Goal: Task Accomplishment & Management: Complete application form

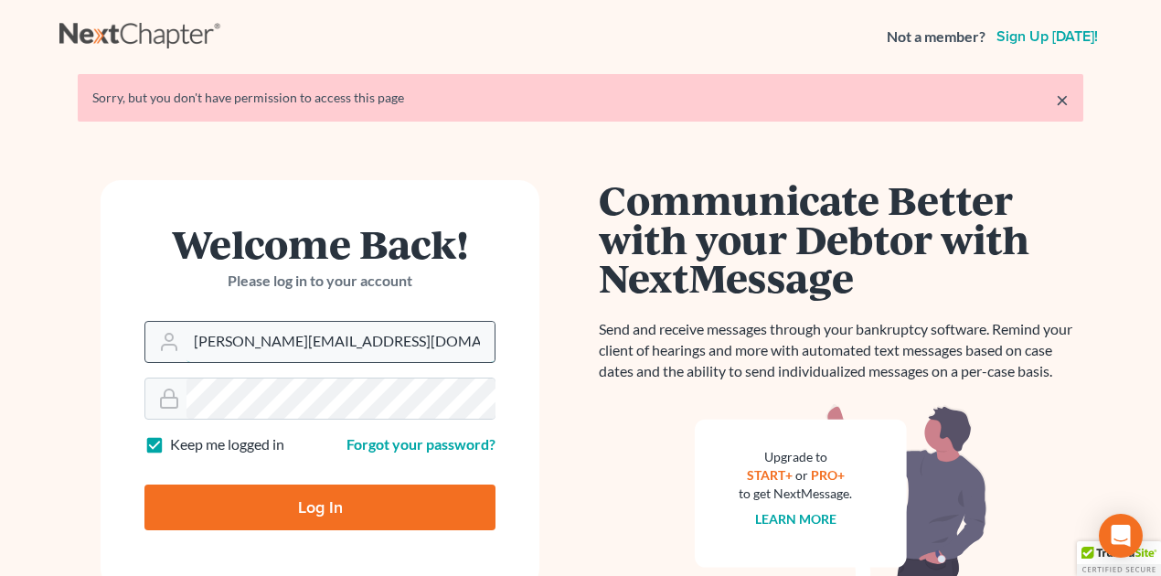
click at [260, 347] on input "[PERSON_NAME][EMAIL_ADDRESS][DOMAIN_NAME]" at bounding box center [341, 342] width 308 height 40
drag, startPoint x: 192, startPoint y: 342, endPoint x: 436, endPoint y: 338, distance: 244.2
click at [437, 340] on input "[PERSON_NAME][EMAIL_ADDRESS][DOMAIN_NAME]" at bounding box center [341, 342] width 308 height 40
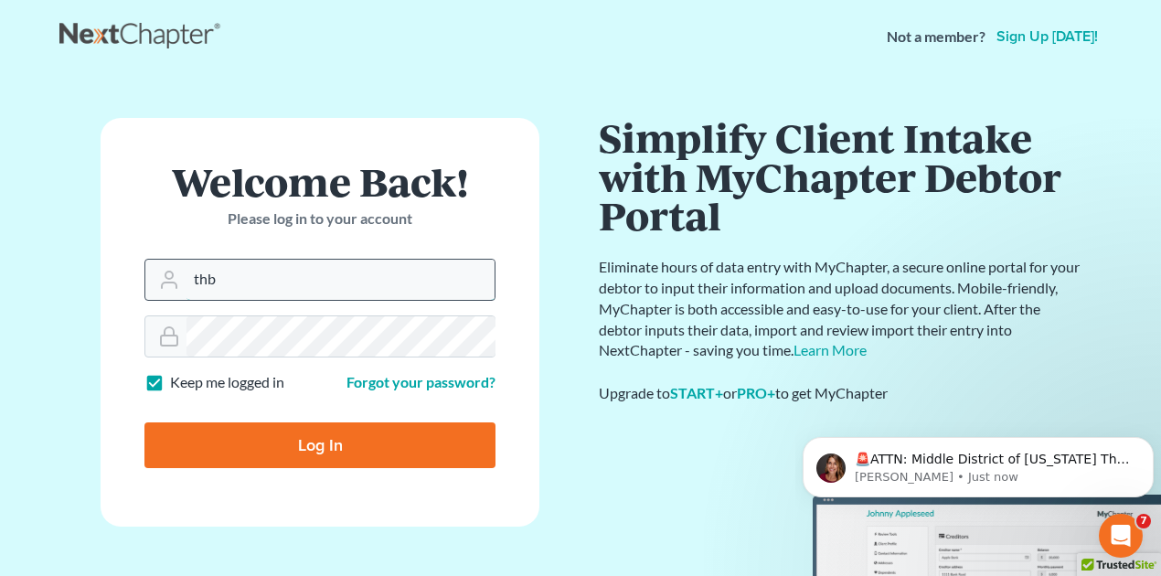
type input "[EMAIL_ADDRESS][DOMAIN_NAME]"
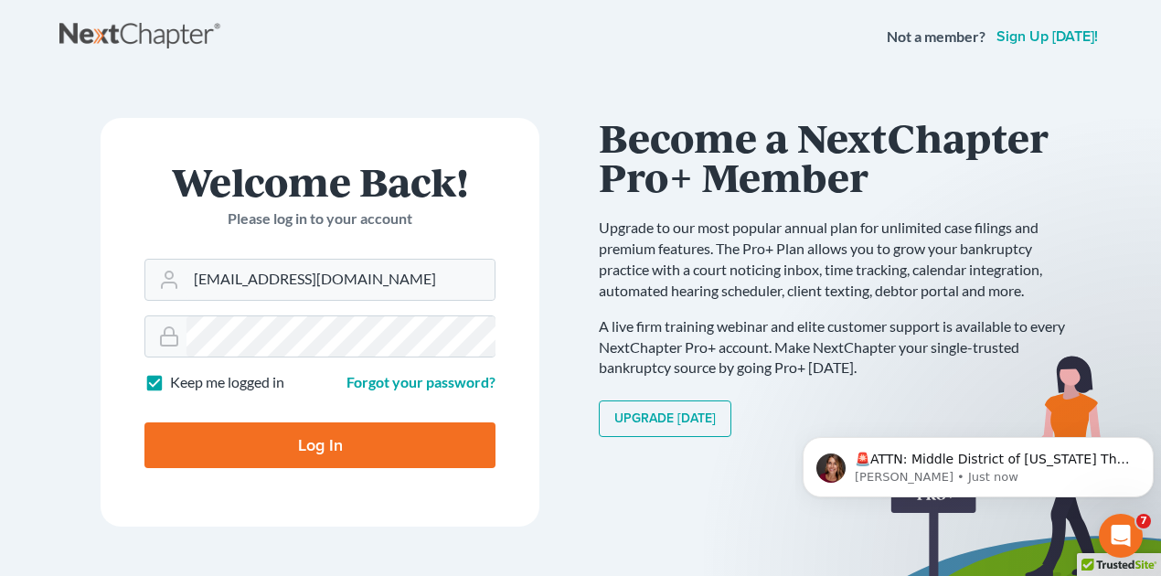
click at [327, 447] on input "Log In" at bounding box center [319, 445] width 351 height 46
type input "Thinking..."
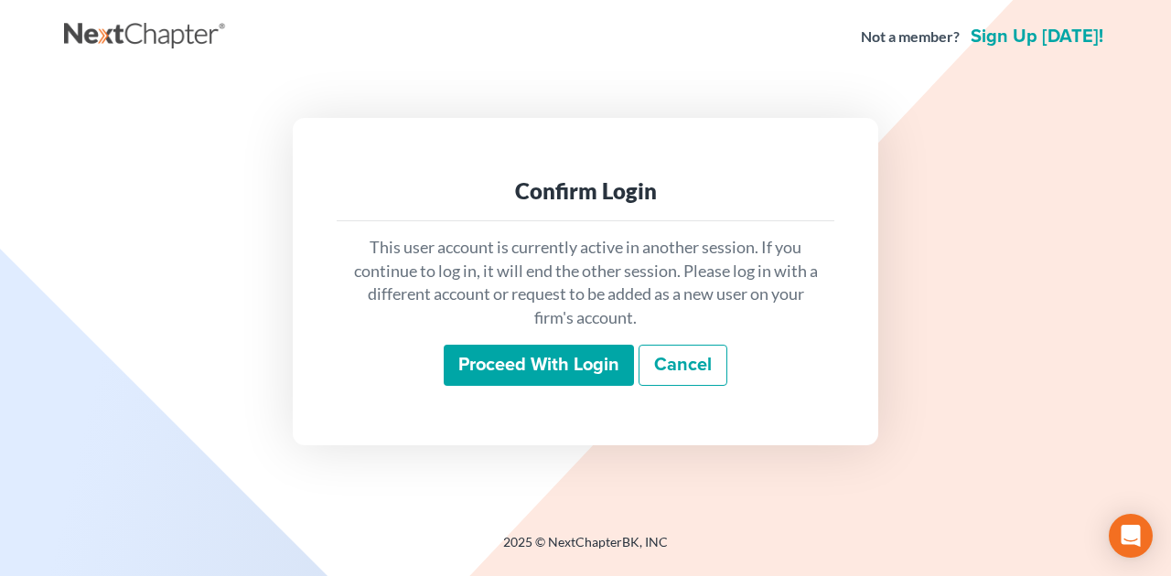
click at [504, 369] on input "Proceed with login" at bounding box center [539, 366] width 190 height 42
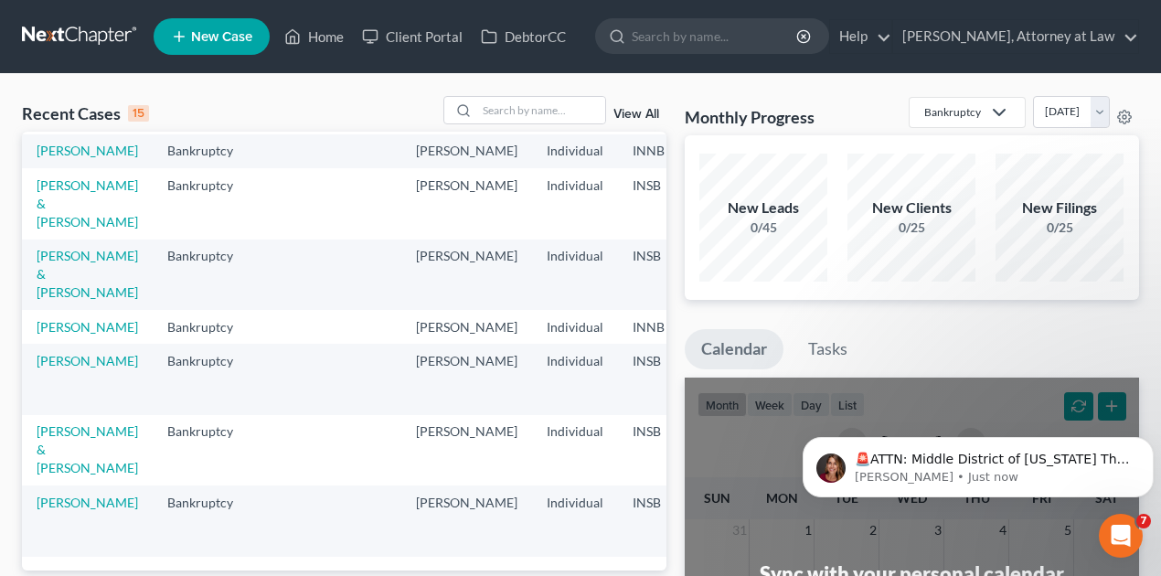
scroll to position [573, 0]
click at [49, 434] on link "[PERSON_NAME] & [PERSON_NAME]" at bounding box center [88, 449] width 102 height 52
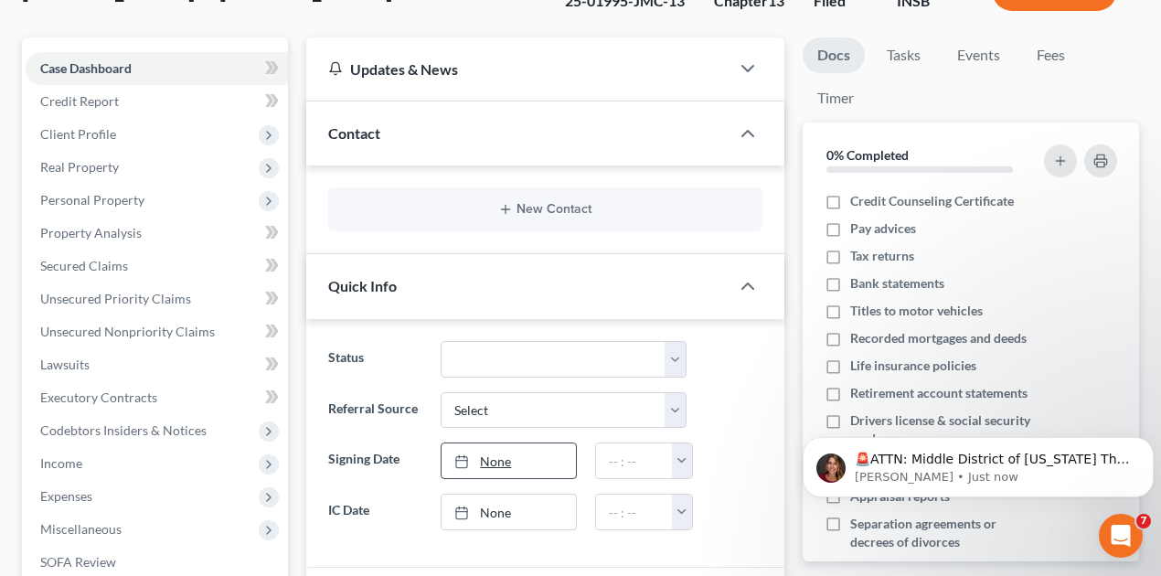
scroll to position [183, 0]
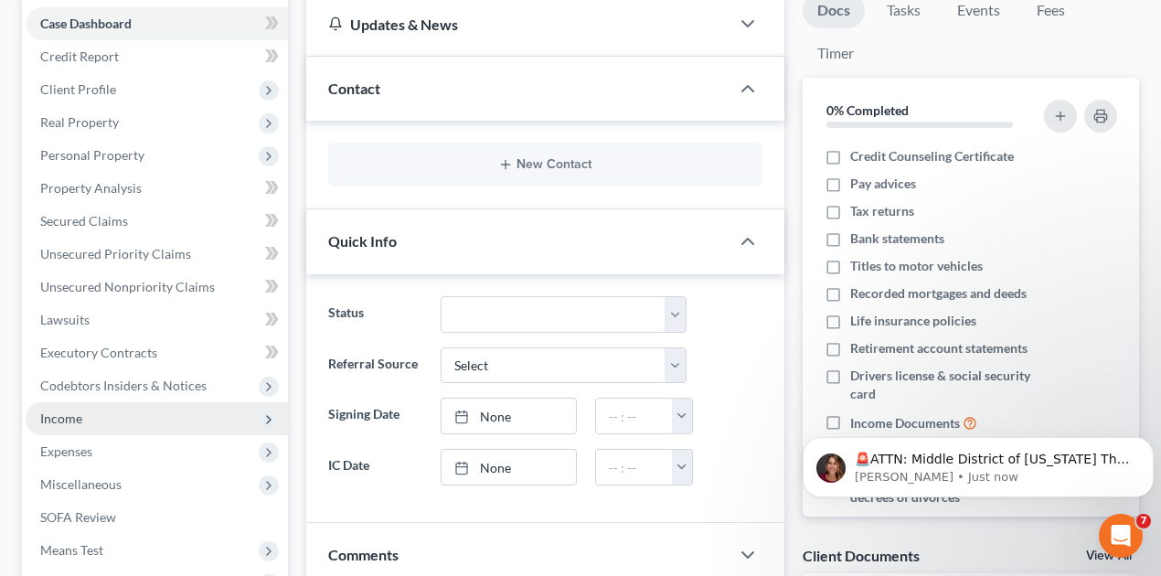
click at [92, 415] on span "Income" at bounding box center [157, 418] width 262 height 33
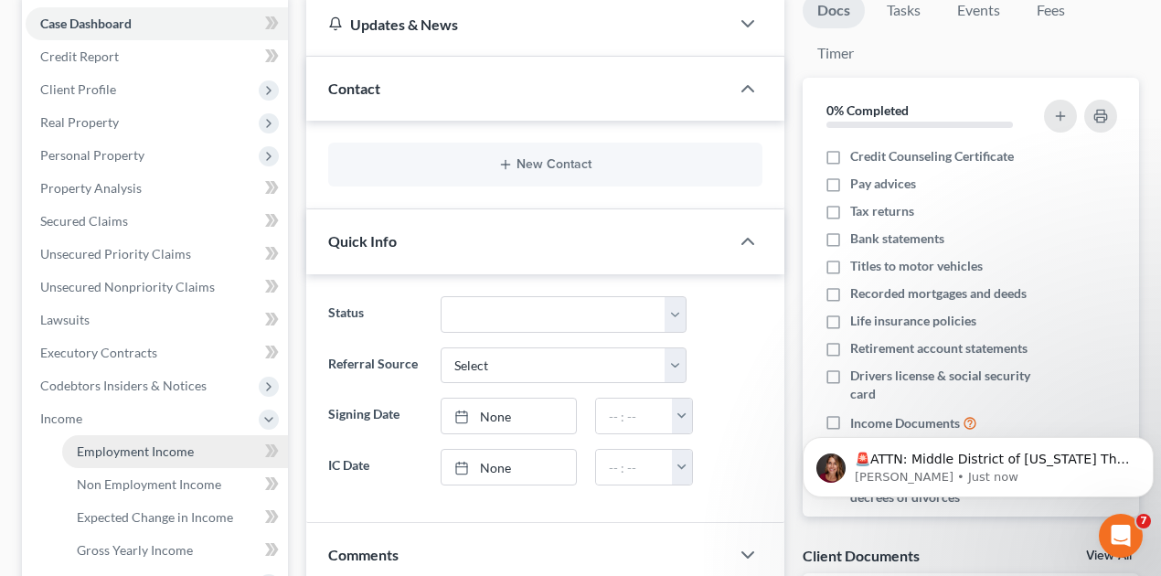
click at [150, 448] on span "Employment Income" at bounding box center [135, 452] width 117 height 16
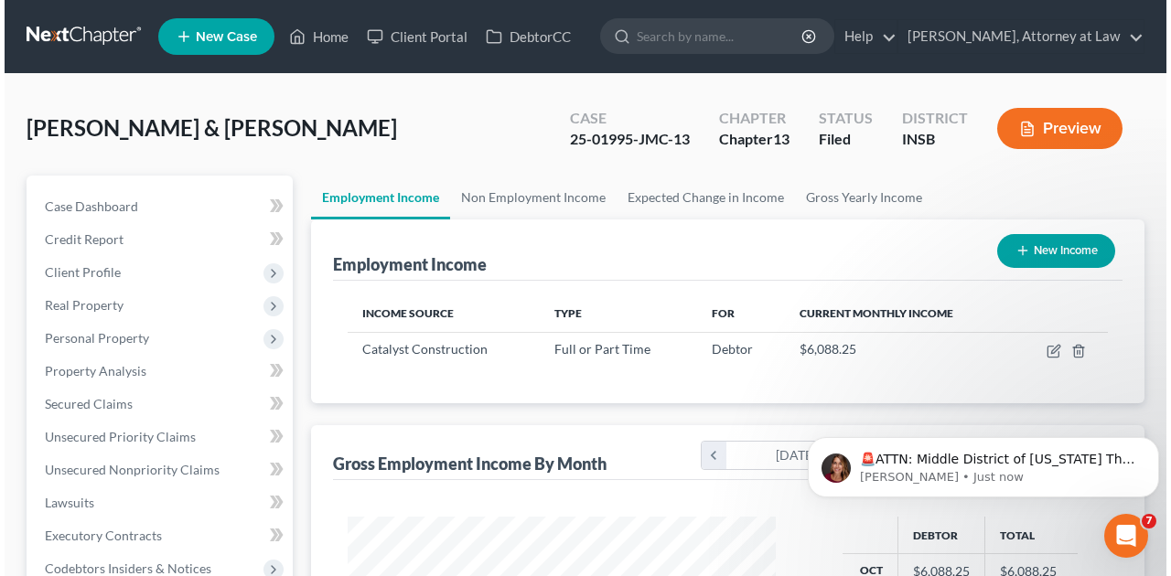
scroll to position [326, 465]
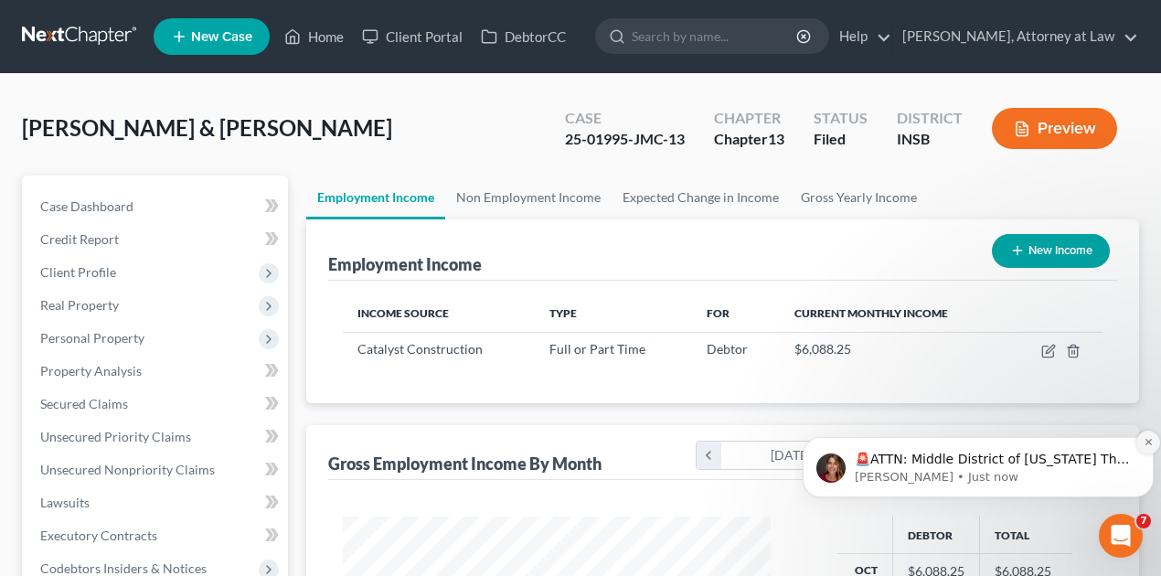
click at [1147, 443] on icon "Dismiss notification" at bounding box center [1149, 442] width 10 height 10
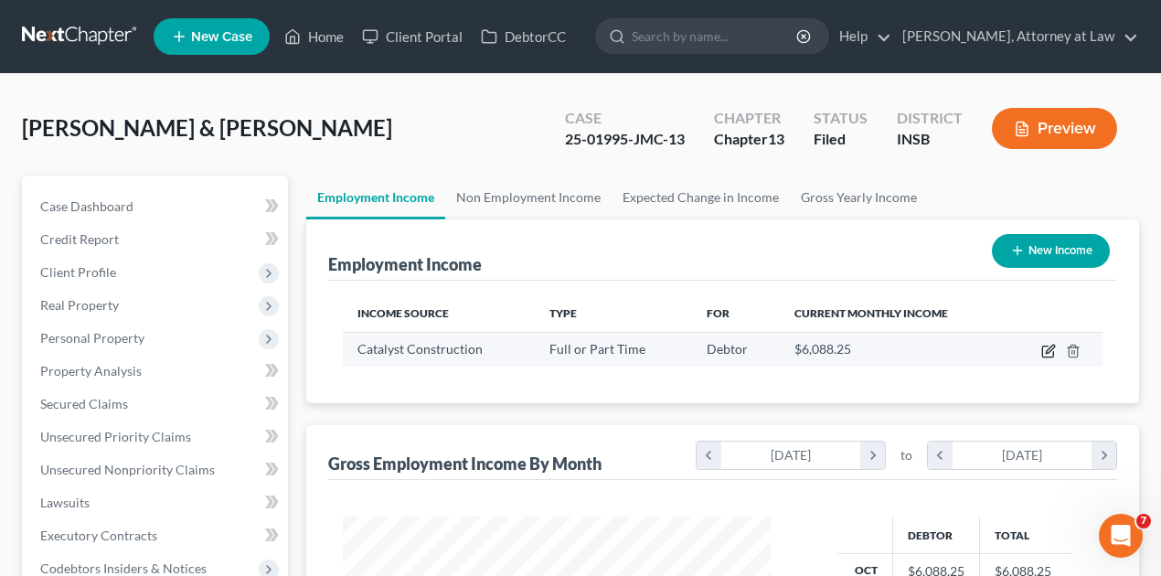
click at [1048, 349] on icon "button" at bounding box center [1050, 349] width 8 height 8
select select "0"
select select "15"
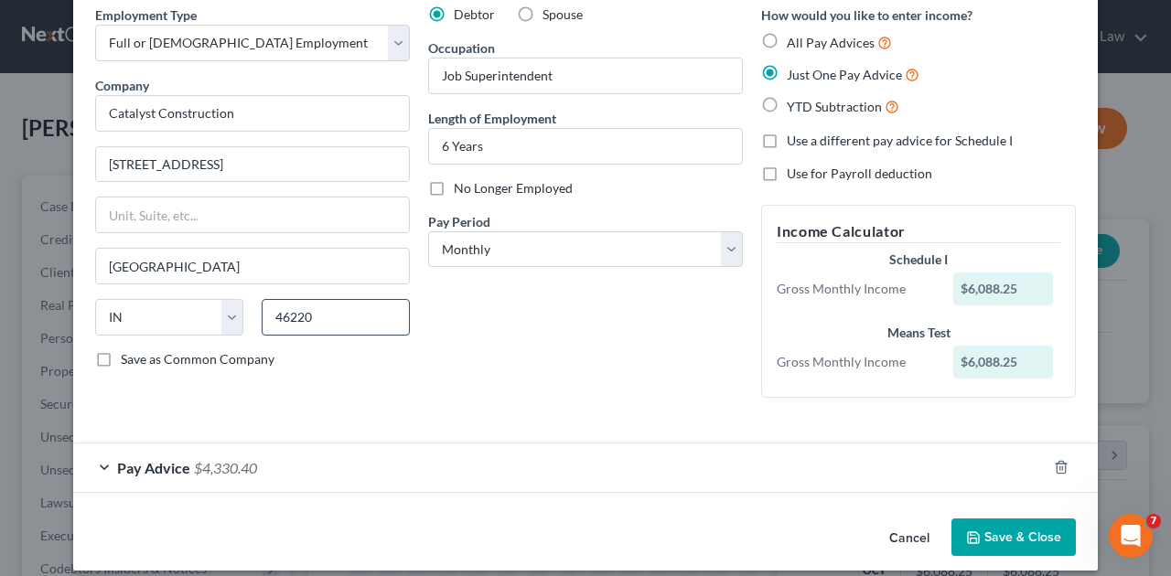
scroll to position [33, 0]
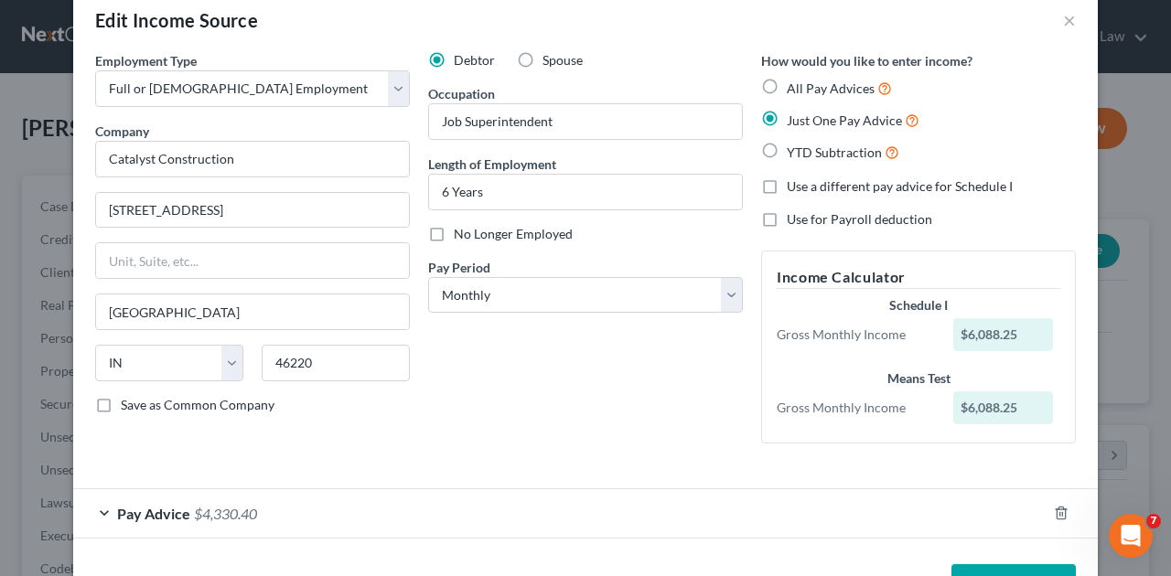
click at [183, 501] on div "Pay Advice $4,330.40" at bounding box center [559, 513] width 973 height 48
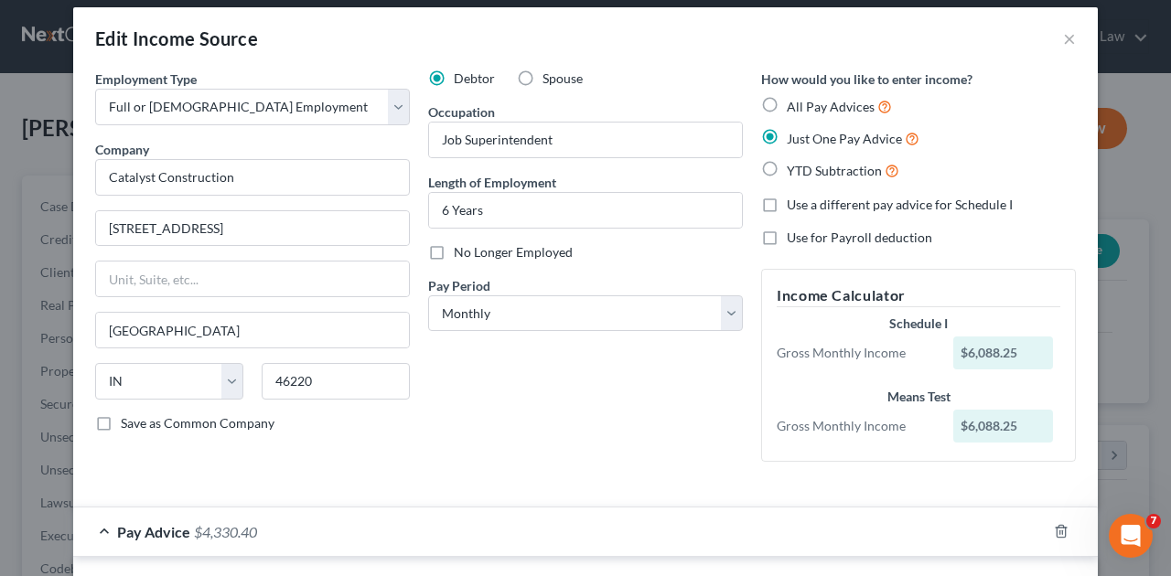
scroll to position [0, 0]
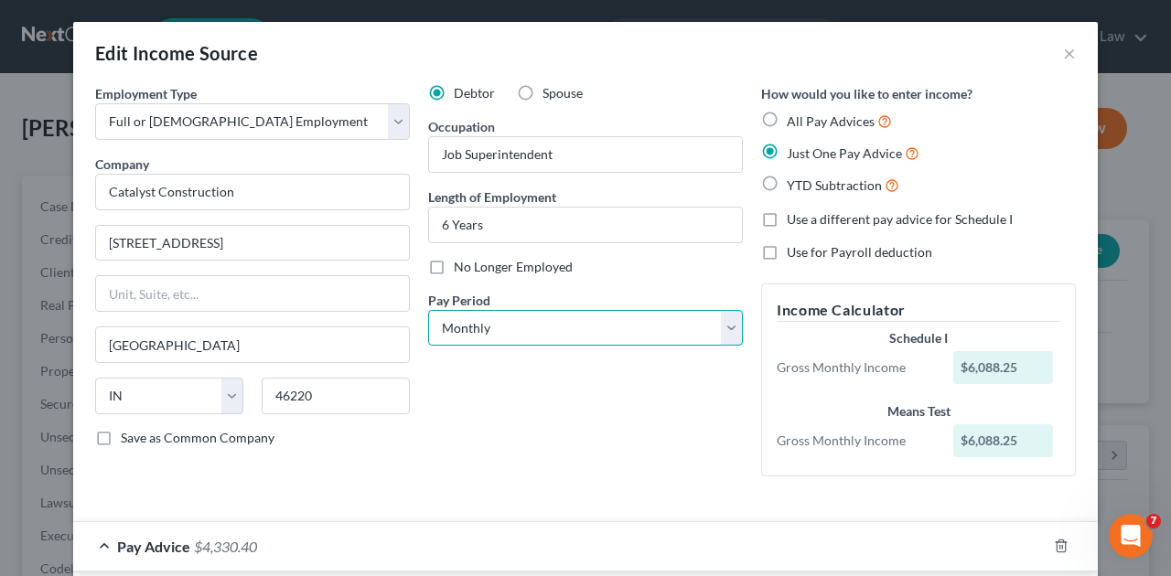
click at [727, 328] on select "Select Monthly Twice Monthly Every Other Week Weekly" at bounding box center [585, 328] width 315 height 37
select select "3"
click at [428, 310] on select "Select Monthly Twice Monthly Every Other Week Weekly" at bounding box center [585, 328] width 315 height 37
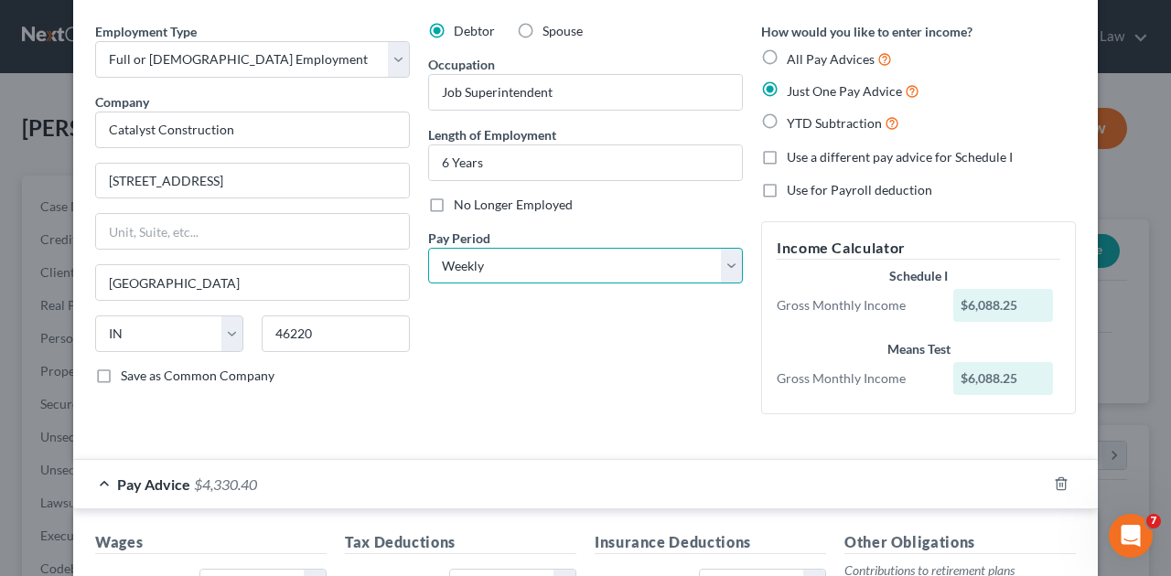
scroll to position [426, 0]
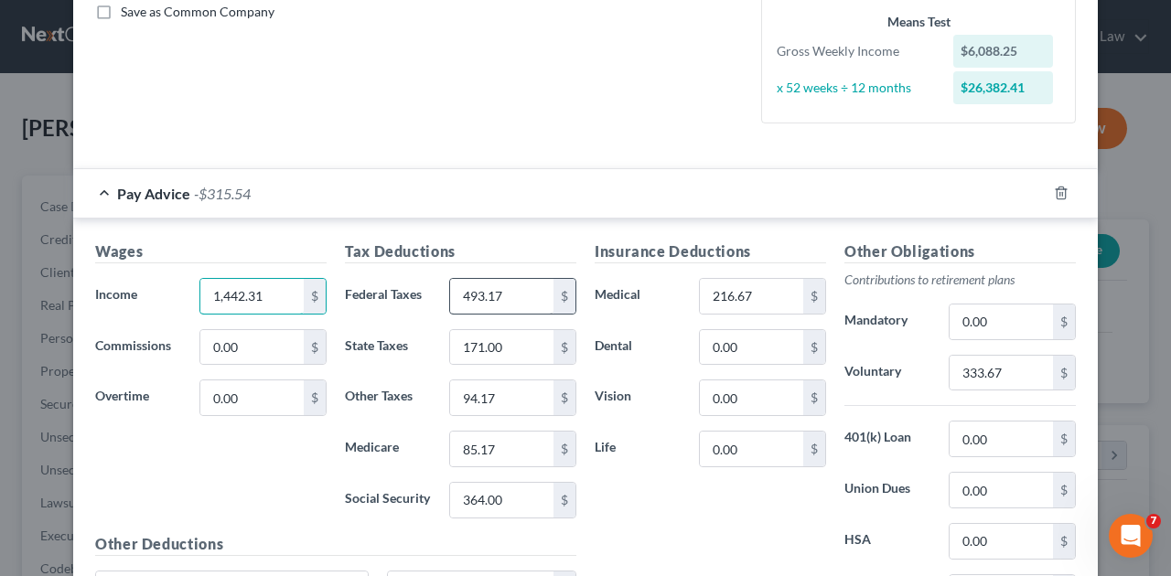
type input "1,442.31"
click at [453, 289] on input "493.17" at bounding box center [501, 296] width 103 height 35
click at [495, 279] on input "493.17" at bounding box center [501, 296] width 103 height 35
click at [481, 298] on input "493.17" at bounding box center [501, 296] width 103 height 35
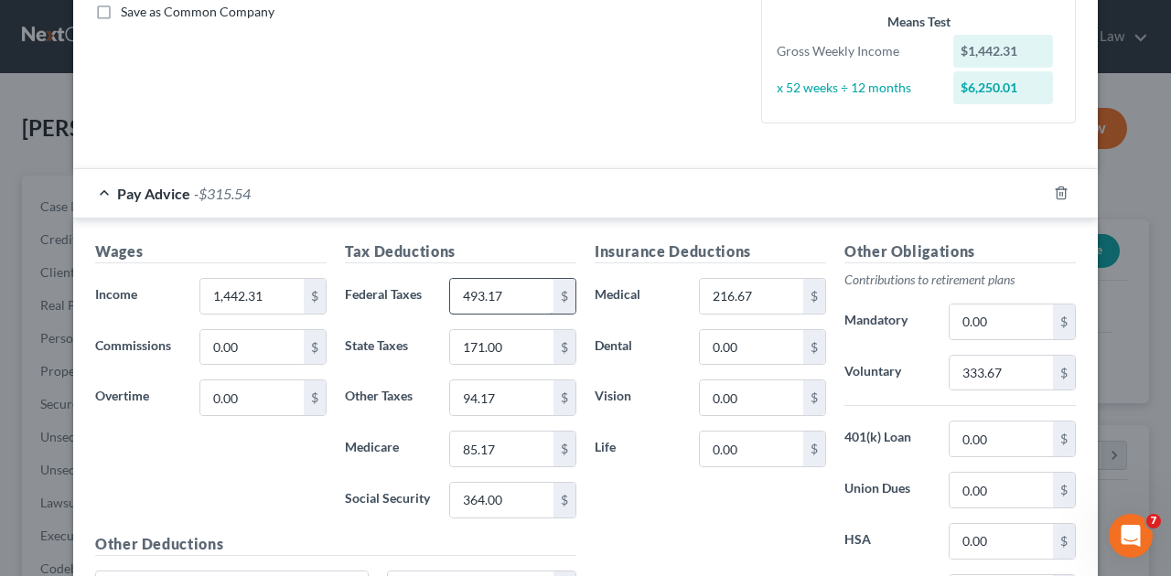
click at [485, 293] on input "493.17" at bounding box center [501, 296] width 103 height 35
click at [481, 292] on input "493.17" at bounding box center [501, 296] width 103 height 35
click at [478, 290] on input "493.17" at bounding box center [501, 296] width 103 height 35
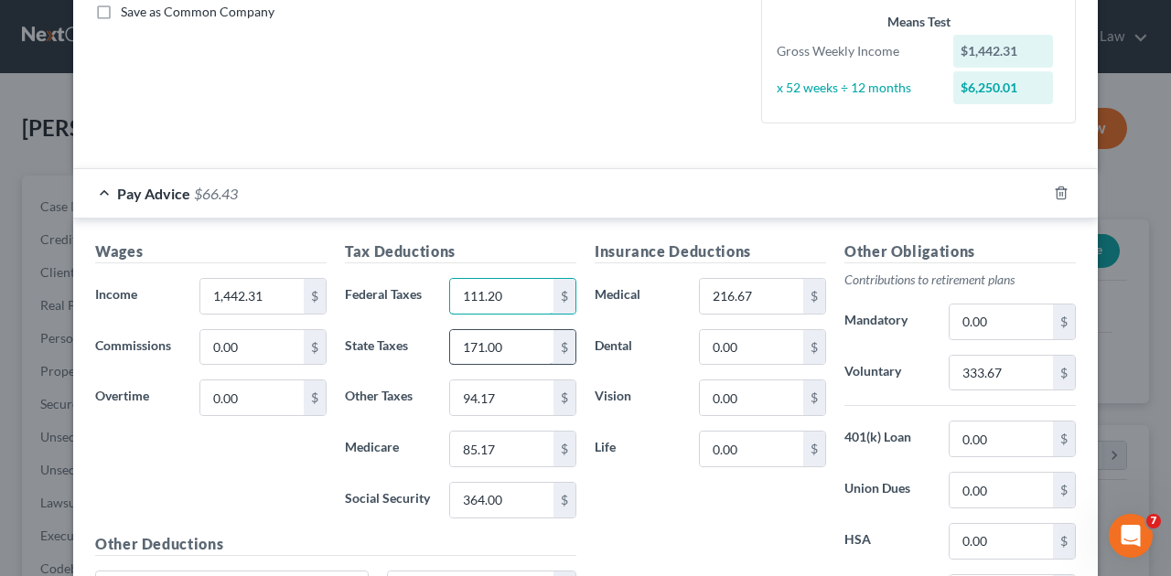
type input "111.20"
click at [454, 343] on input "171.00" at bounding box center [501, 347] width 103 height 35
type input "40.46"
click at [457, 393] on input "94.17" at bounding box center [501, 397] width 103 height 35
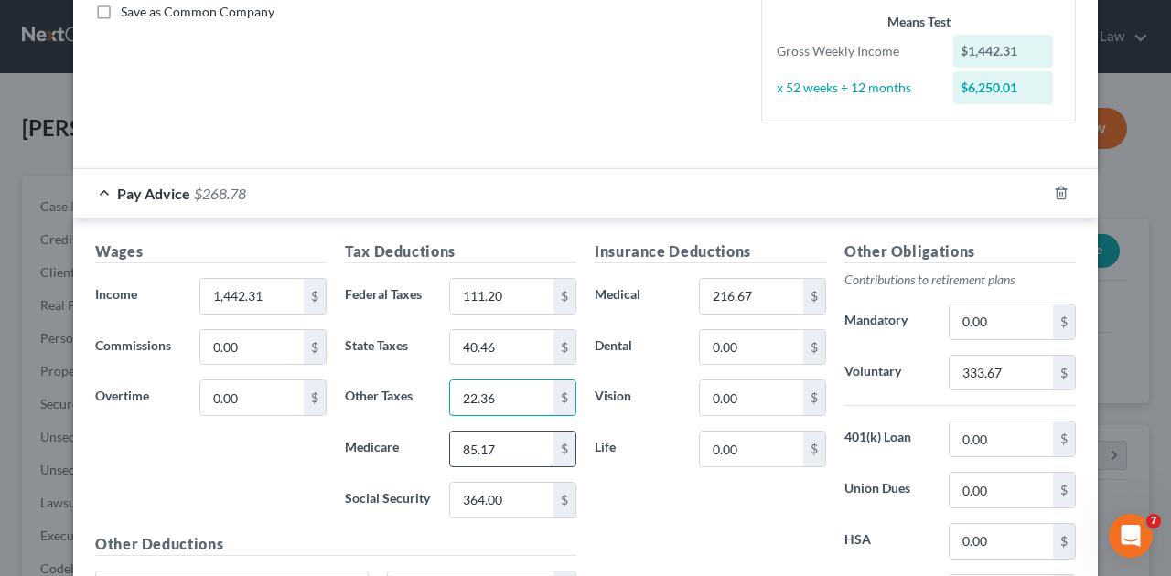
type input "22.36"
click at [456, 444] on input "85.17" at bounding box center [501, 449] width 103 height 35
type input "20.19"
click at [461, 501] on input "364.00" at bounding box center [501, 500] width 103 height 35
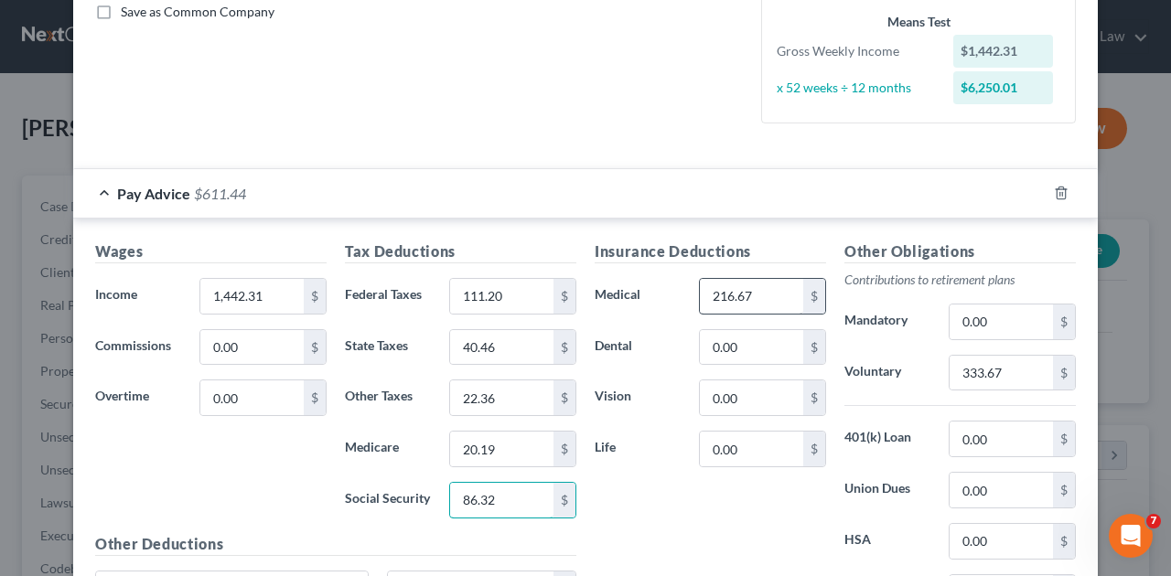
type input "86.32"
click at [708, 292] on input "216.67" at bounding box center [751, 296] width 103 height 35
type input "50.00"
click at [952, 366] on input "333.67" at bounding box center [1000, 373] width 103 height 35
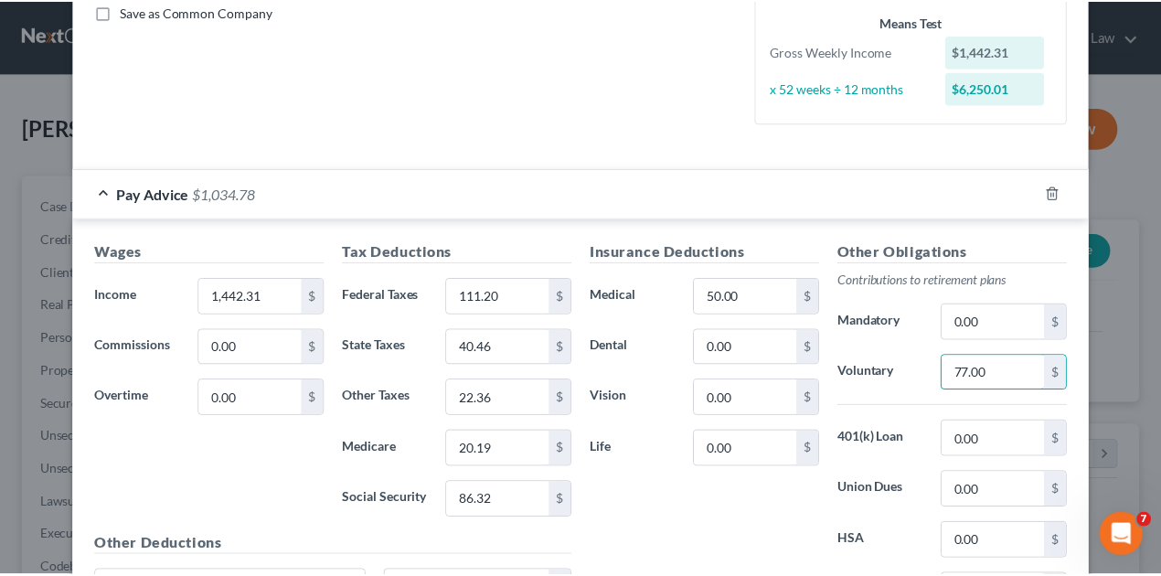
scroll to position [609, 0]
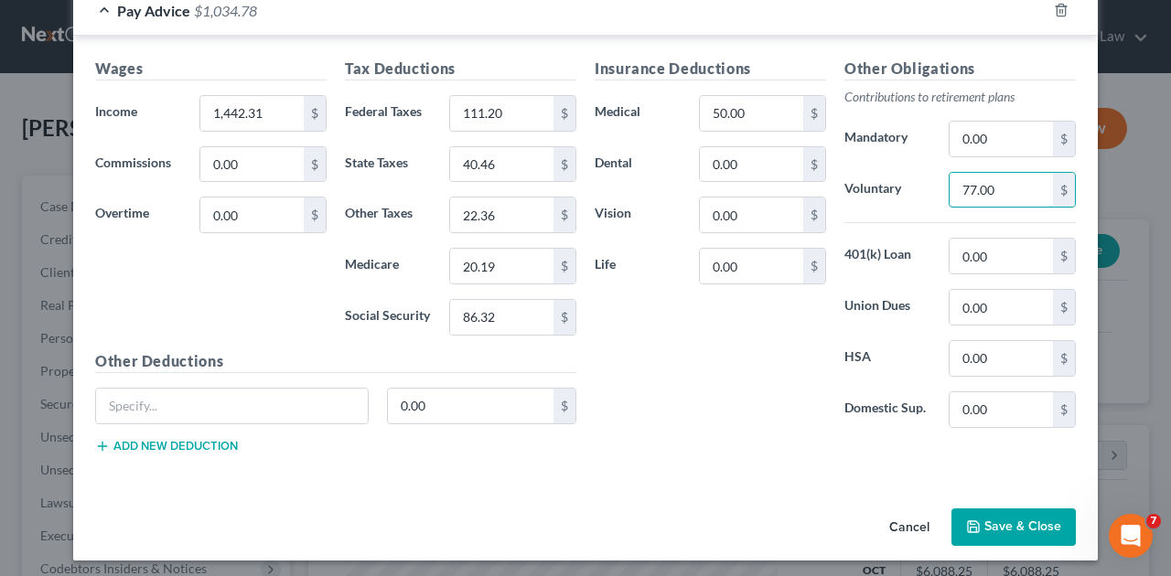
type input "77.00"
click at [1004, 519] on button "Save & Close" at bounding box center [1013, 527] width 124 height 38
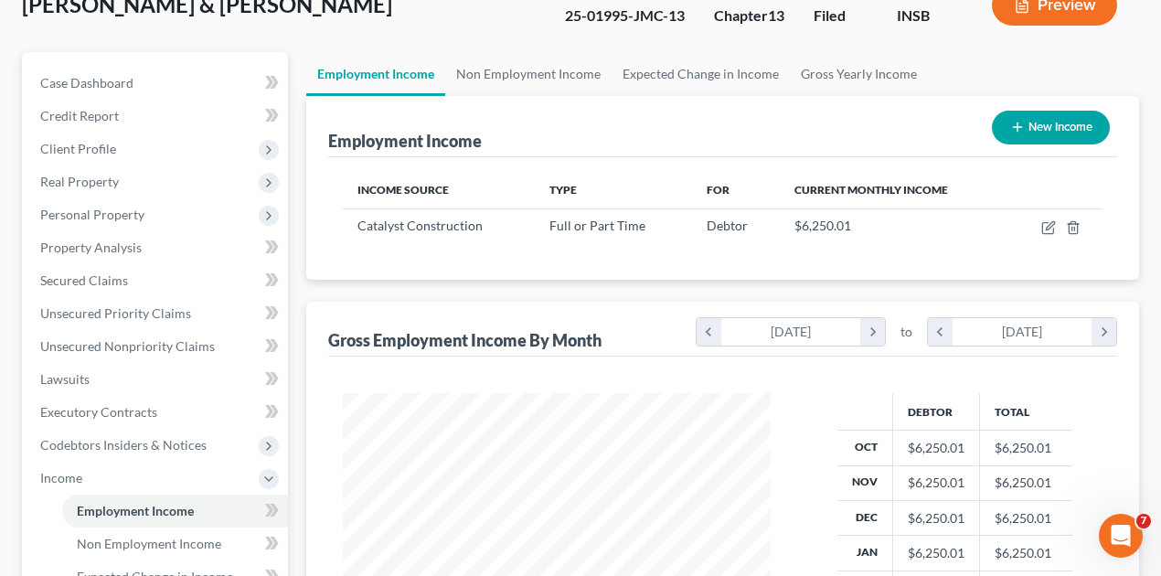
scroll to position [122, 0]
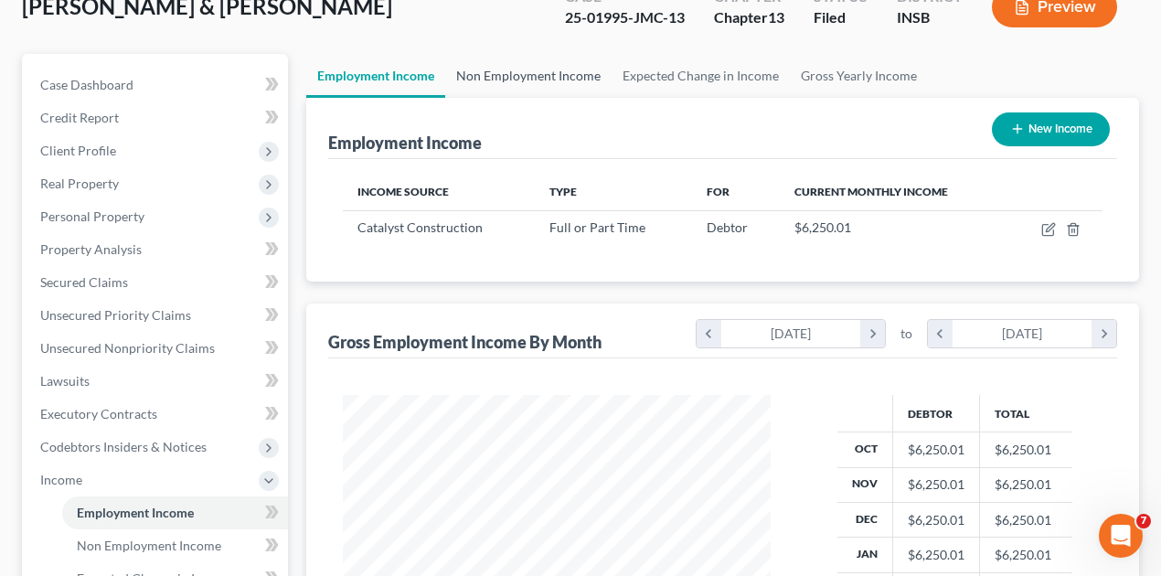
click at [562, 73] on link "Non Employment Income" at bounding box center [528, 76] width 166 height 44
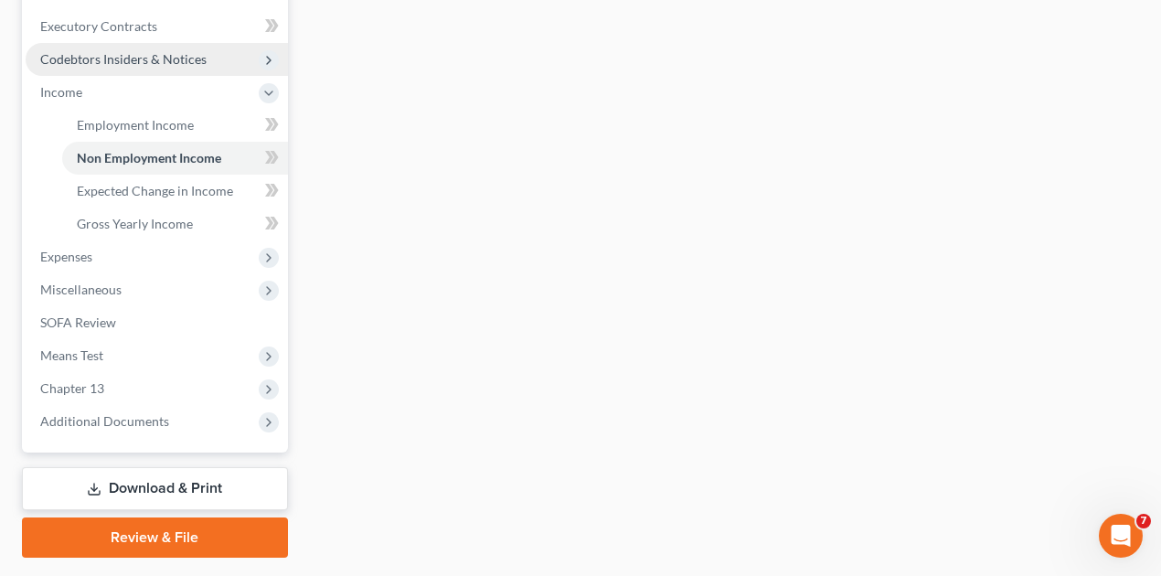
scroll to position [558, 0]
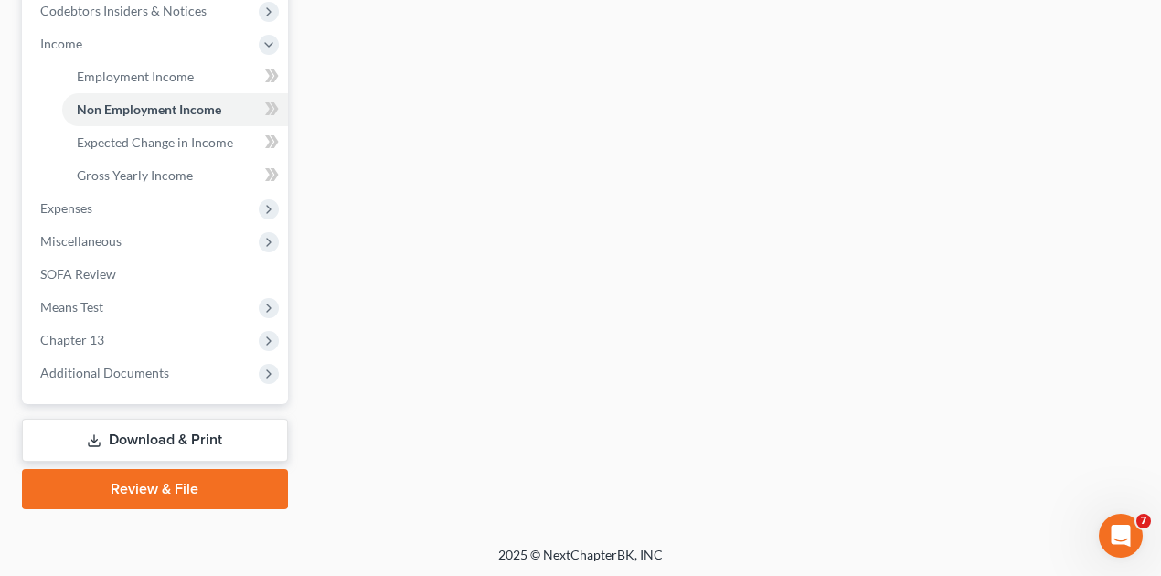
click at [176, 441] on link "Download & Print" at bounding box center [155, 440] width 266 height 43
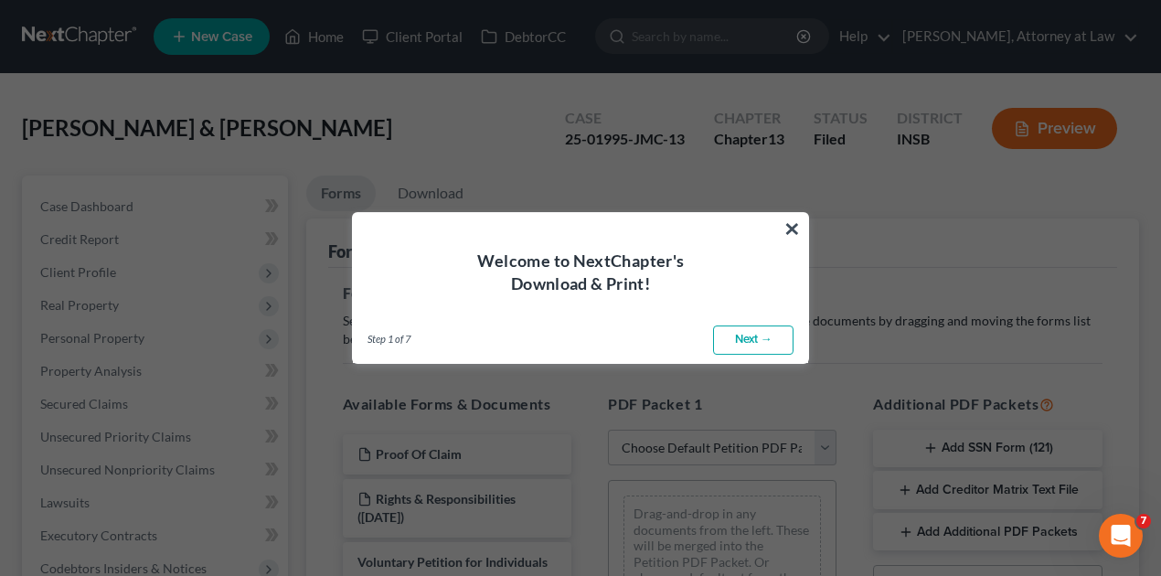
click at [737, 346] on link "Next →" at bounding box center [753, 340] width 80 height 29
select select "0"
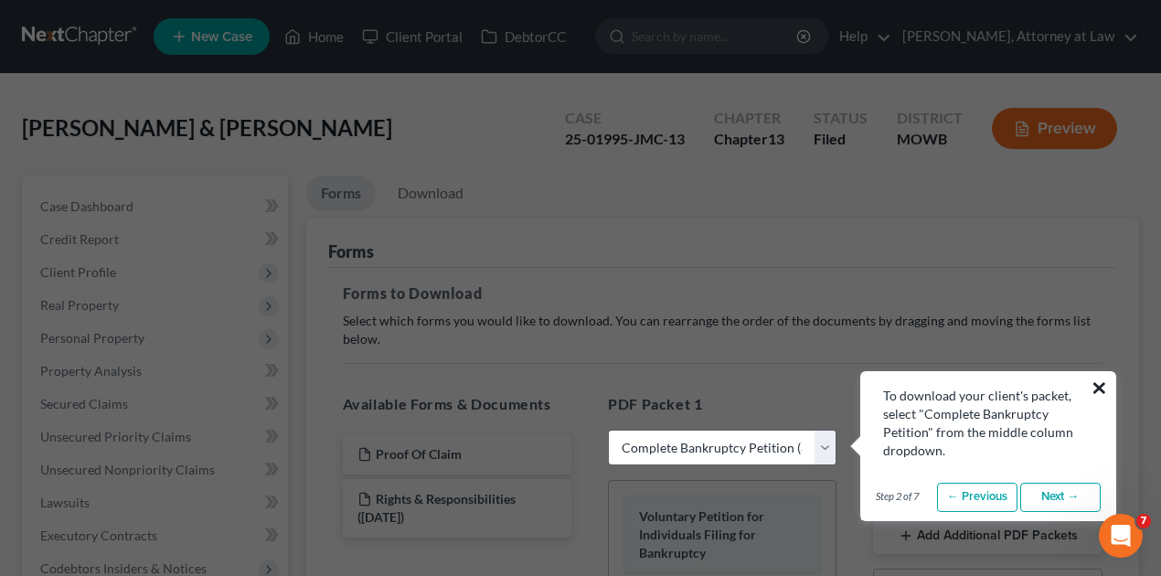
click at [1099, 382] on button "×" at bounding box center [1099, 387] width 17 height 29
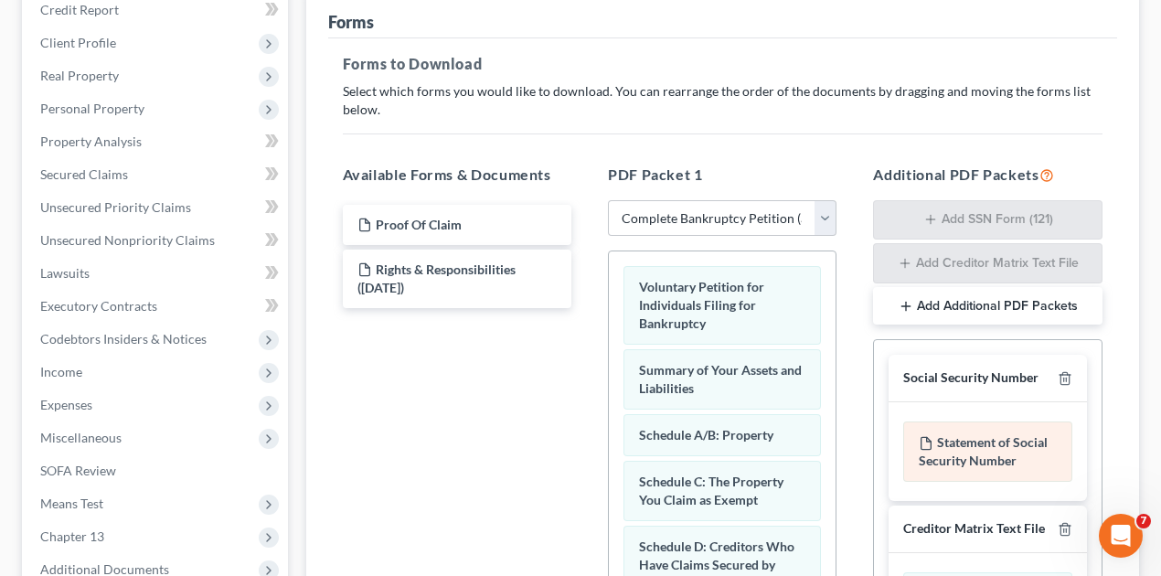
scroll to position [305, 0]
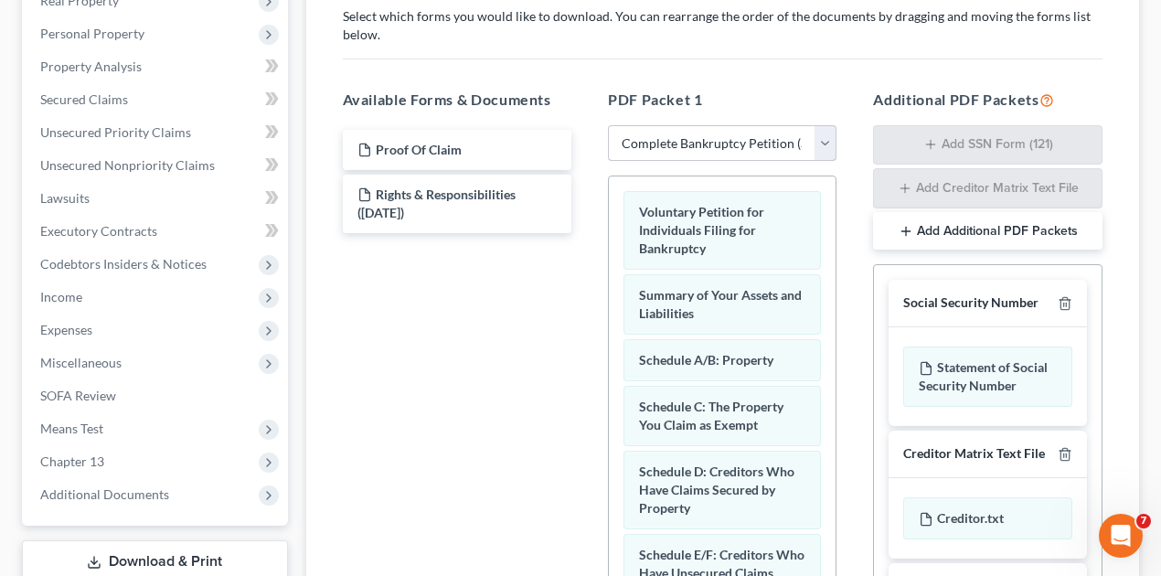
click at [819, 135] on select "Choose Default Petition PDF Packet Complete Bankruptcy Petition (all forms and …" at bounding box center [722, 143] width 229 height 37
click at [479, 249] on div "Proof Of Claim Rights & Responsibilities (04/11/2025)" at bounding box center [457, 376] width 258 height 503
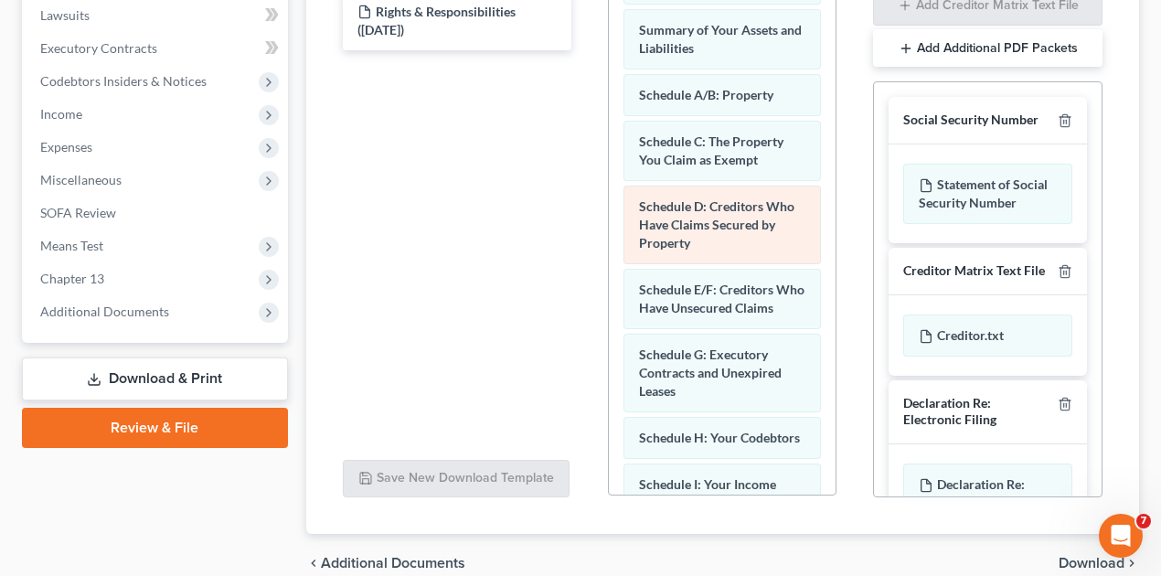
scroll to position [243, 0]
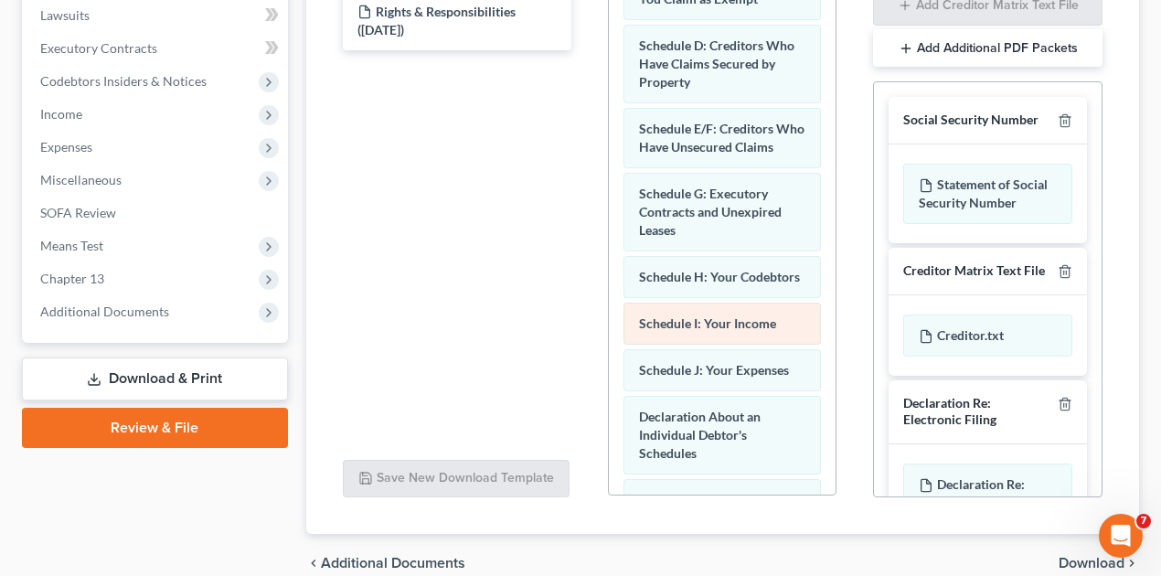
click at [748, 352] on div "Voluntary Petition for Individuals Filing for Bankruptcy Summary of Your Assets…" at bounding box center [722, 393] width 227 height 1286
click at [748, 331] on span "Schedule I: Your Income" at bounding box center [707, 323] width 137 height 16
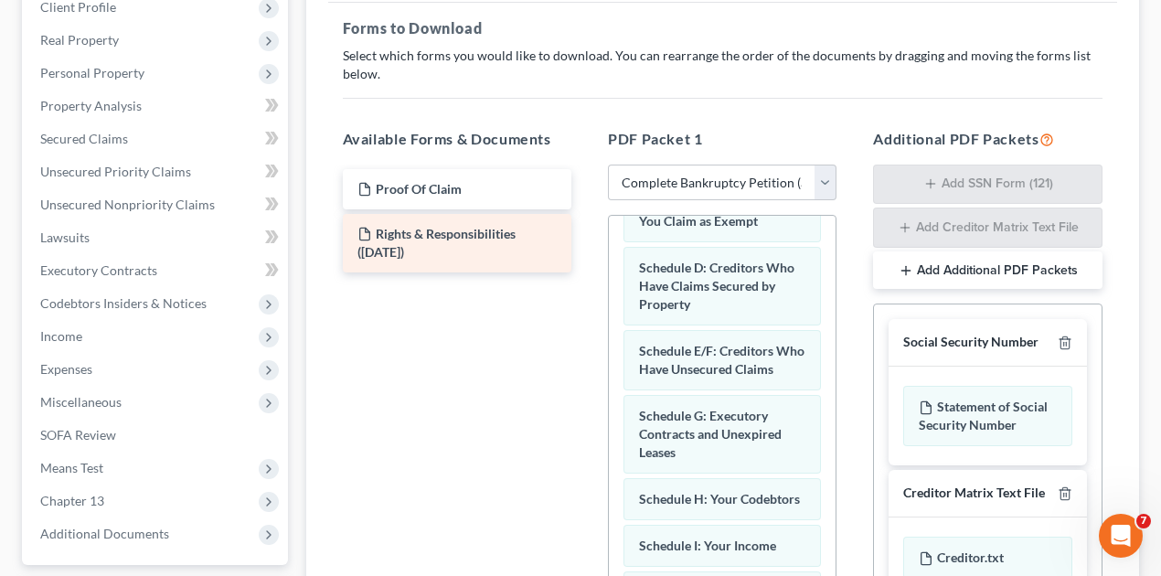
scroll to position [183, 0]
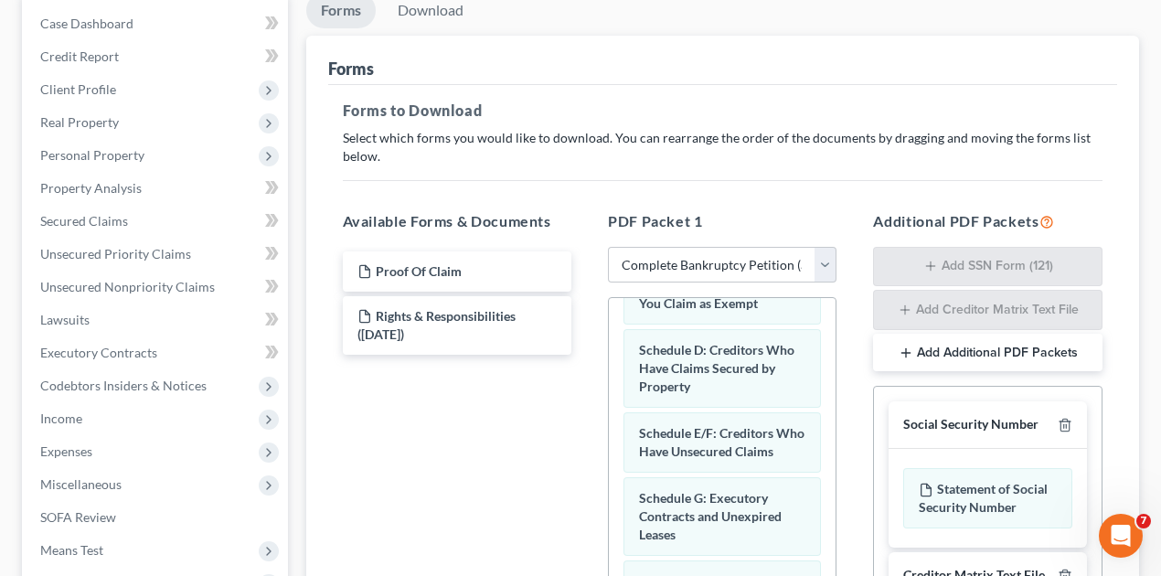
click at [344, 9] on link "Forms" at bounding box center [341, 11] width 70 height 36
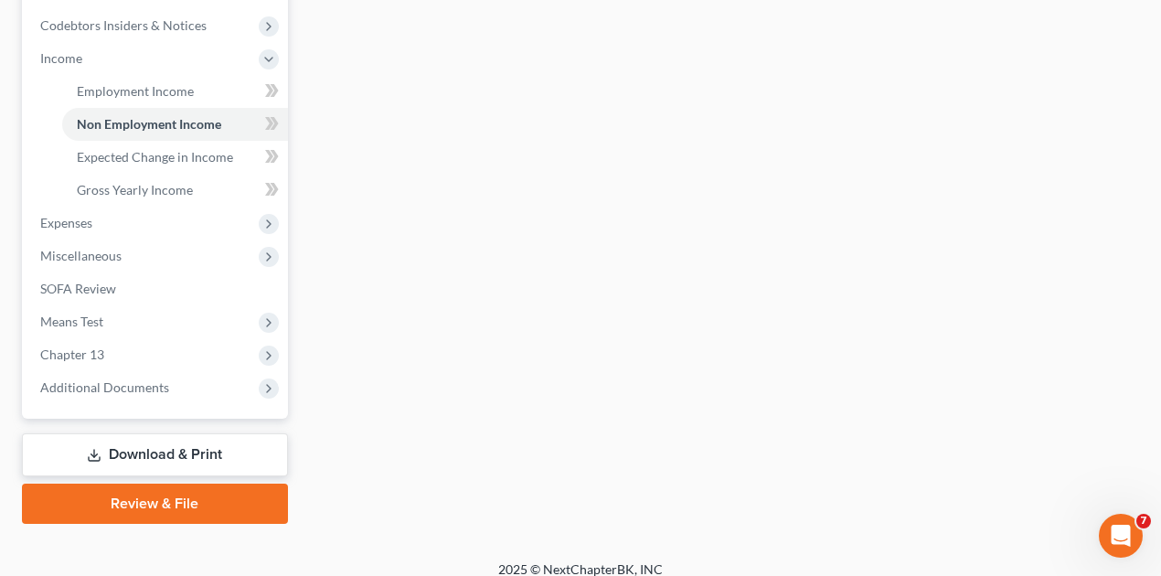
scroll to position [549, 0]
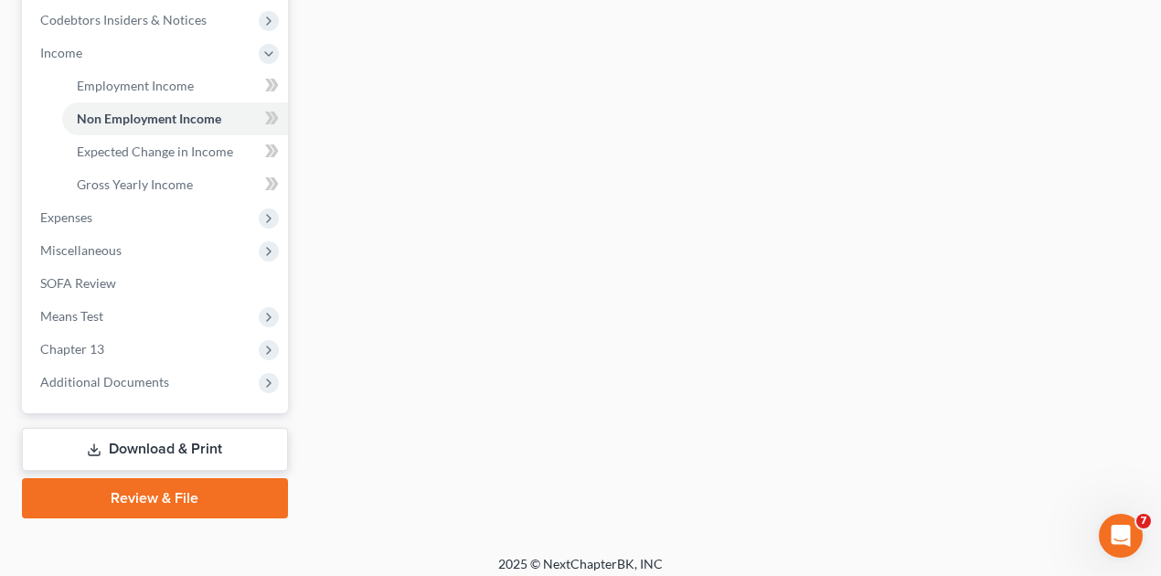
click at [180, 438] on link "Download & Print" at bounding box center [155, 449] width 266 height 43
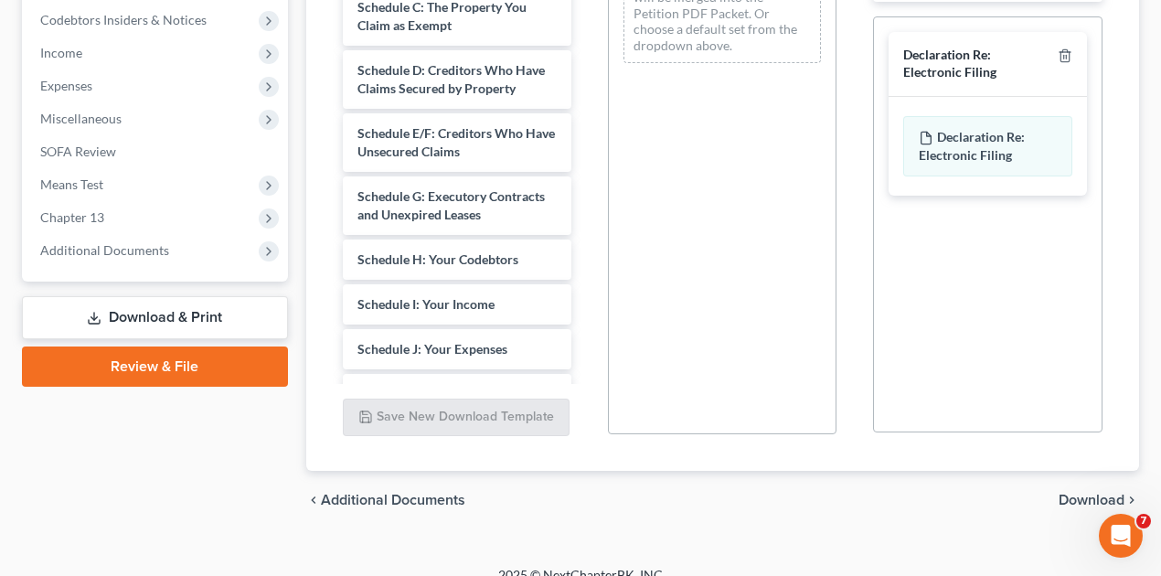
scroll to position [183, 0]
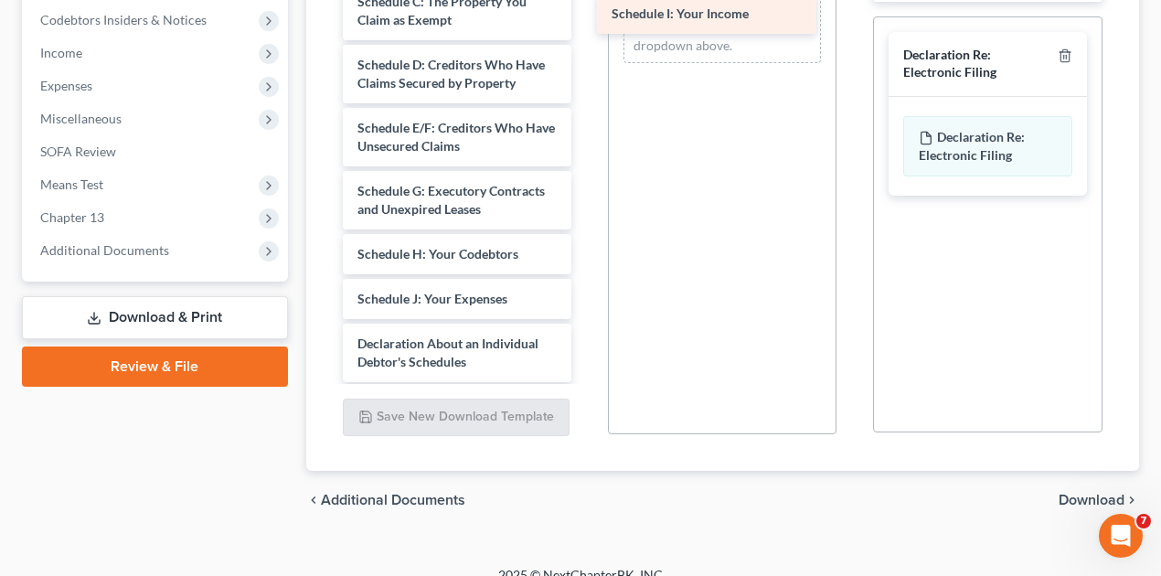
drag, startPoint x: 452, startPoint y: 293, endPoint x: 707, endPoint y: 10, distance: 380.7
click at [586, 10] on div "Schedule I: Your Income Proof Of Claim Rights & Responsibilities (04/11/2025) V…" at bounding box center [457, 232] width 258 height 1058
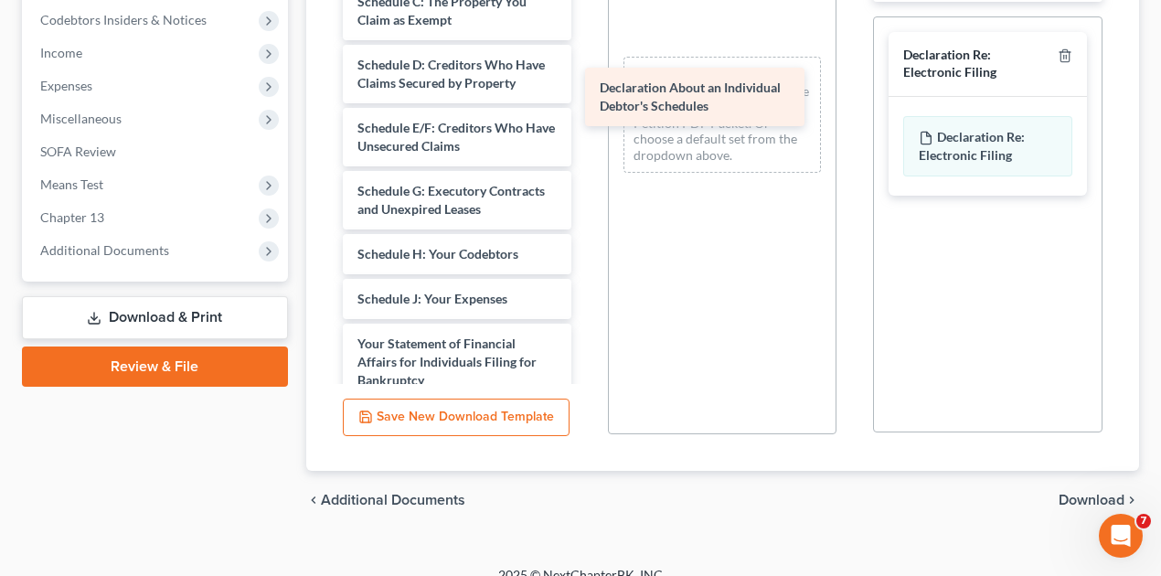
drag, startPoint x: 450, startPoint y: 342, endPoint x: 693, endPoint y: 87, distance: 352.5
click at [586, 87] on div "Declaration About an Individual Debtor's Schedules Proof Of Claim Rights & Resp…" at bounding box center [457, 200] width 258 height 995
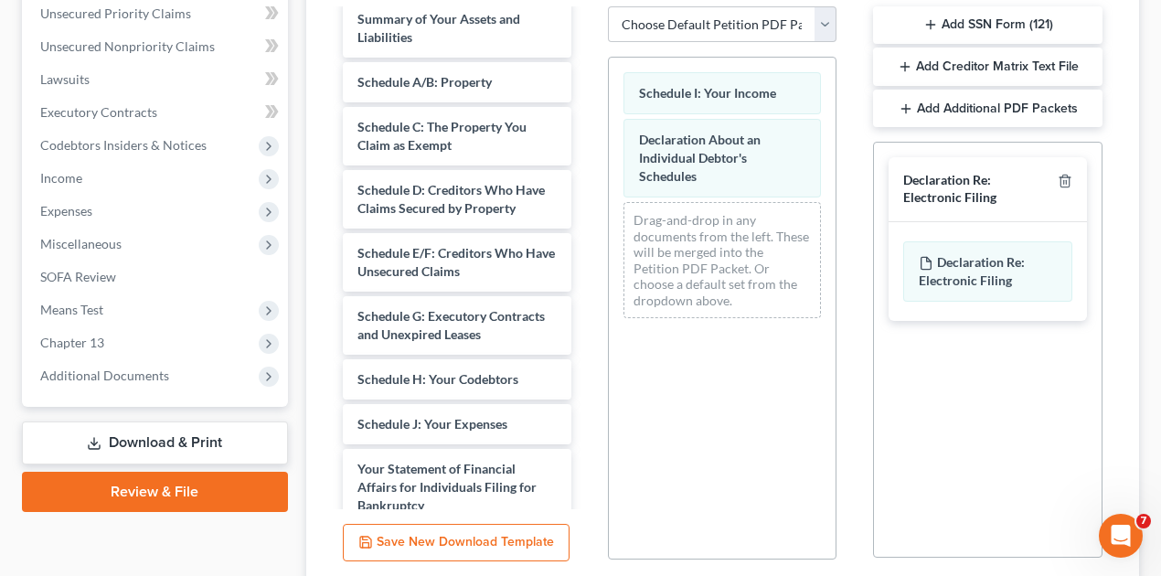
scroll to position [243, 0]
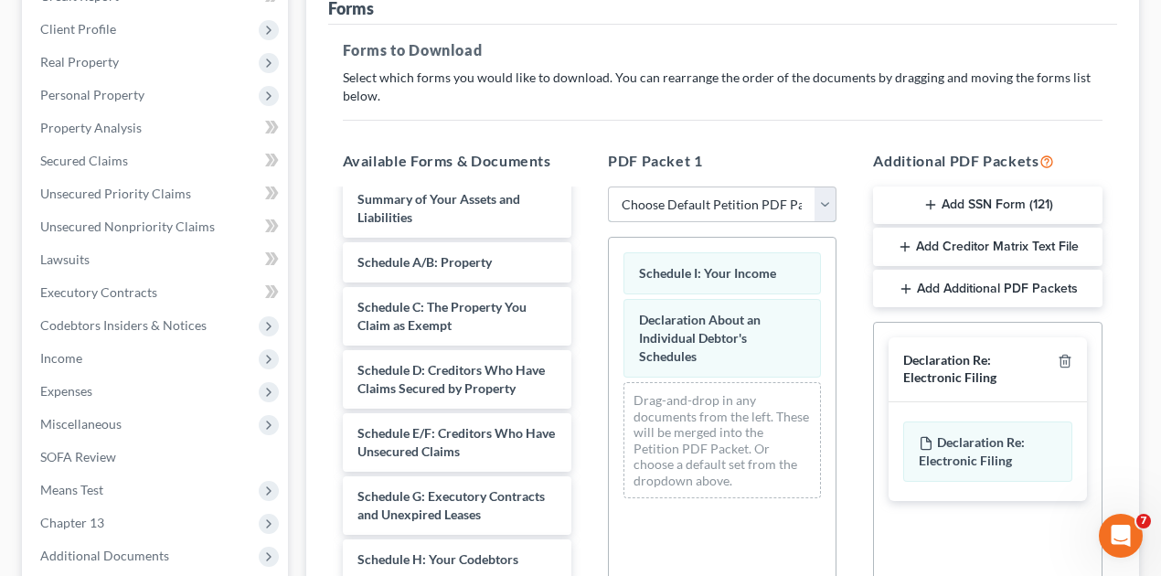
click at [823, 196] on select "Choose Default Petition PDF Packet Complete Bankruptcy Petition (all forms and …" at bounding box center [722, 205] width 229 height 37
select select "2"
click at [608, 187] on select "Choose Default Petition PDF Packet Complete Bankruptcy Petition (all forms and …" at bounding box center [722, 205] width 229 height 37
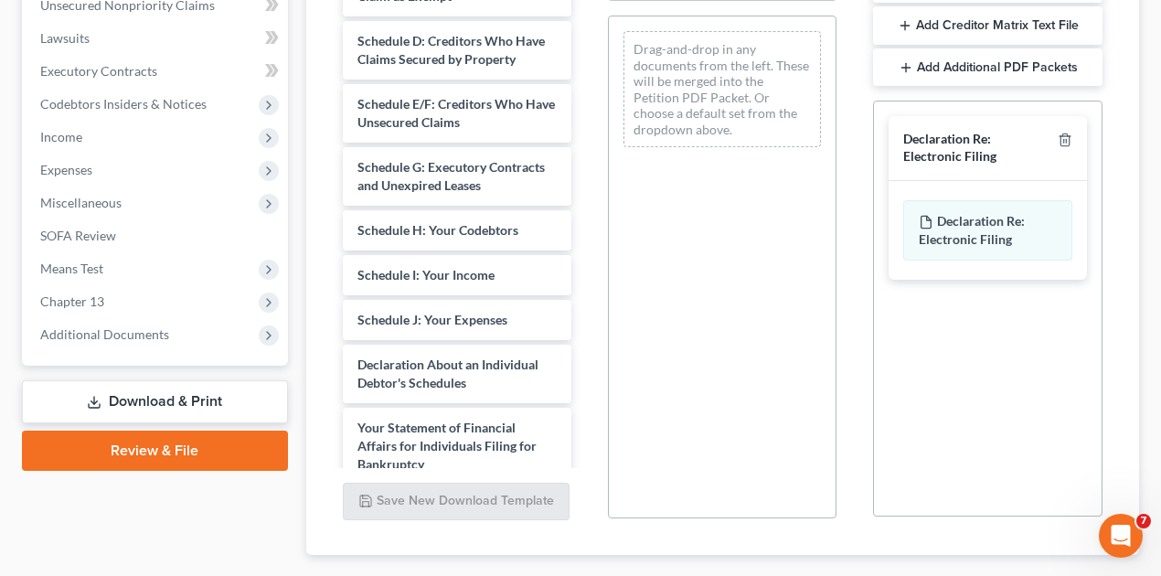
scroll to position [487, 0]
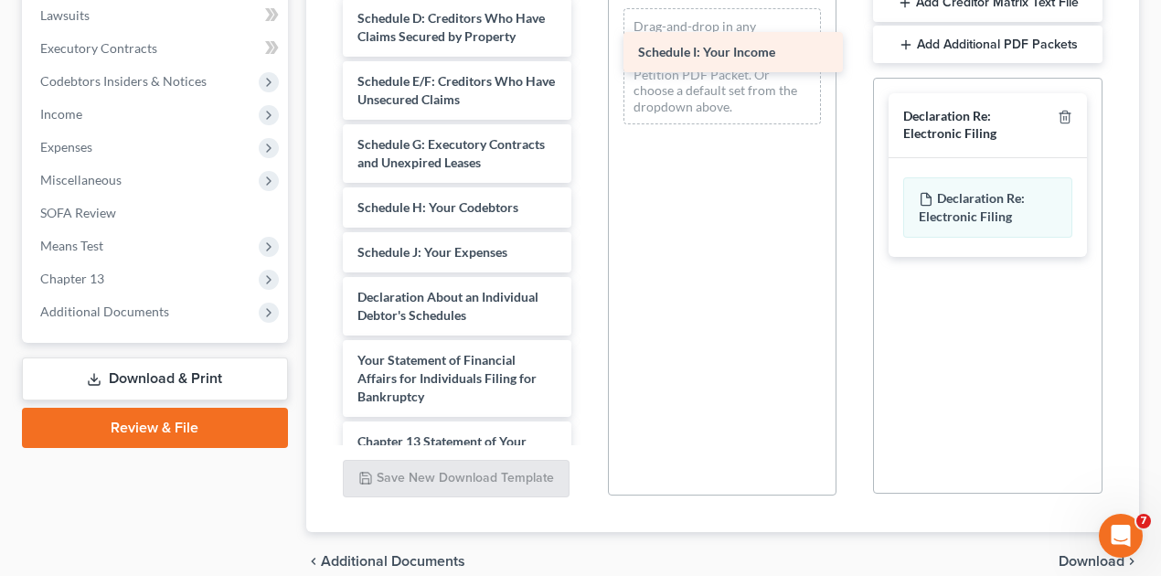
drag, startPoint x: 452, startPoint y: 251, endPoint x: 732, endPoint y: 49, distance: 345.4
click at [586, 49] on div "Schedule I: Your Income Voluntary Petition for Individuals Filing for Bankruptc…" at bounding box center [457, 239] width 258 height 950
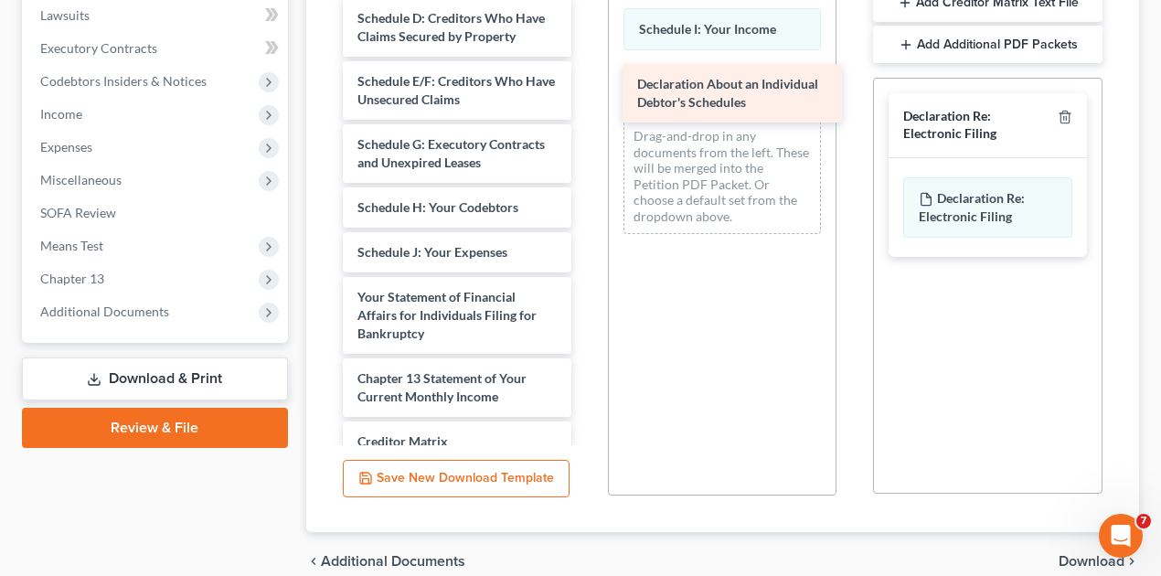
drag, startPoint x: 483, startPoint y: 295, endPoint x: 763, endPoint y: 84, distance: 350.6
click at [586, 84] on div "Declaration About an Individual Debtor's Schedules Voluntary Petition for Indiv…" at bounding box center [457, 207] width 258 height 887
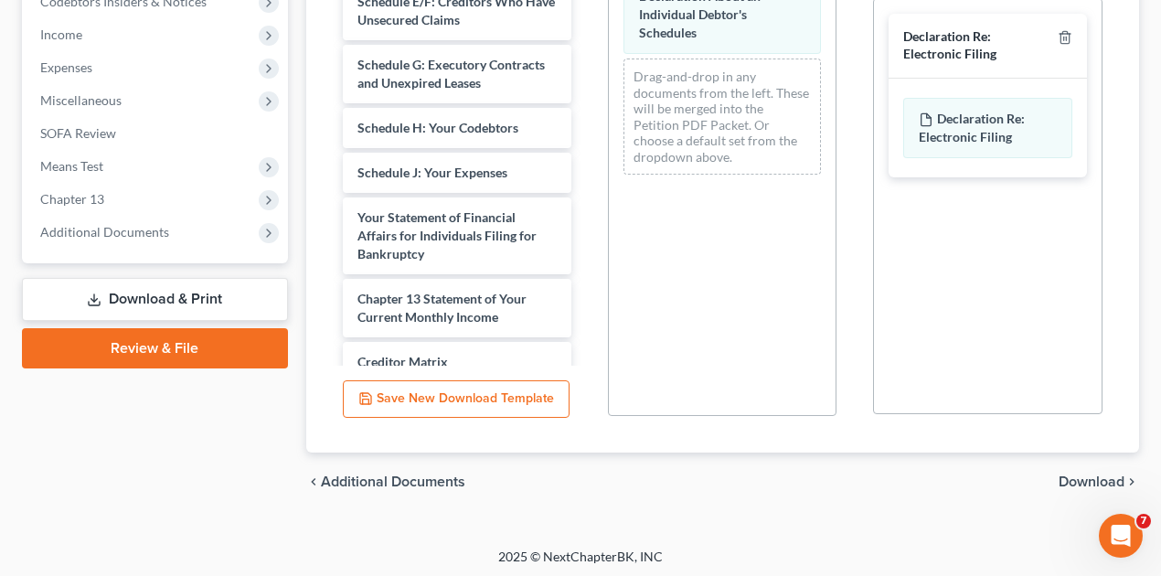
scroll to position [570, 0]
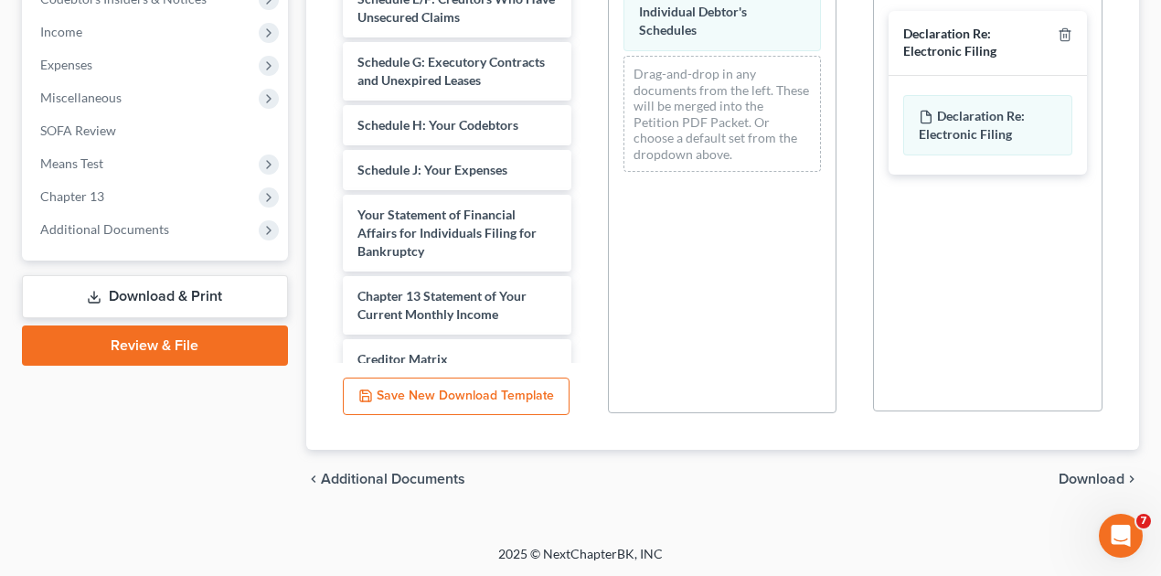
click at [1096, 476] on span "Download" at bounding box center [1092, 479] width 66 height 15
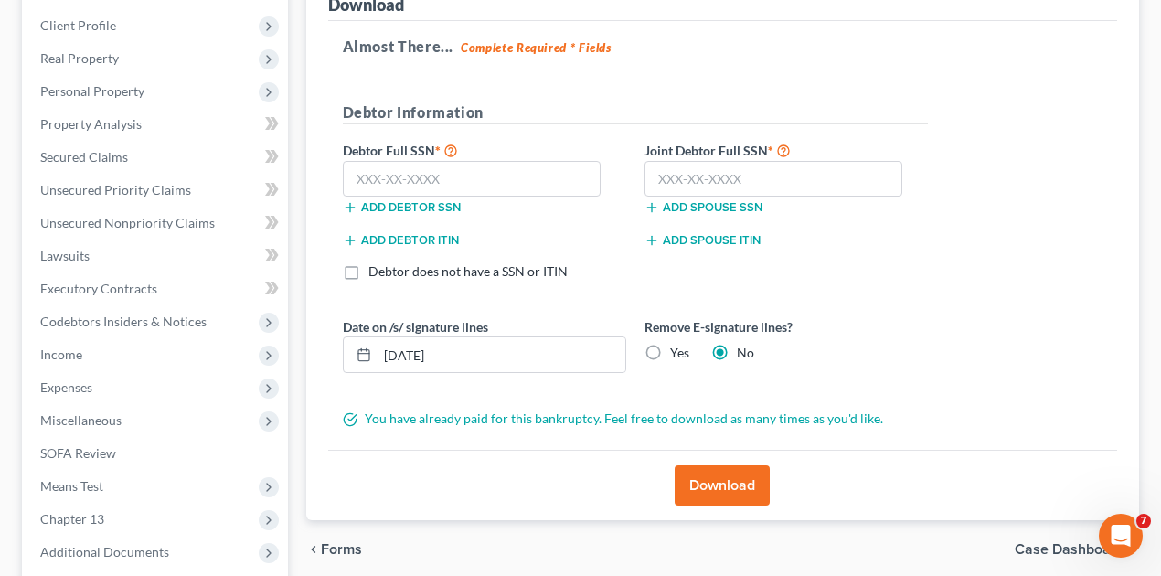
scroll to position [183, 0]
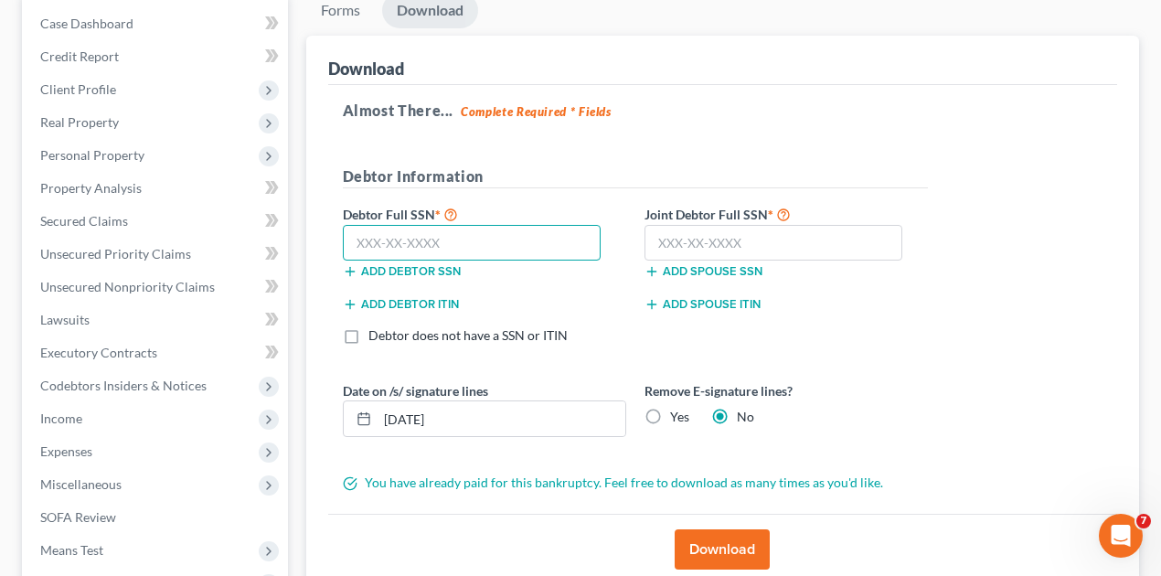
click at [354, 243] on input "text" at bounding box center [472, 243] width 259 height 37
type input "308-06-9831"
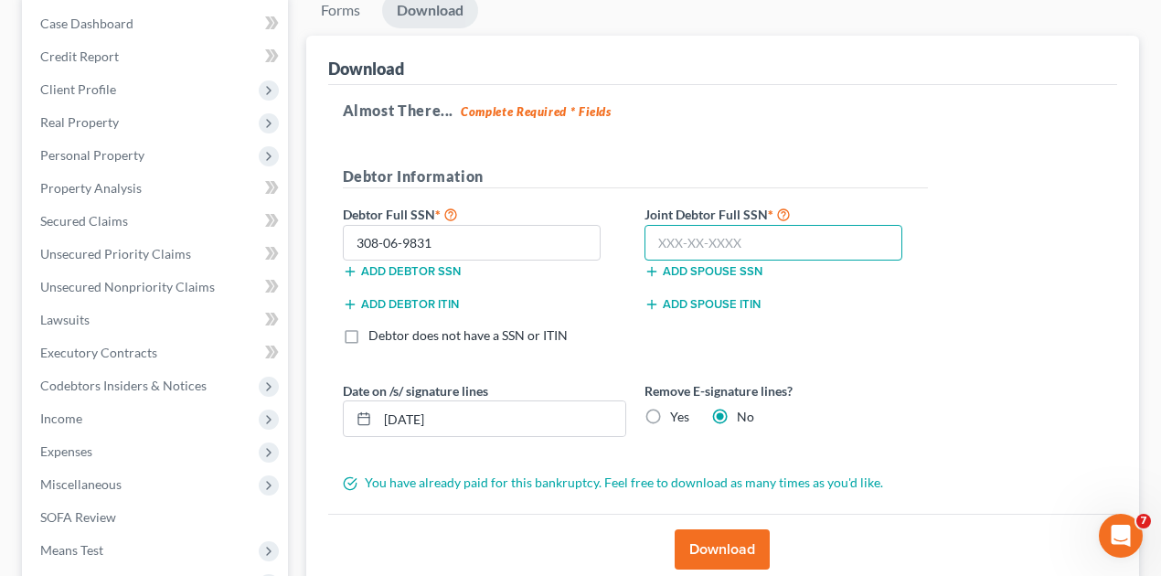
click at [657, 240] on input "text" at bounding box center [774, 243] width 259 height 37
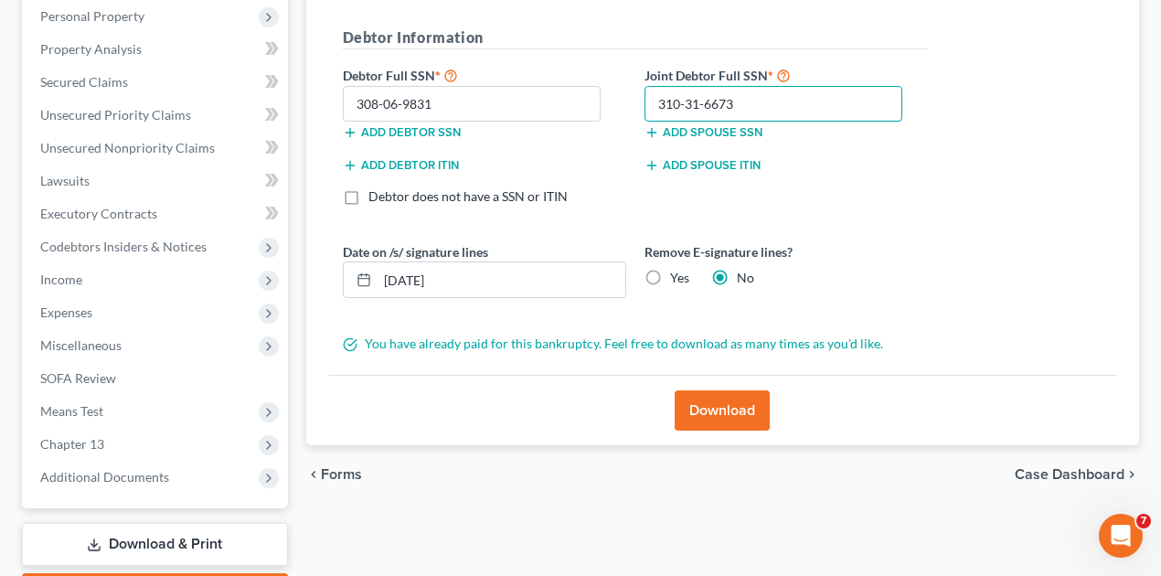
scroll to position [366, 0]
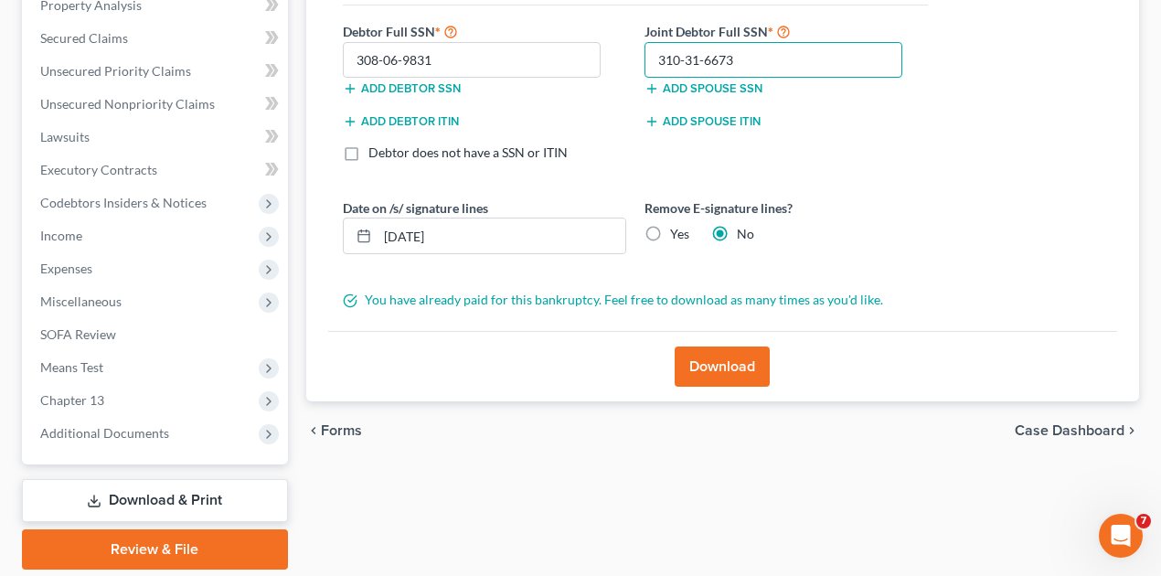
type input "310-31-6673"
click at [726, 362] on button "Download" at bounding box center [722, 367] width 95 height 40
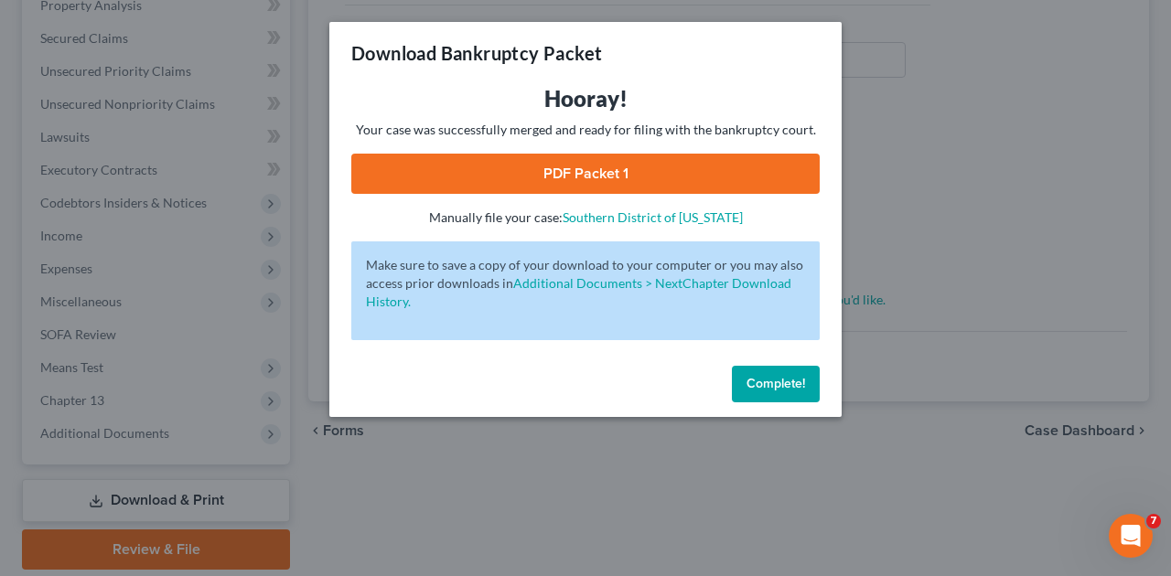
click at [593, 172] on link "PDF Packet 1" at bounding box center [585, 174] width 468 height 40
click at [783, 377] on span "Complete!" at bounding box center [775, 384] width 59 height 16
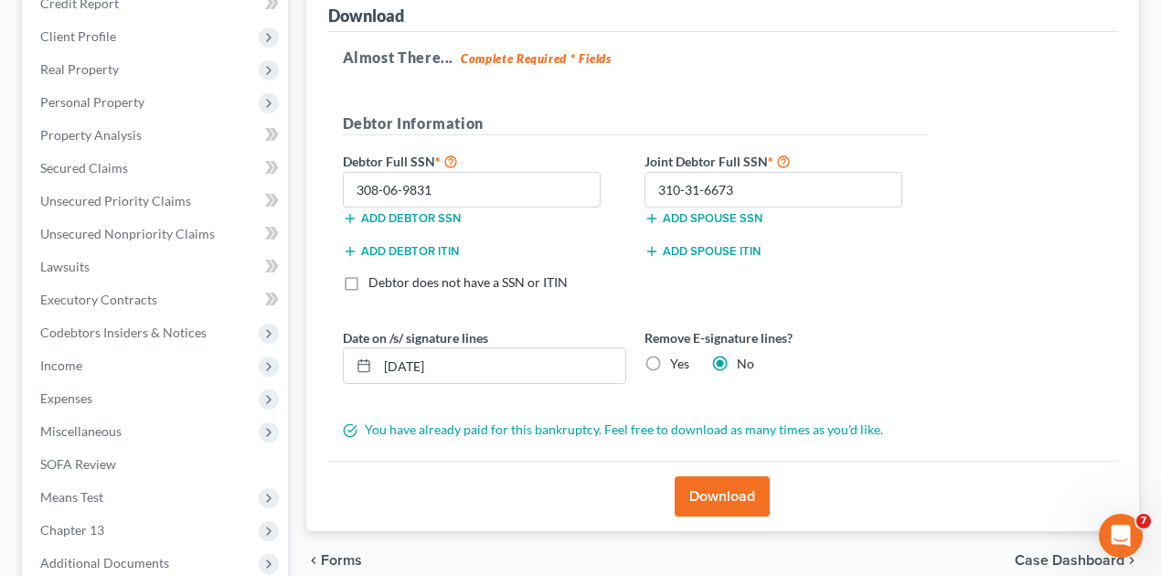
scroll to position [305, 0]
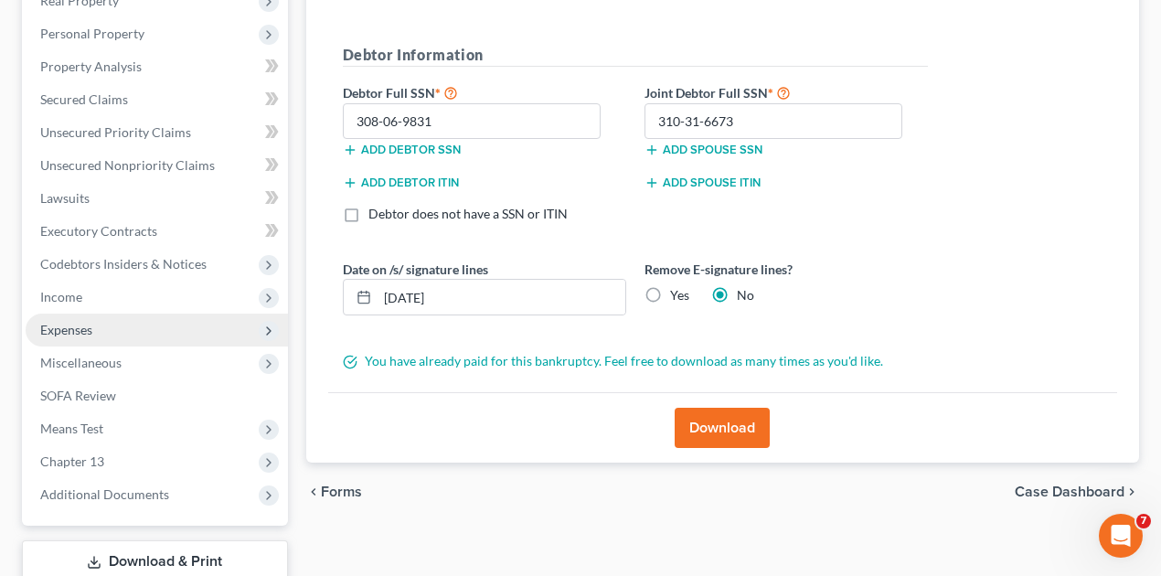
click at [95, 331] on span "Expenses" at bounding box center [157, 330] width 262 height 33
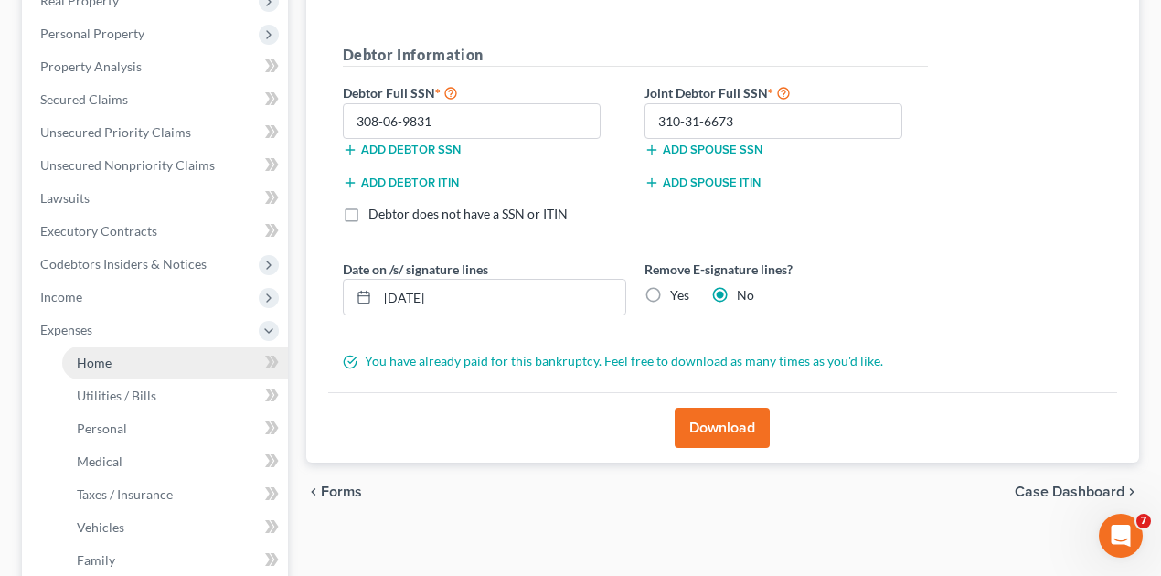
click at [112, 375] on link "Home" at bounding box center [175, 363] width 226 height 33
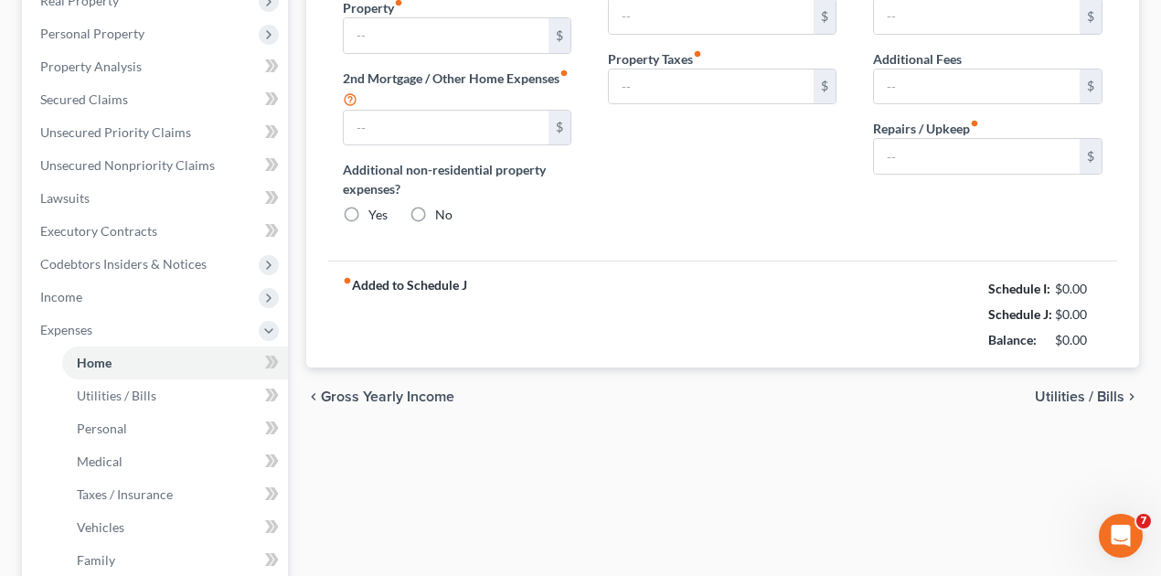
scroll to position [119, 0]
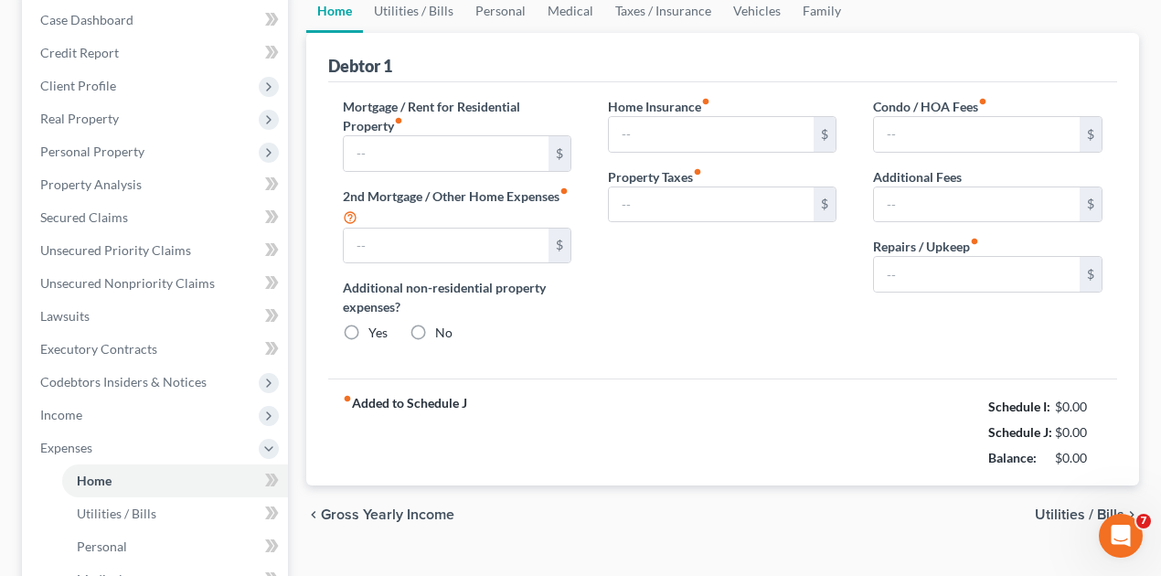
type input "1,220.00"
type input "0.00"
radio input "true"
type input "0.00"
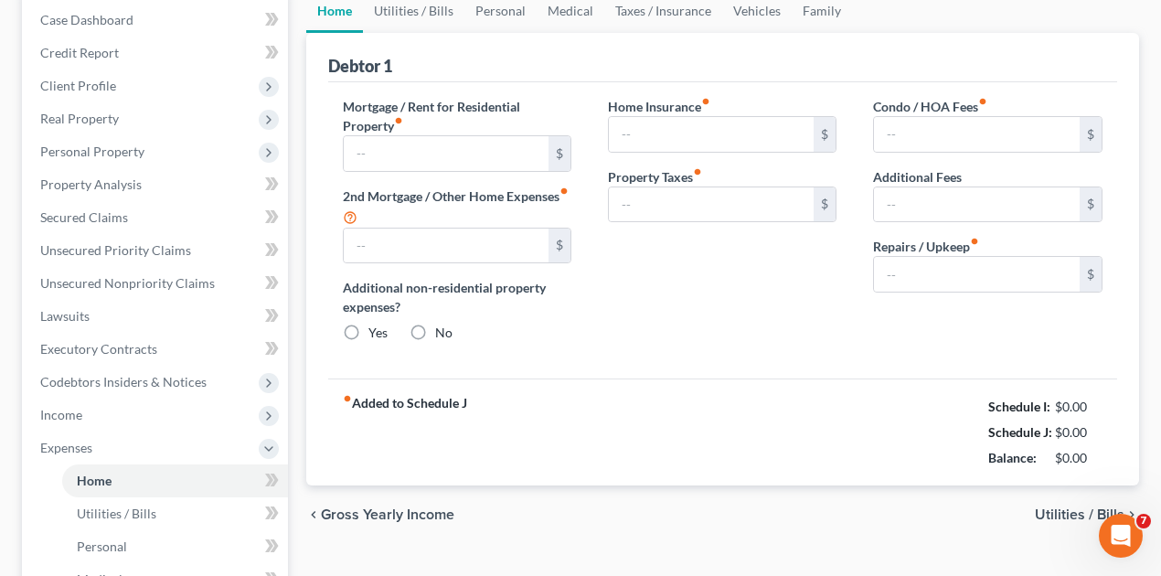
type input "50.00"
type input "0.00"
type input "100.00"
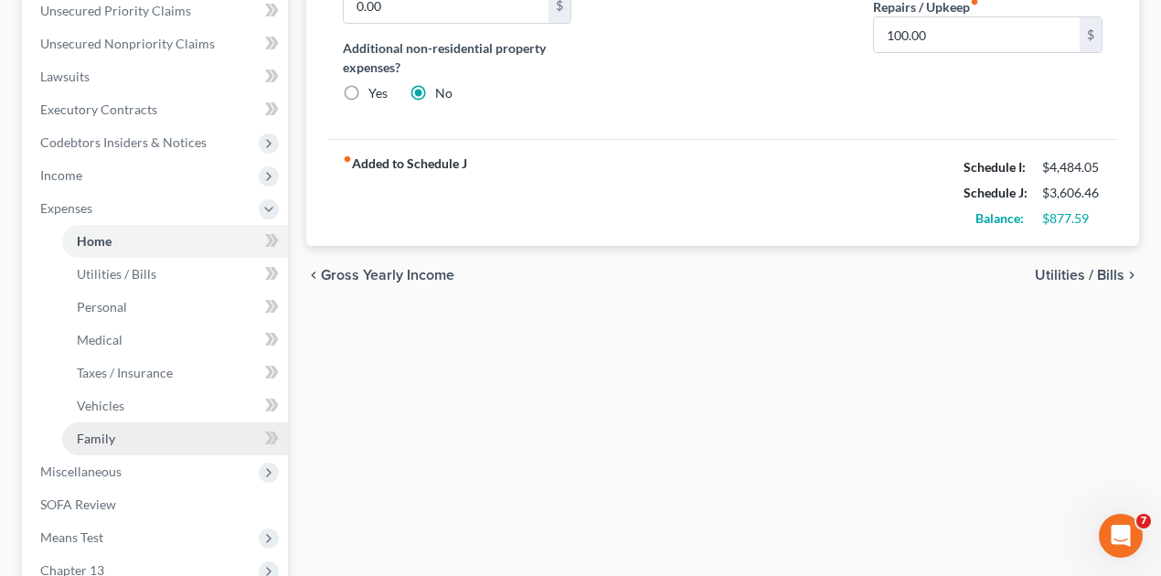
scroll to position [657, 0]
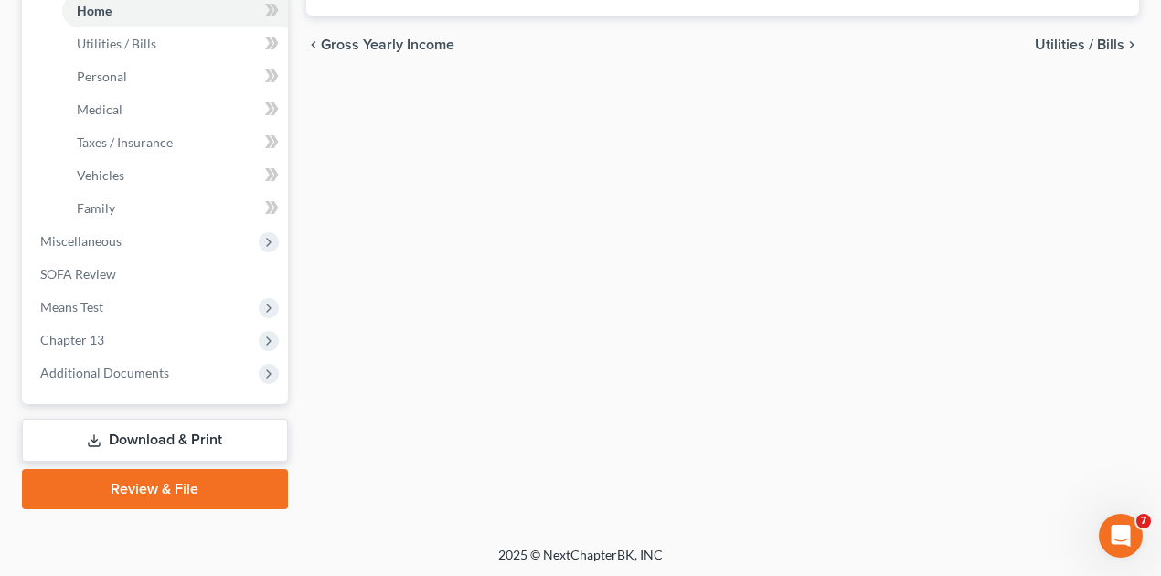
click at [196, 435] on link "Download & Print" at bounding box center [155, 440] width 266 height 43
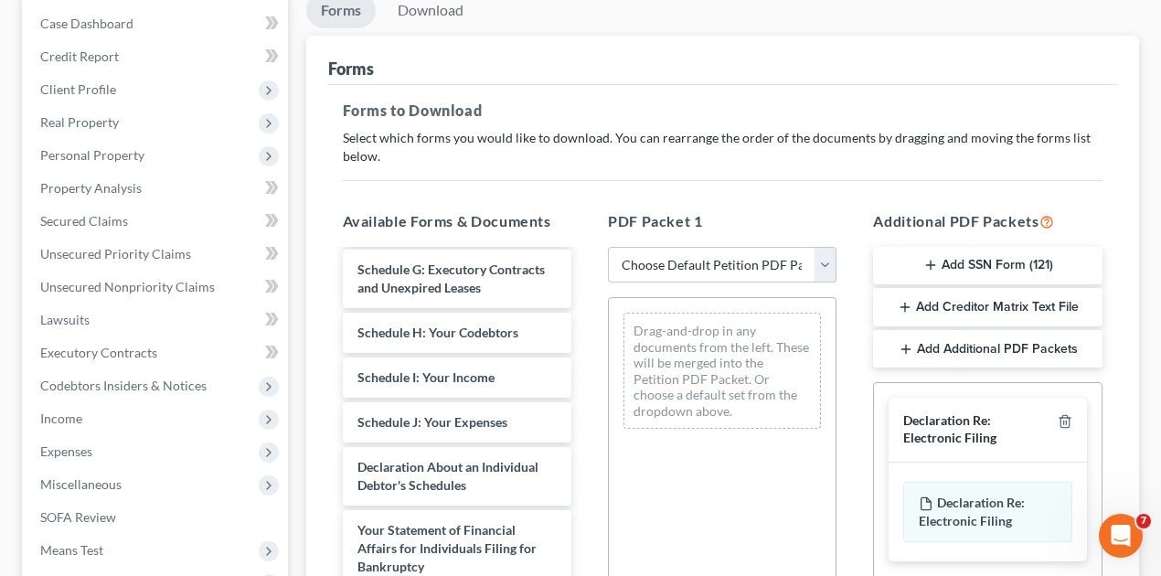
scroll to position [487, 0]
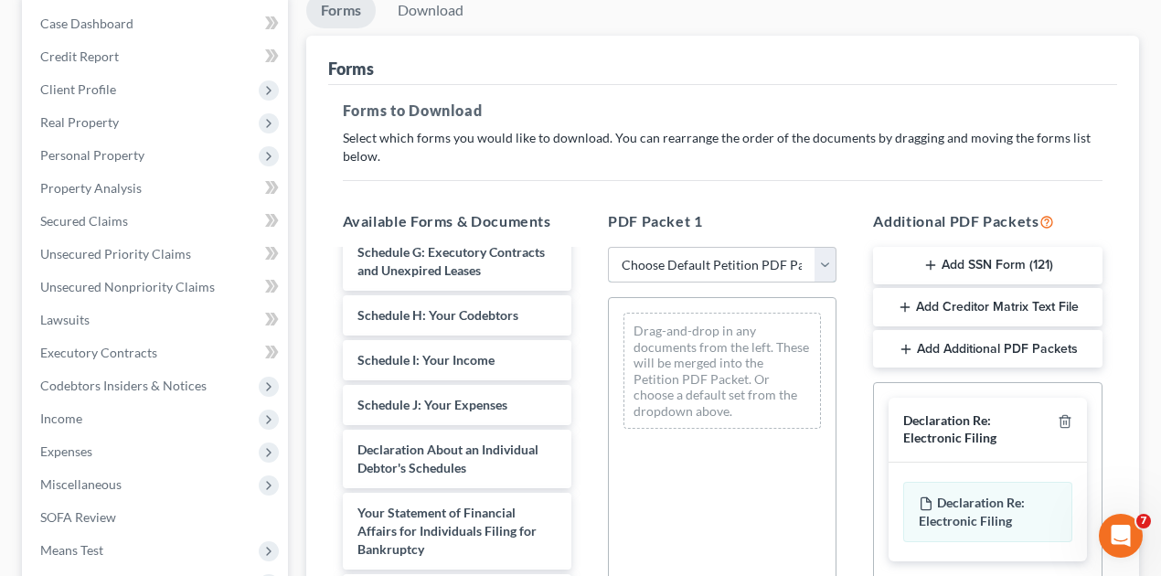
click at [824, 259] on select "Choose Default Petition PDF Packet Complete Bankruptcy Petition (all forms and …" at bounding box center [722, 265] width 229 height 37
select select "2"
click at [608, 247] on select "Choose Default Petition PDF Packet Complete Bankruptcy Petition (all forms and …" at bounding box center [722, 265] width 229 height 37
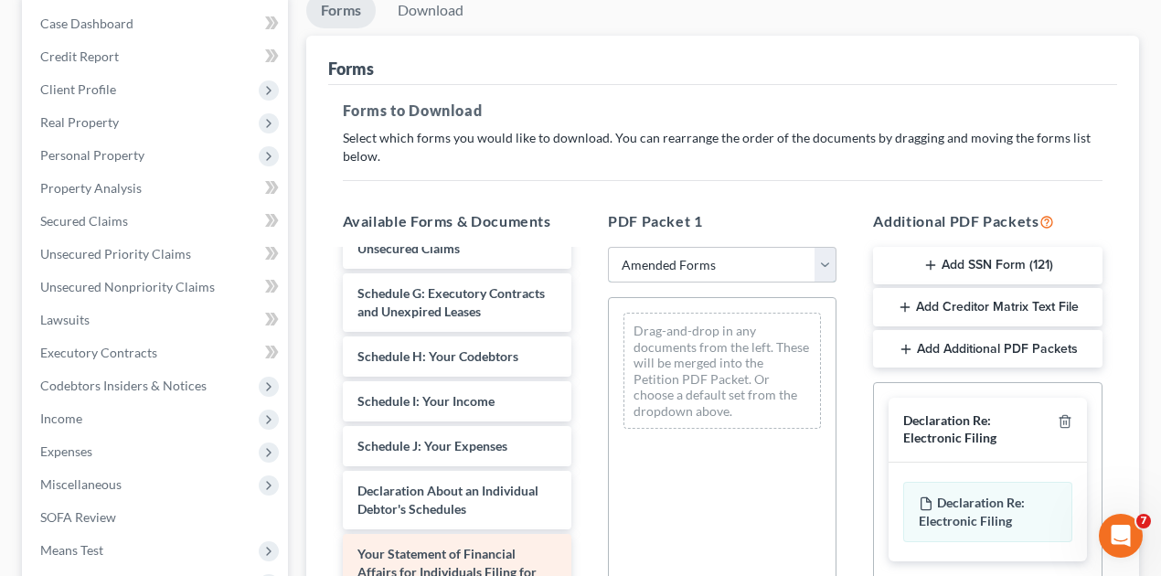
scroll to position [318, 0]
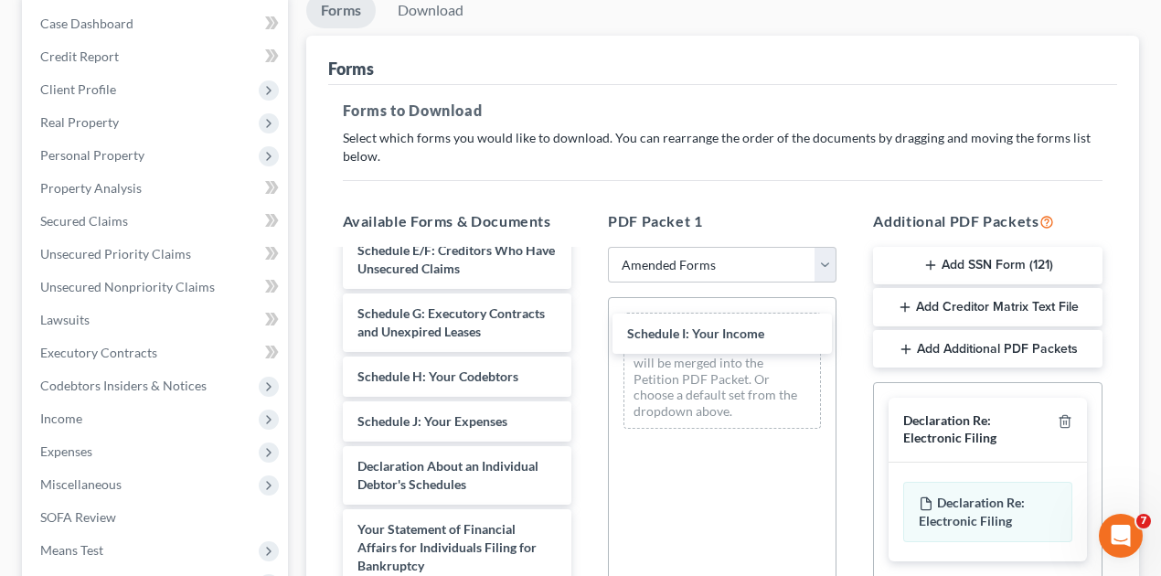
drag, startPoint x: 465, startPoint y: 420, endPoint x: 732, endPoint y: 332, distance: 281.1
click at [586, 331] on div "Schedule I: Your Income Voluntary Petition for Individuals Filing for Bankruptc…" at bounding box center [457, 408] width 258 height 950
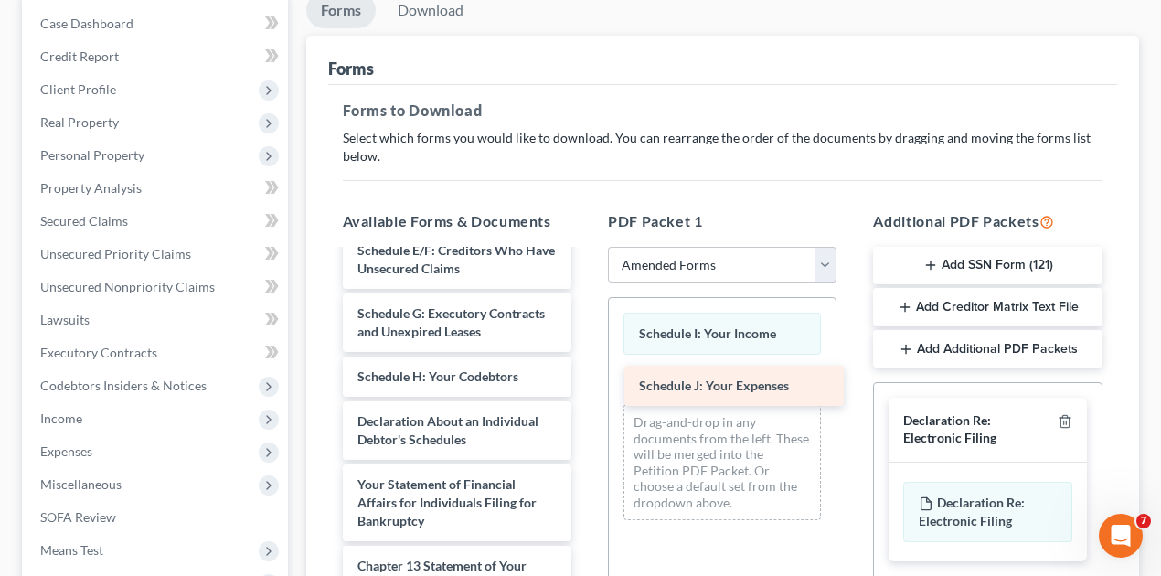
drag, startPoint x: 448, startPoint y: 421, endPoint x: 731, endPoint y: 386, distance: 284.7
click at [586, 386] on div "Schedule J: Your Expenses Voluntary Petition for Individuals Filing for Bankrup…" at bounding box center [457, 385] width 258 height 905
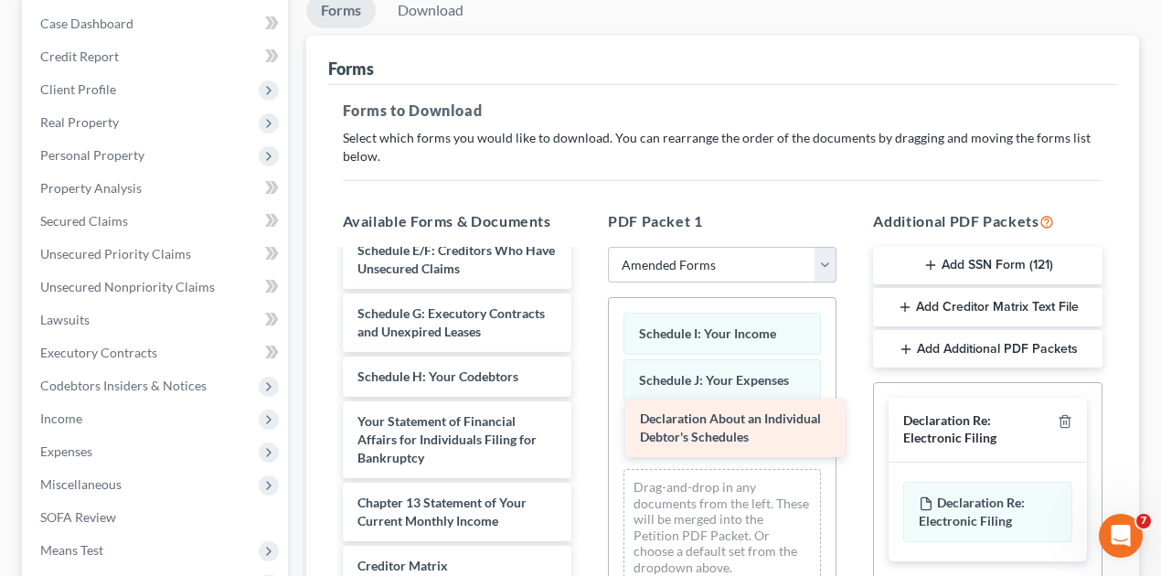
drag, startPoint x: 444, startPoint y: 433, endPoint x: 727, endPoint y: 433, distance: 282.6
click at [586, 433] on div "Declaration About an Individual Debtor's Schedules Voluntary Petition for Indiv…" at bounding box center [457, 354] width 258 height 842
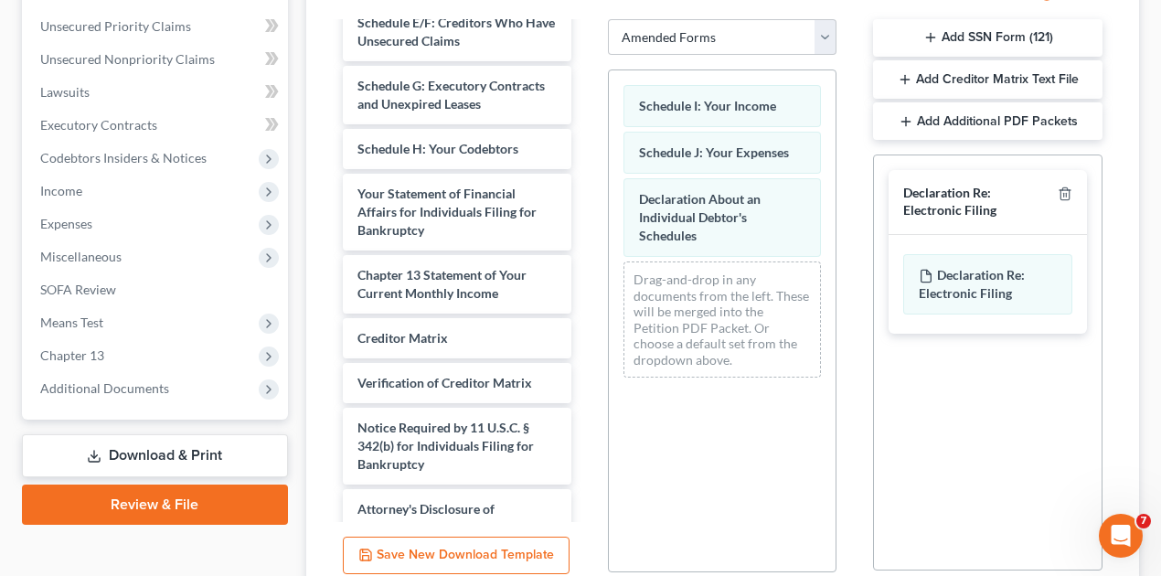
scroll to position [570, 0]
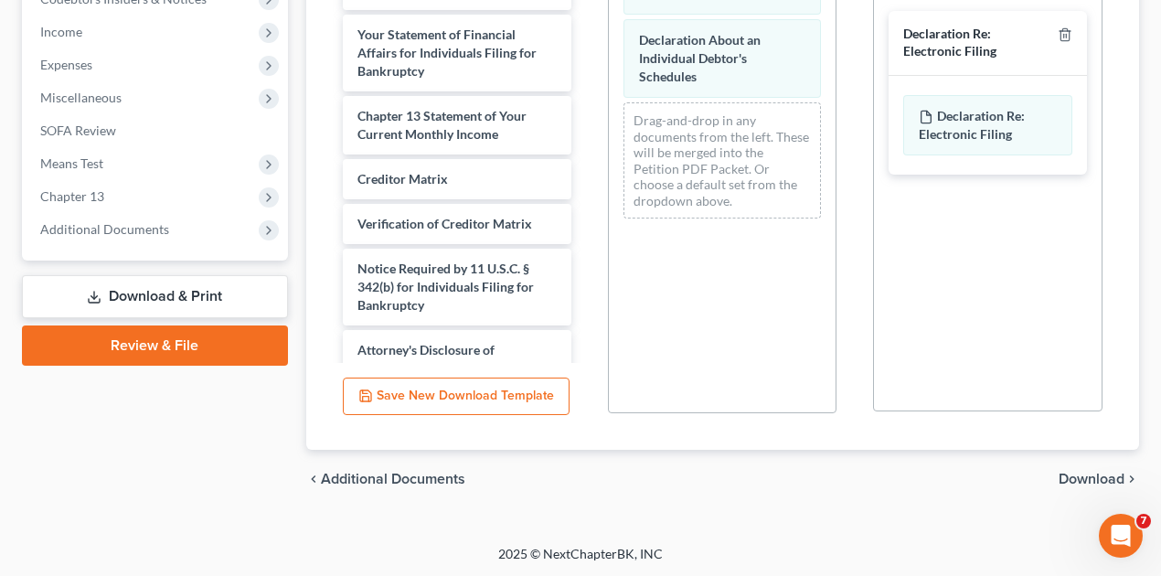
click at [1096, 474] on span "Download" at bounding box center [1092, 479] width 66 height 15
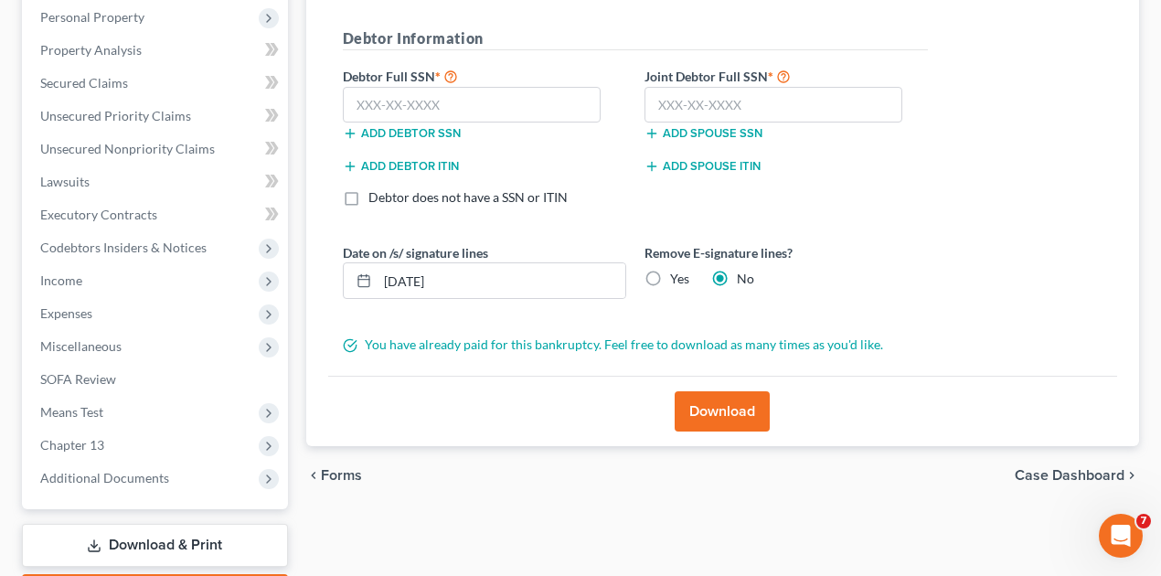
scroll to position [183, 0]
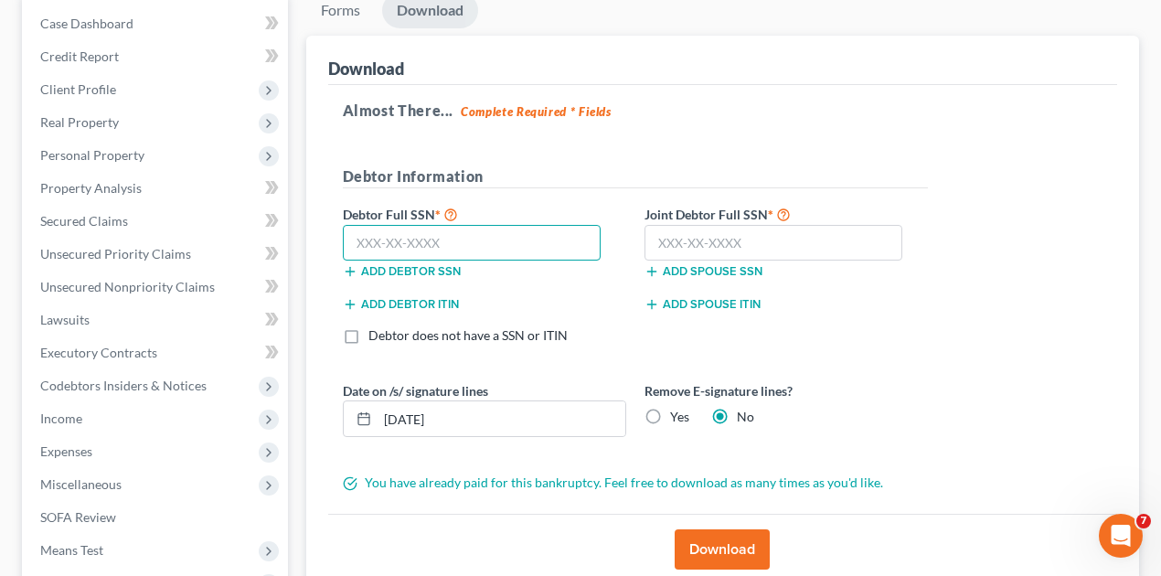
click at [355, 238] on input "text" at bounding box center [472, 243] width 259 height 37
type input "308-06-9831"
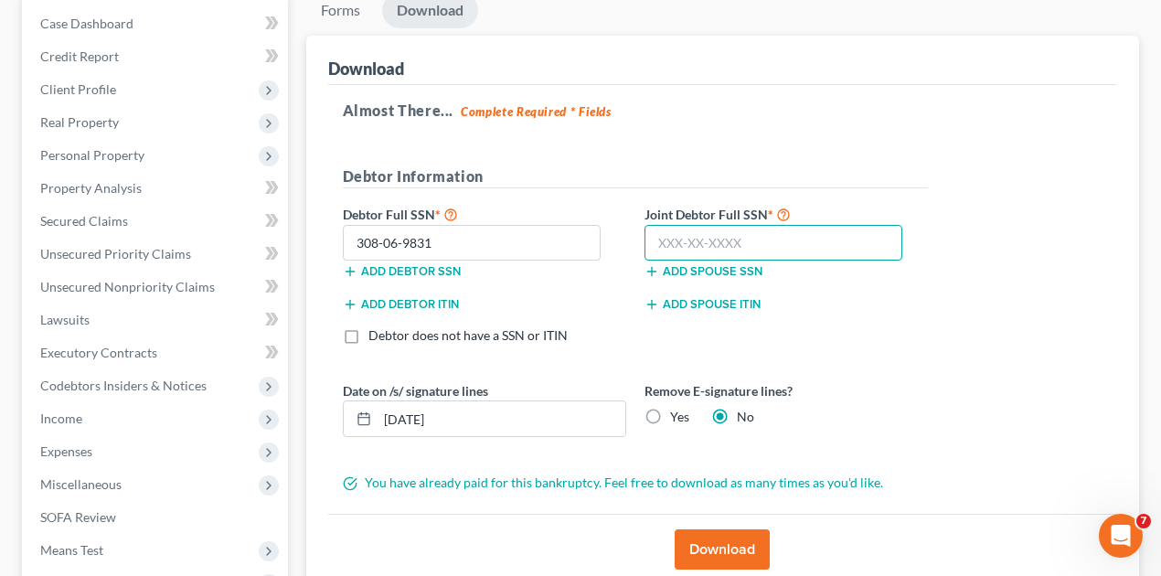
click at [645, 243] on input "text" at bounding box center [774, 243] width 259 height 37
type input "310-31-6673"
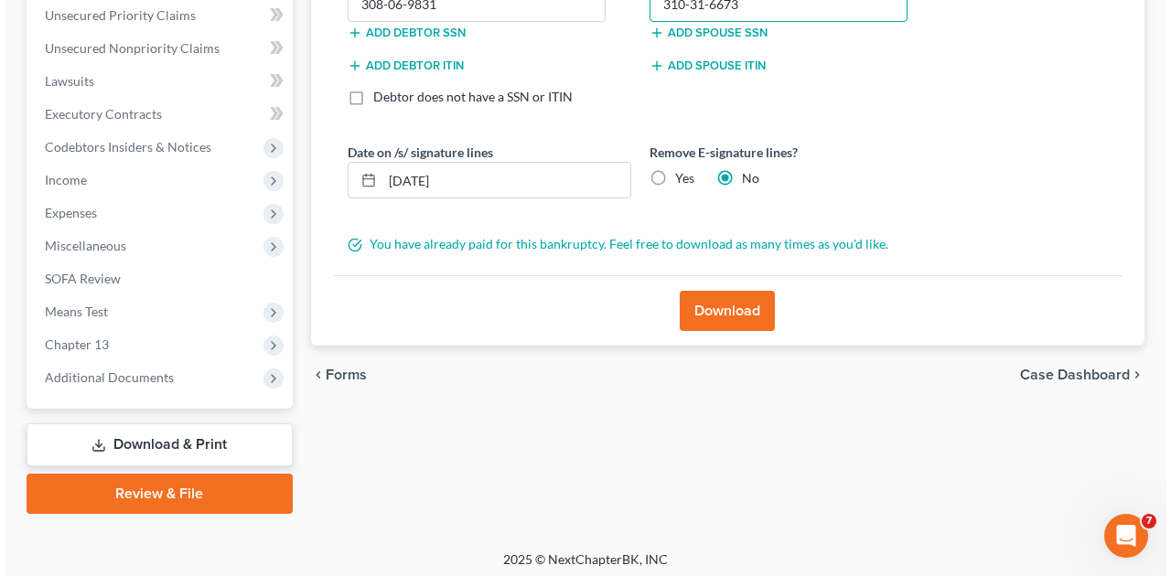
scroll to position [426, 0]
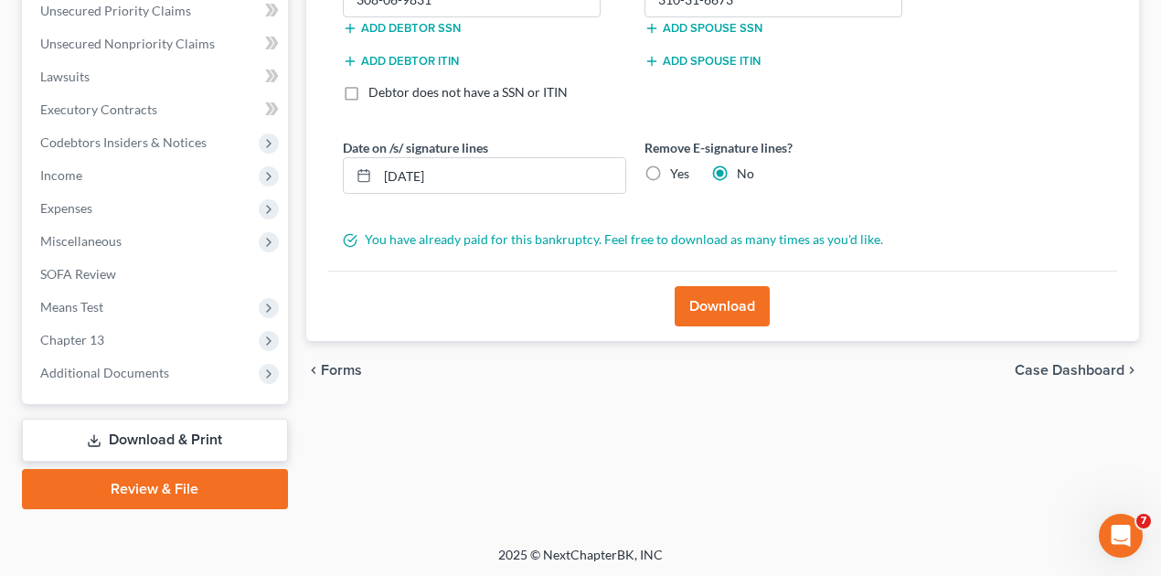
click at [742, 306] on button "Download" at bounding box center [722, 306] width 95 height 40
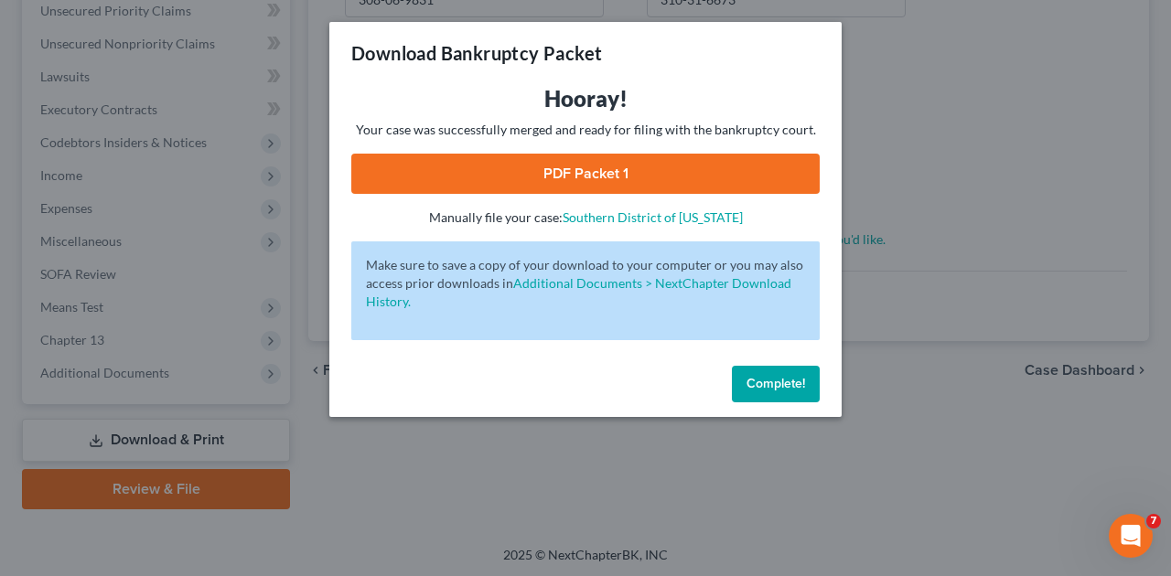
click at [565, 170] on link "PDF Packet 1" at bounding box center [585, 174] width 468 height 40
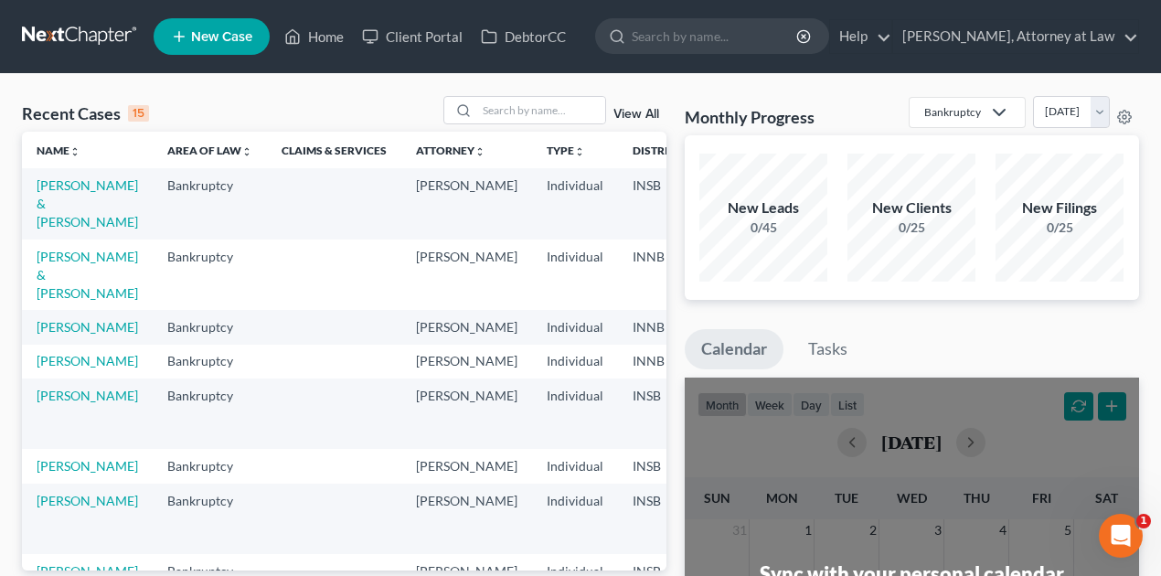
click at [59, 194] on td "[PERSON_NAME] & [PERSON_NAME]" at bounding box center [87, 203] width 131 height 70
click at [59, 188] on link "Dobbs, Michael & Renice" at bounding box center [88, 203] width 102 height 52
select select "2"
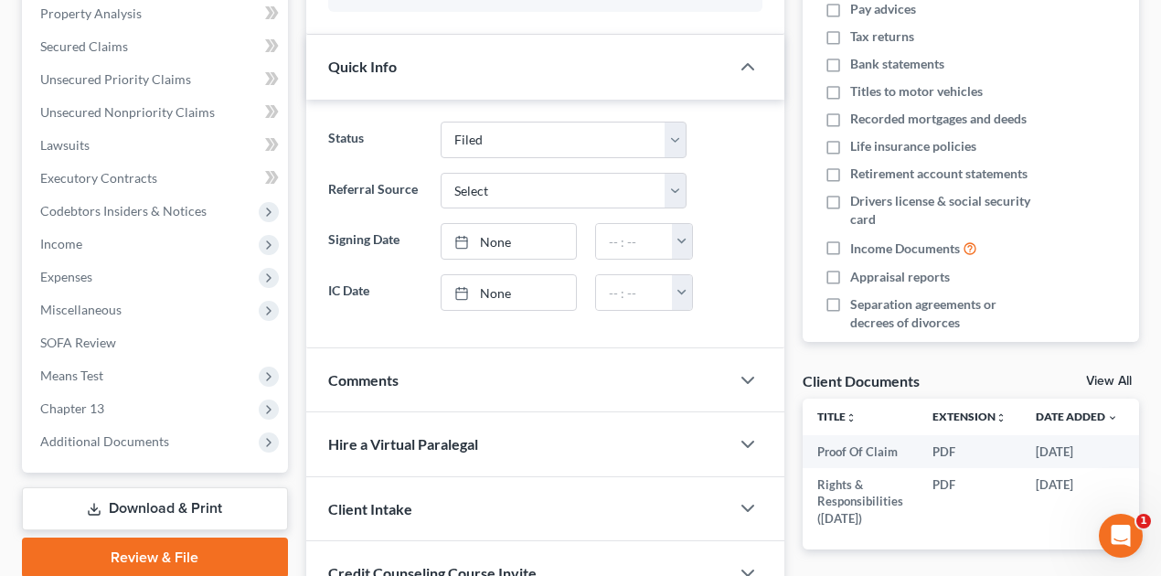
scroll to position [366, 0]
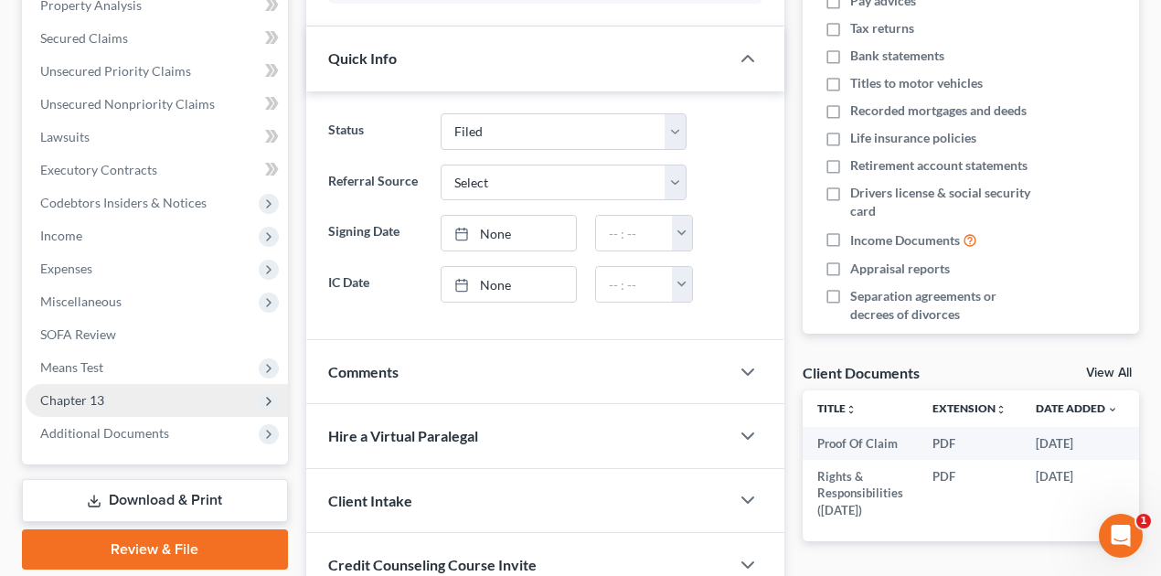
click at [160, 399] on span "Chapter 13" at bounding box center [157, 400] width 262 height 33
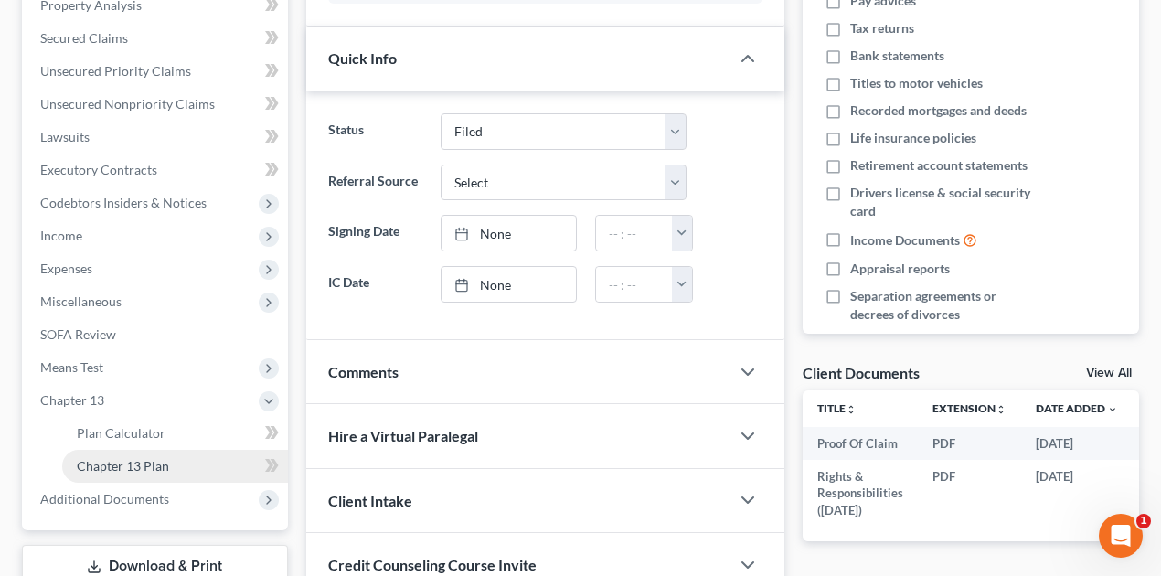
click at [191, 463] on link "Chapter 13 Plan" at bounding box center [175, 466] width 226 height 33
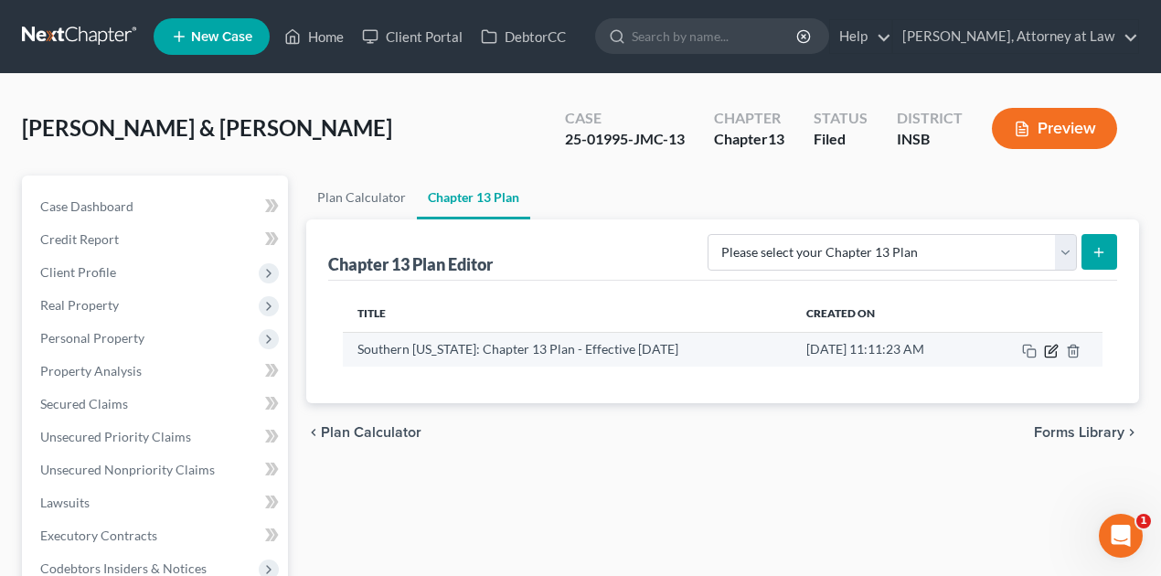
click at [1054, 349] on icon "button" at bounding box center [1051, 351] width 15 height 15
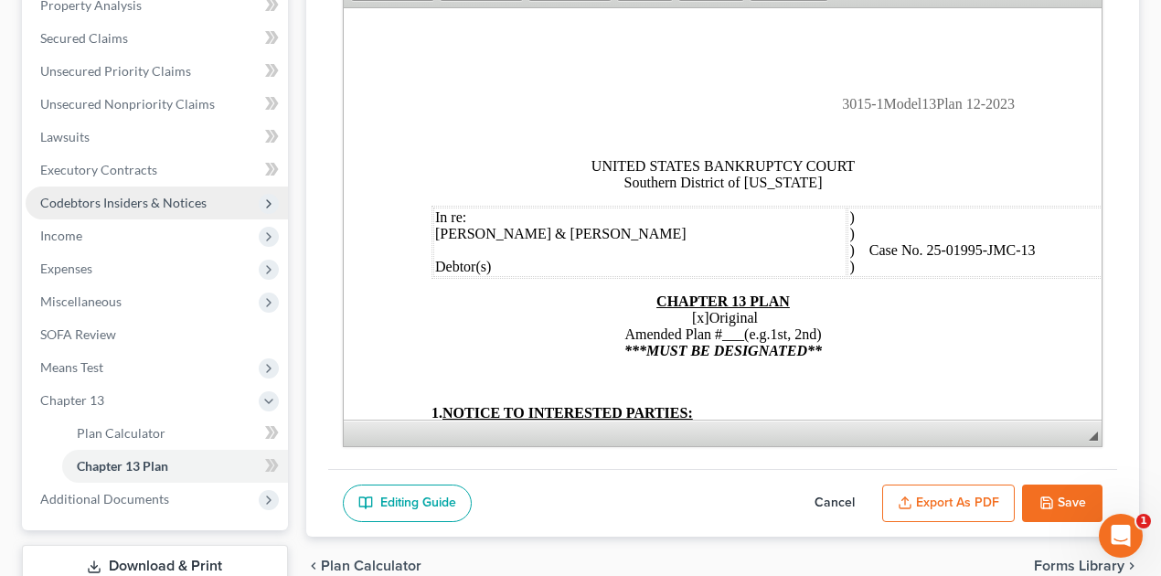
scroll to position [183, 0]
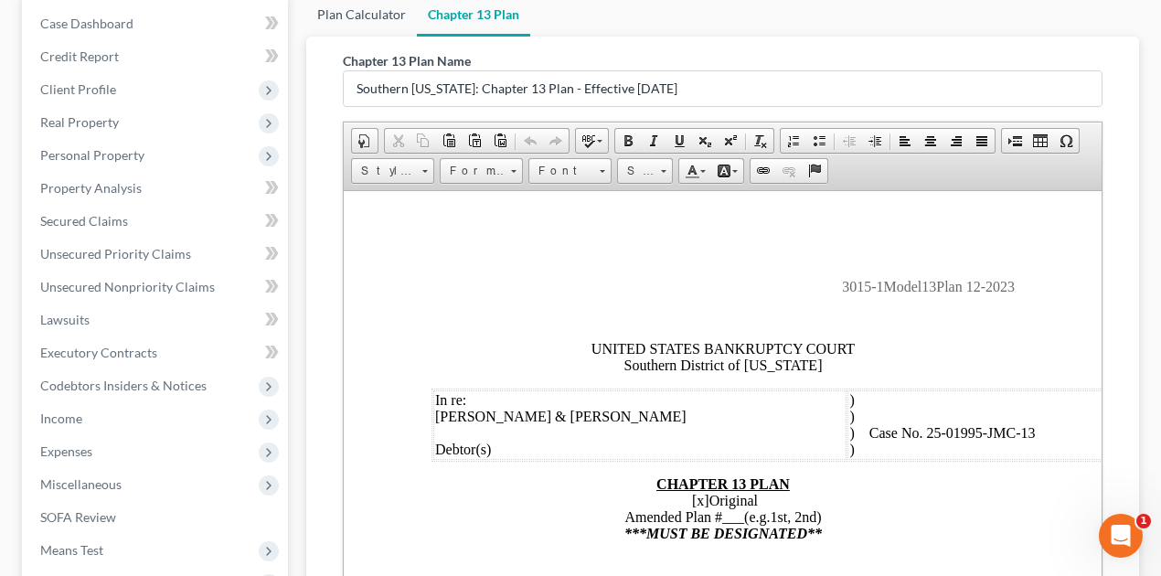
drag, startPoint x: 373, startPoint y: 13, endPoint x: 376, endPoint y: 22, distance: 9.5
click at [373, 13] on link "Plan Calculator" at bounding box center [361, 15] width 111 height 44
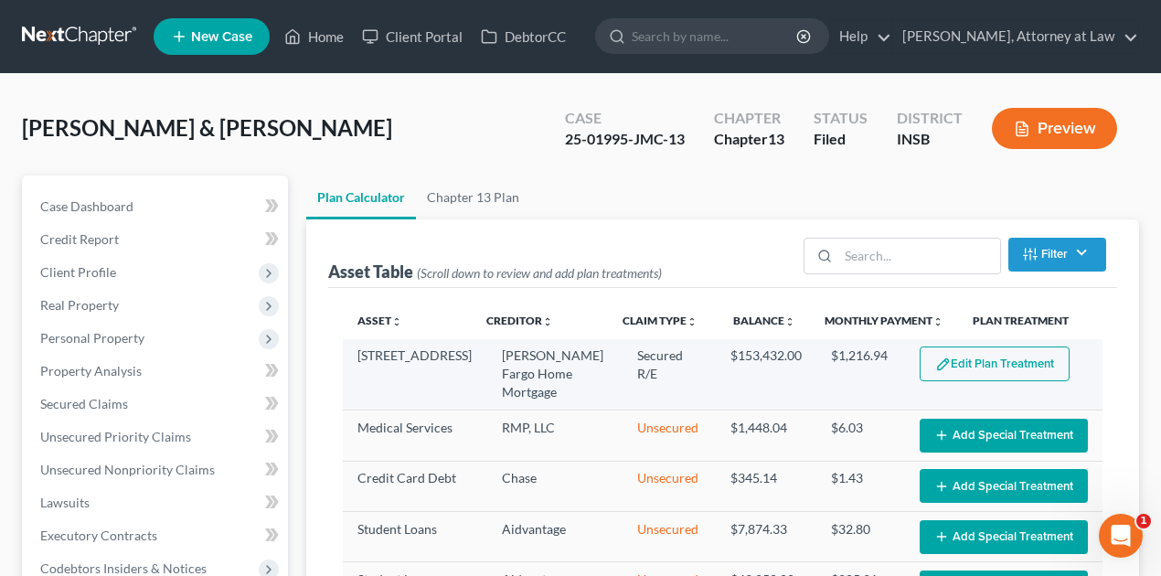
select select "59"
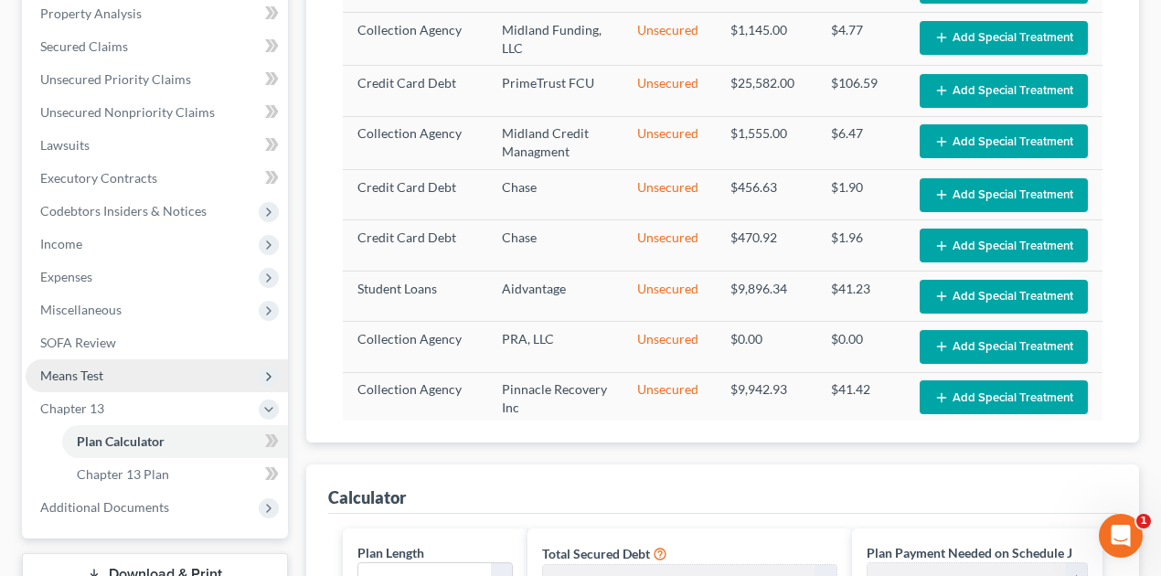
scroll to position [426, 0]
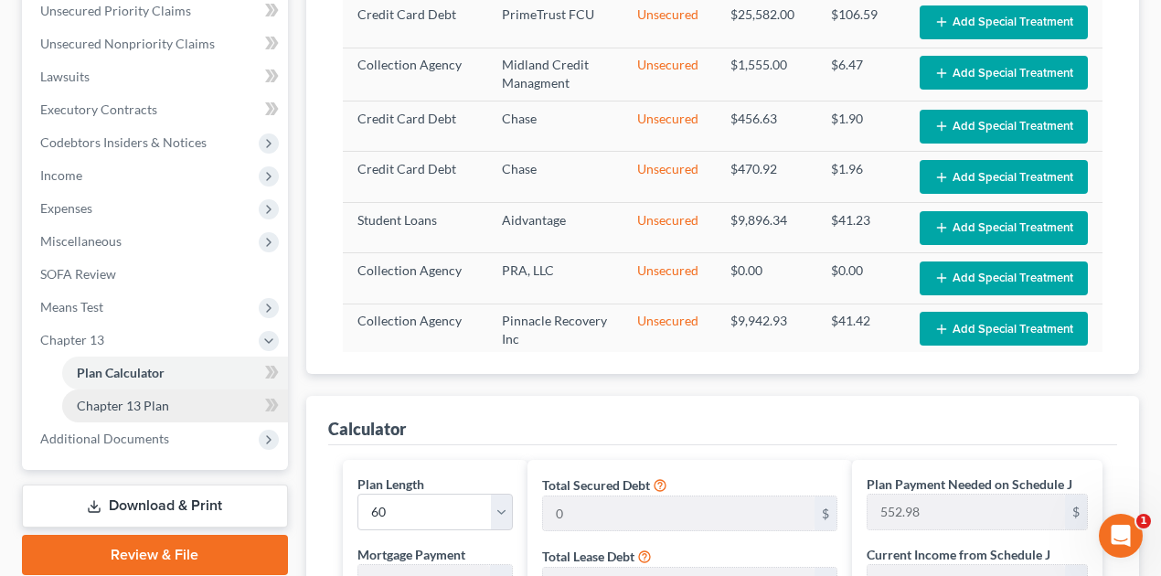
click at [235, 403] on link "Chapter 13 Plan" at bounding box center [175, 406] width 226 height 33
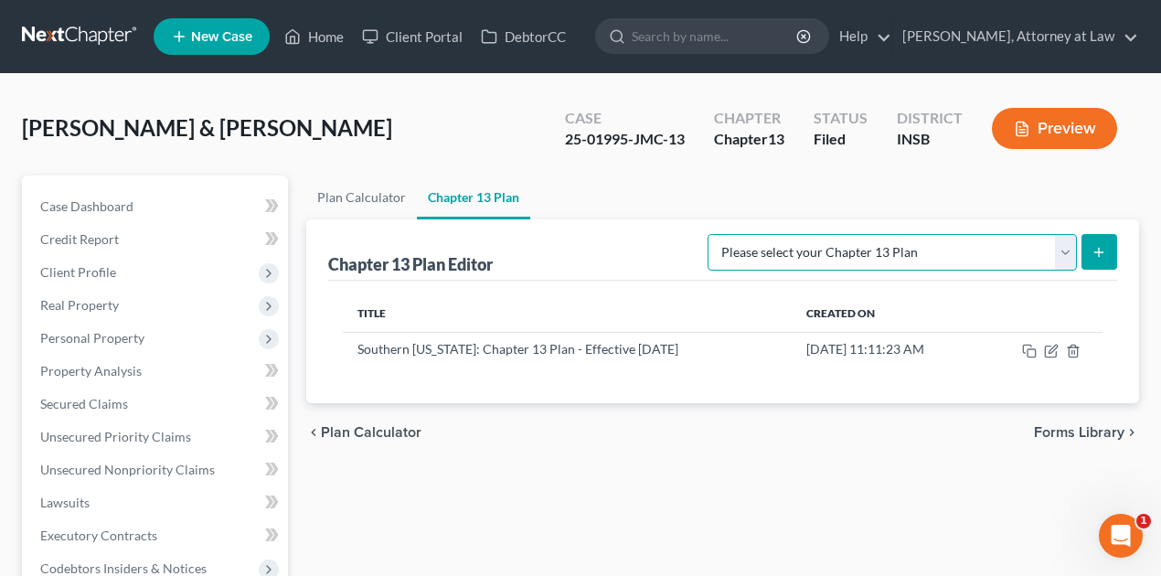
click at [1060, 251] on select "Please select your Chapter 13 Plan National Form Plan - Official Form 113 South…" at bounding box center [892, 252] width 369 height 37
select select "4"
click at [728, 234] on select "Please select your Chapter 13 Plan National Form Plan - Official Form 113 South…" at bounding box center [892, 252] width 369 height 37
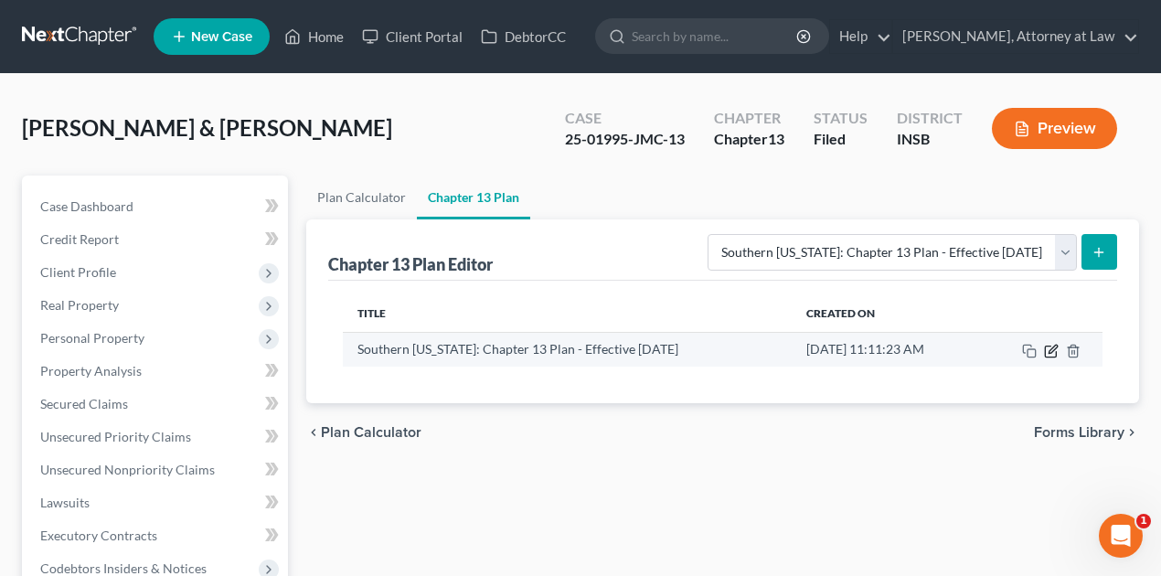
click at [1053, 346] on icon "button" at bounding box center [1053, 349] width 8 height 8
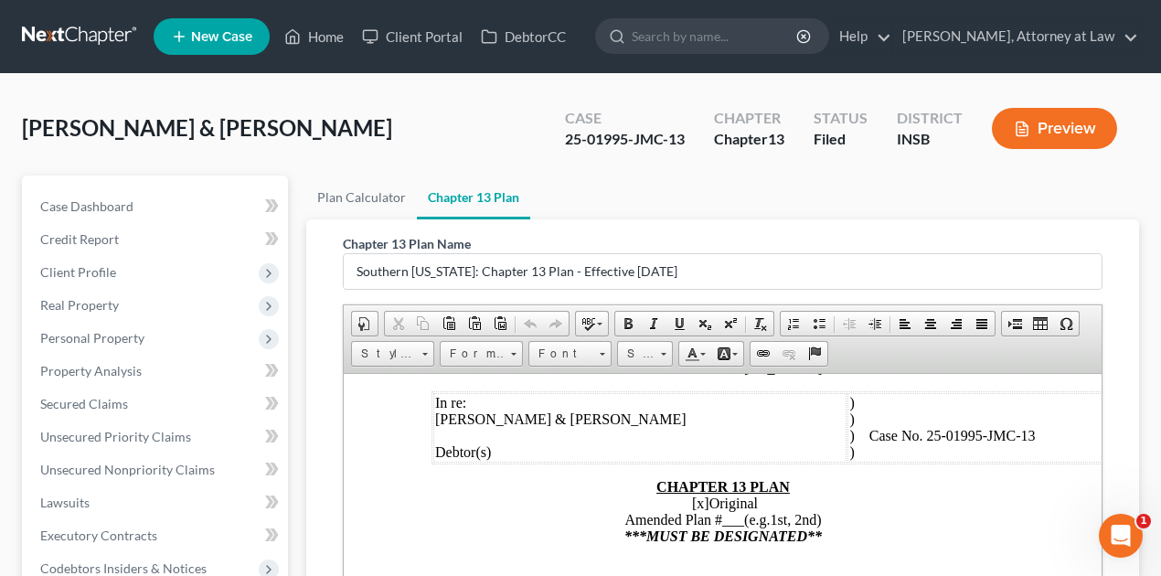
scroll to position [183, 0]
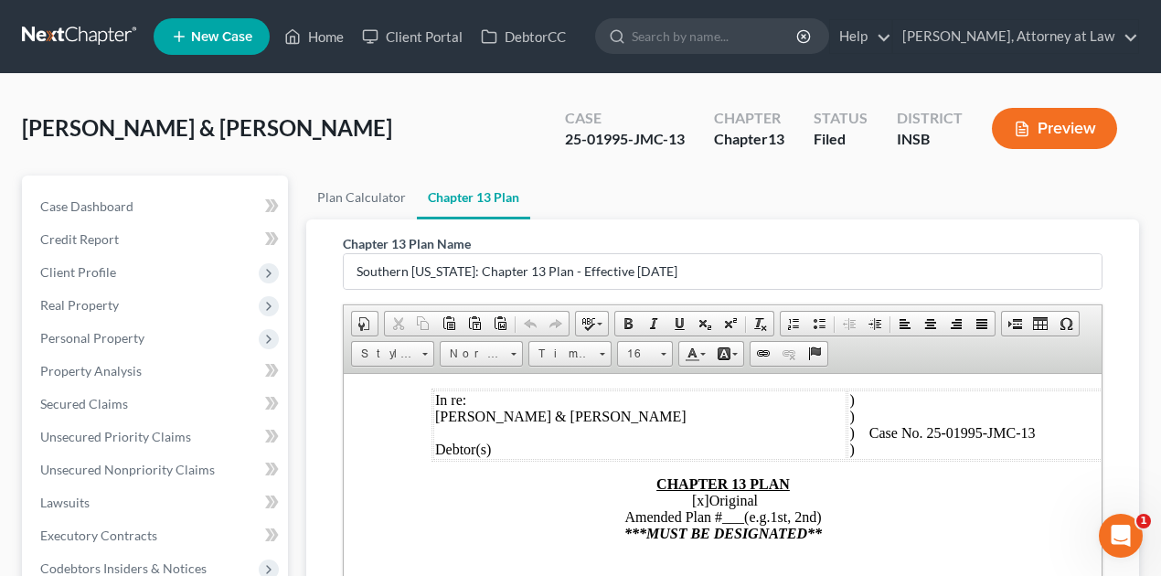
click at [693, 499] on span "[x]" at bounding box center [699, 500] width 17 height 16
click at [692, 499] on span "[x]" at bounding box center [699, 500] width 17 height 16
click at [725, 510] on span "___" at bounding box center [733, 516] width 22 height 16
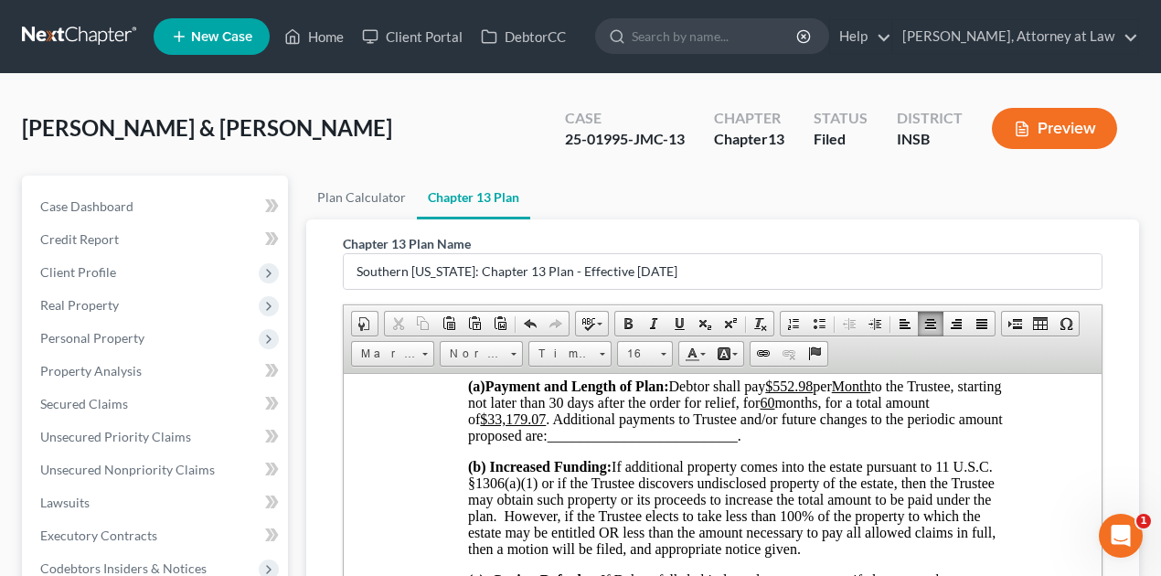
scroll to position [1341, 0]
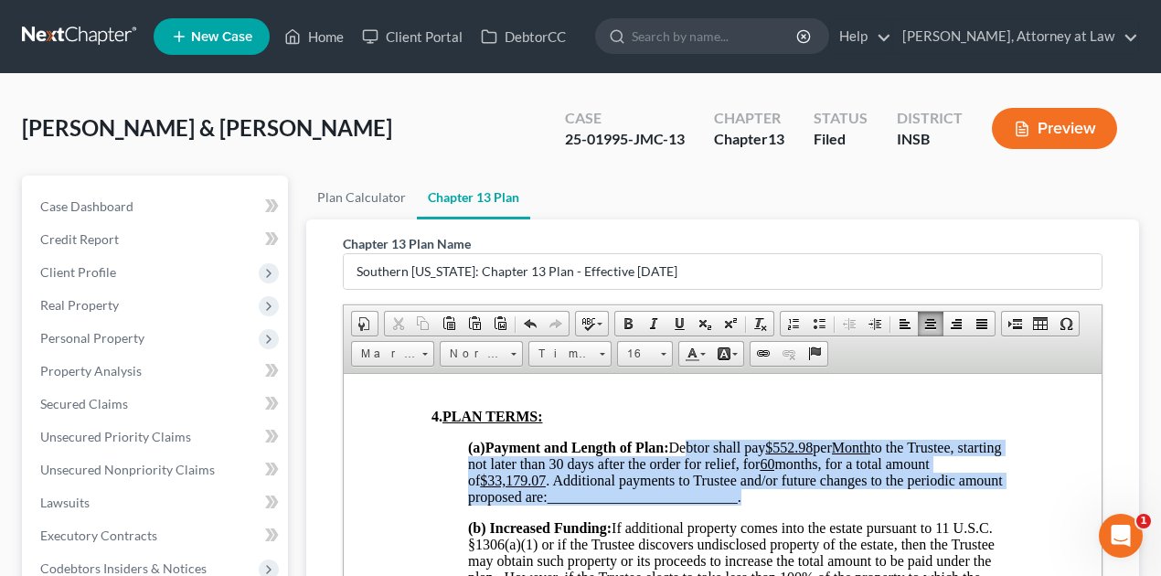
drag, startPoint x: 682, startPoint y: 454, endPoint x: 790, endPoint y: 510, distance: 121.9
click at [790, 504] on span "Debtor shall pay $552.98 per Month to the Trustee, starting not later than 30 d…" at bounding box center [734, 471] width 535 height 65
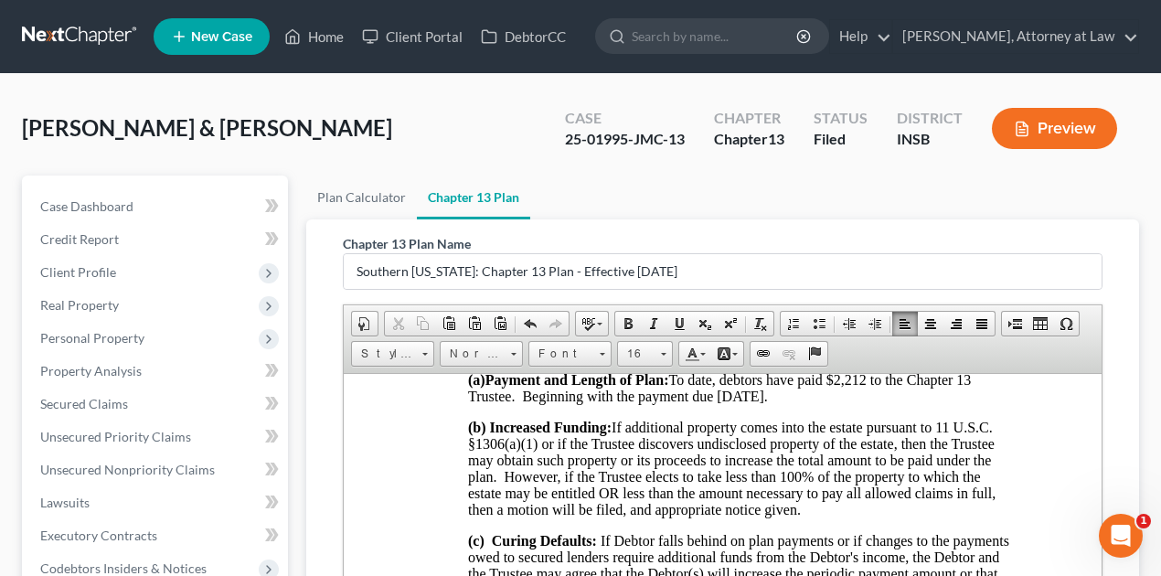
scroll to position [1402, 0]
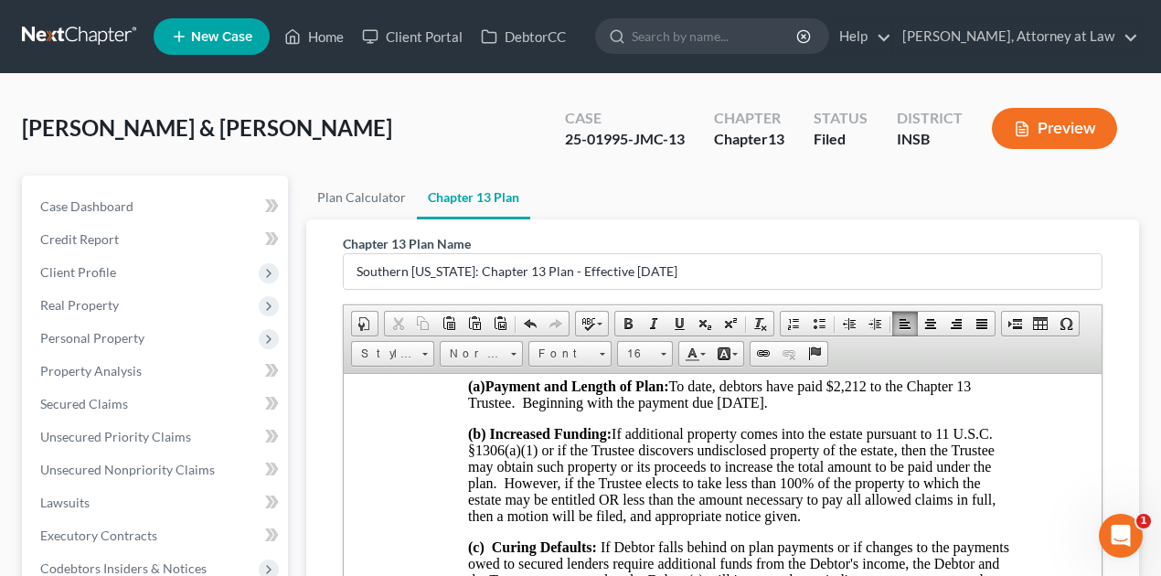
click at [787, 410] on span "To date, debtors have paid $2,212 to the Chapter 13 Trustee. Beginning with the…" at bounding box center [718, 394] width 503 height 32
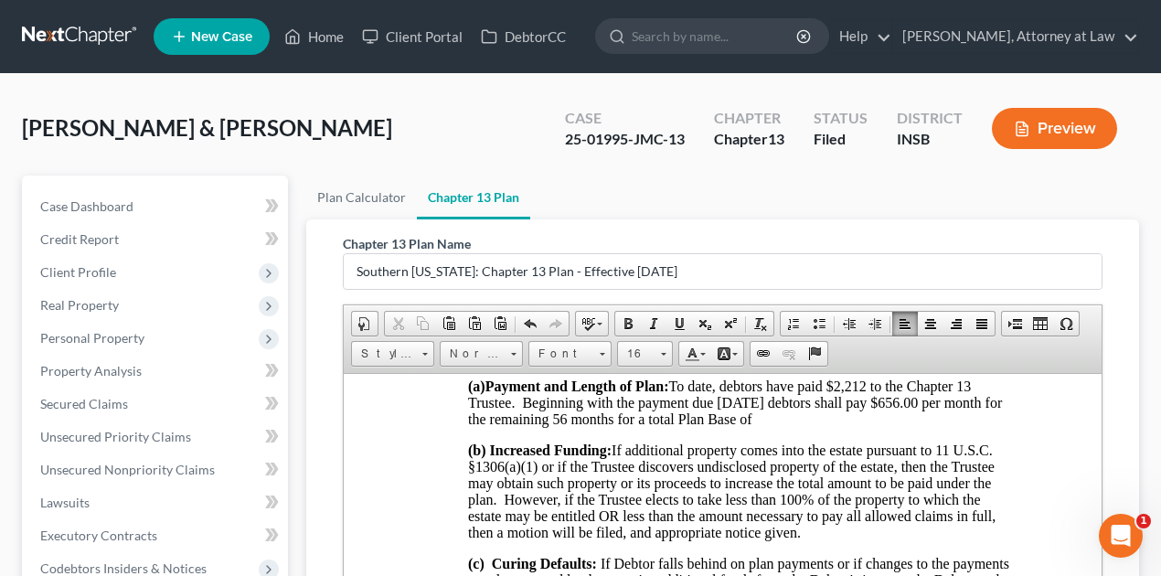
click at [824, 427] on p "(a) Payment and Length of Plan: To date, debtors have paid $2,212 to the Chapte…" at bounding box center [740, 402] width 547 height 49
click at [882, 427] on p "(a) Payment and Length of Plan: To date, debtors have paid $2,212 to the Chapte…" at bounding box center [740, 402] width 547 height 49
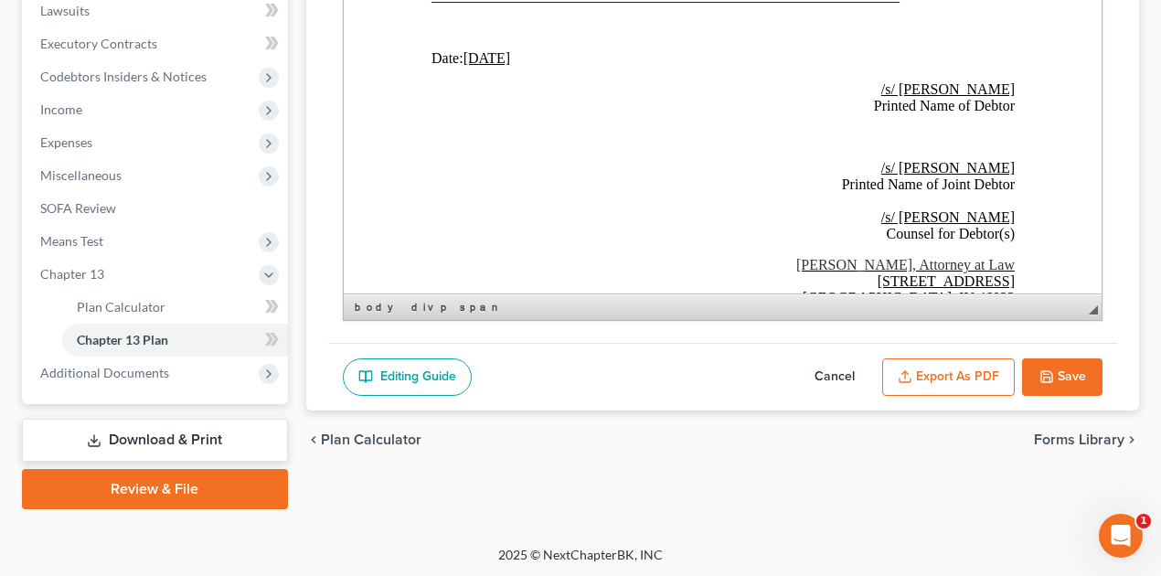
scroll to position [5542, 0]
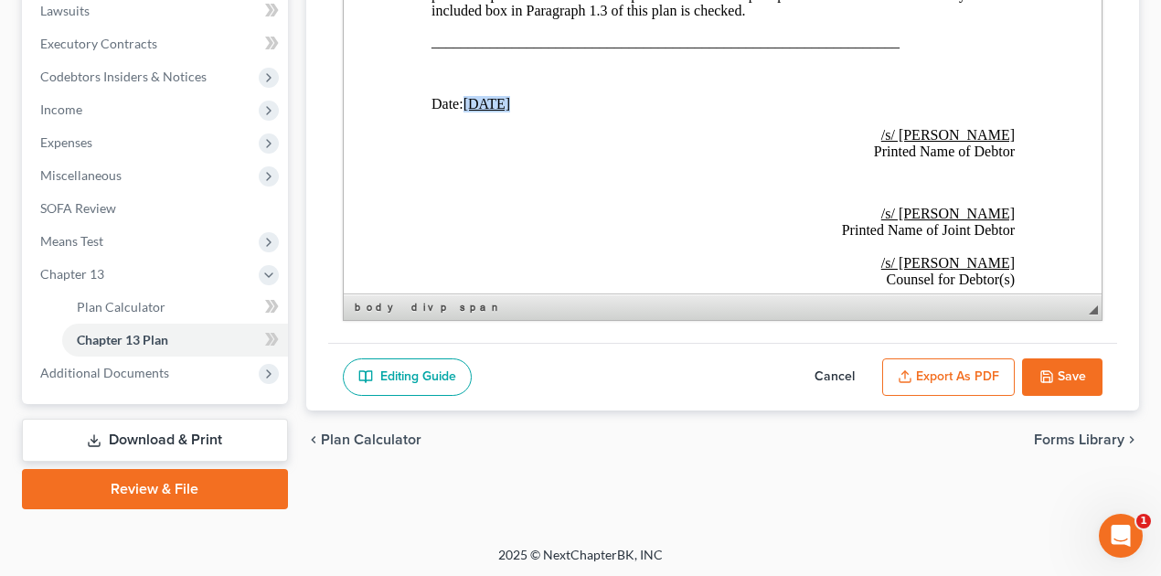
drag, startPoint x: 467, startPoint y: 110, endPoint x: 526, endPoint y: 120, distance: 59.4
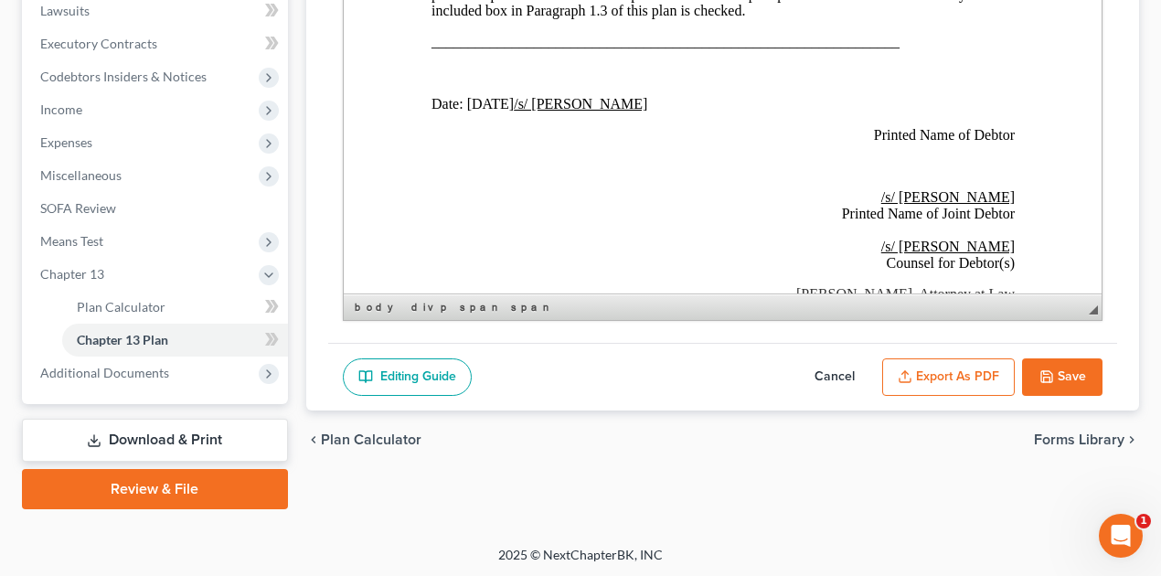
click button "Cancel" at bounding box center [835, 377] width 80 height 38
select select "4"
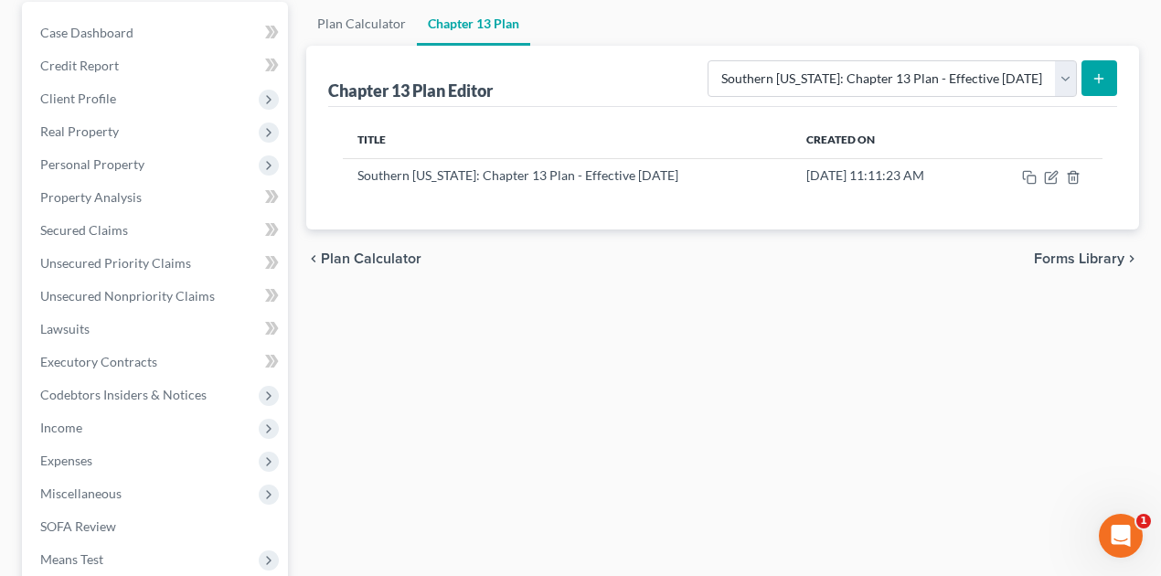
scroll to position [66, 0]
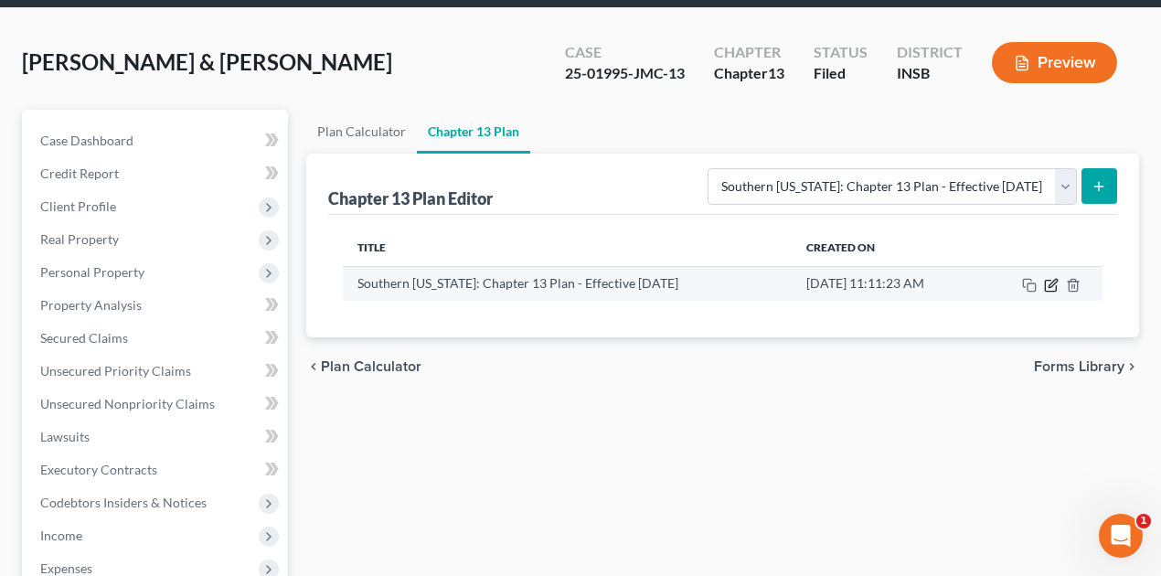
click at [1053, 282] on icon "button" at bounding box center [1051, 285] width 15 height 15
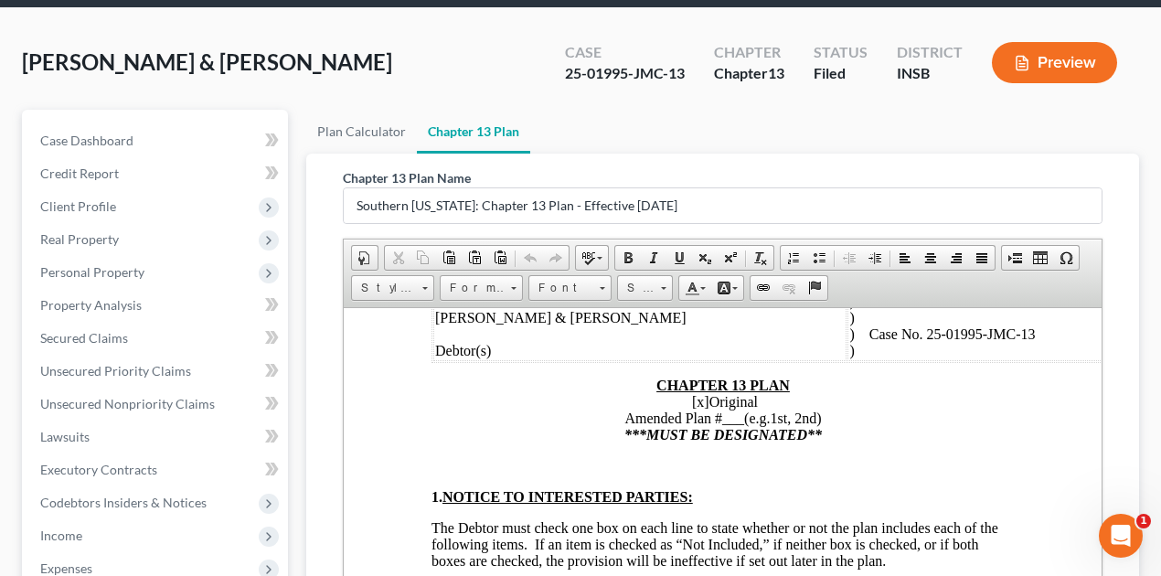
scroll to position [183, 0]
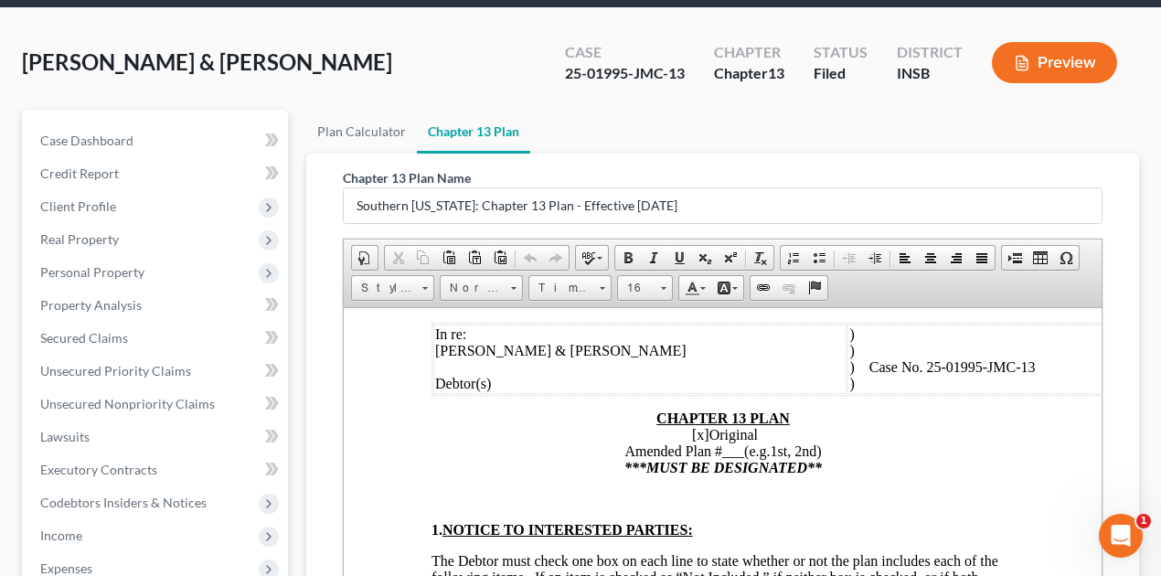
click at [691, 430] on span "[x]" at bounding box center [699, 434] width 17 height 16
click at [722, 445] on span "___" at bounding box center [733, 451] width 22 height 16
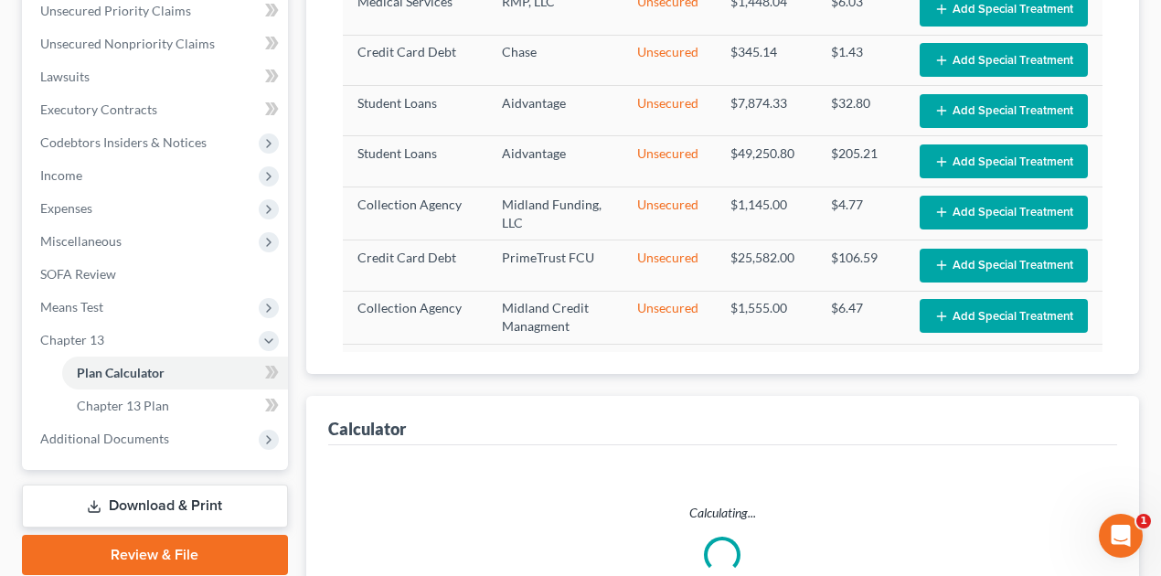
scroll to position [122, 0]
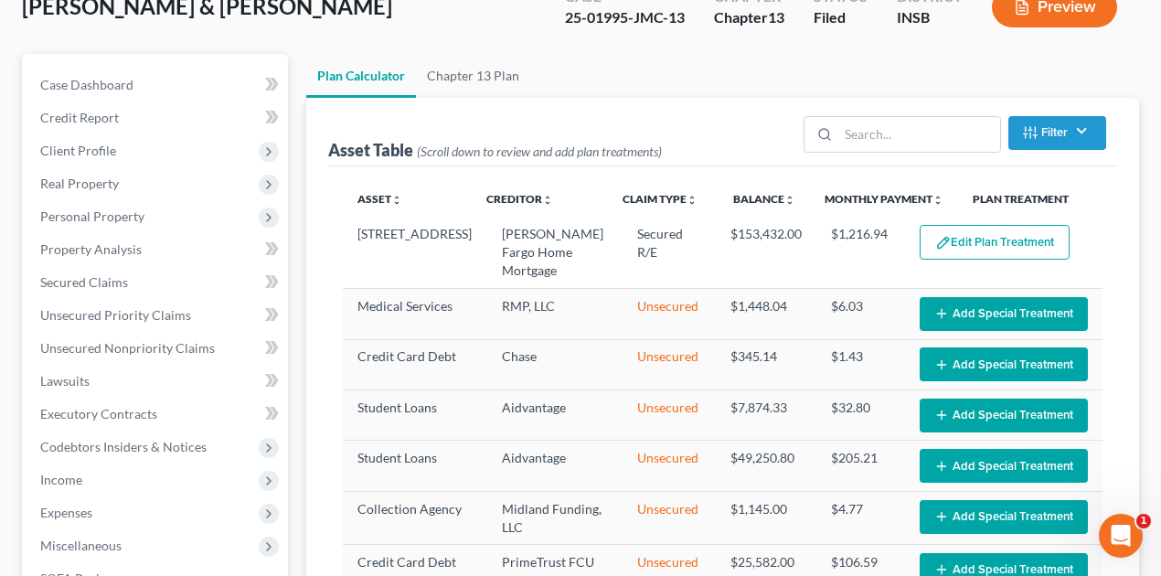
select select "59"
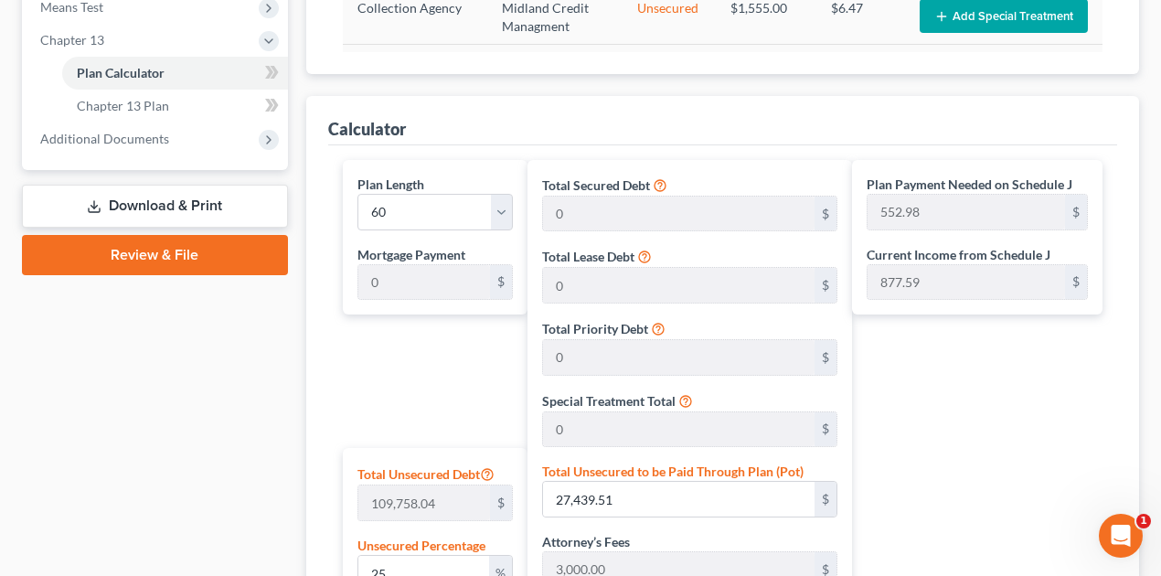
scroll to position [588, 0]
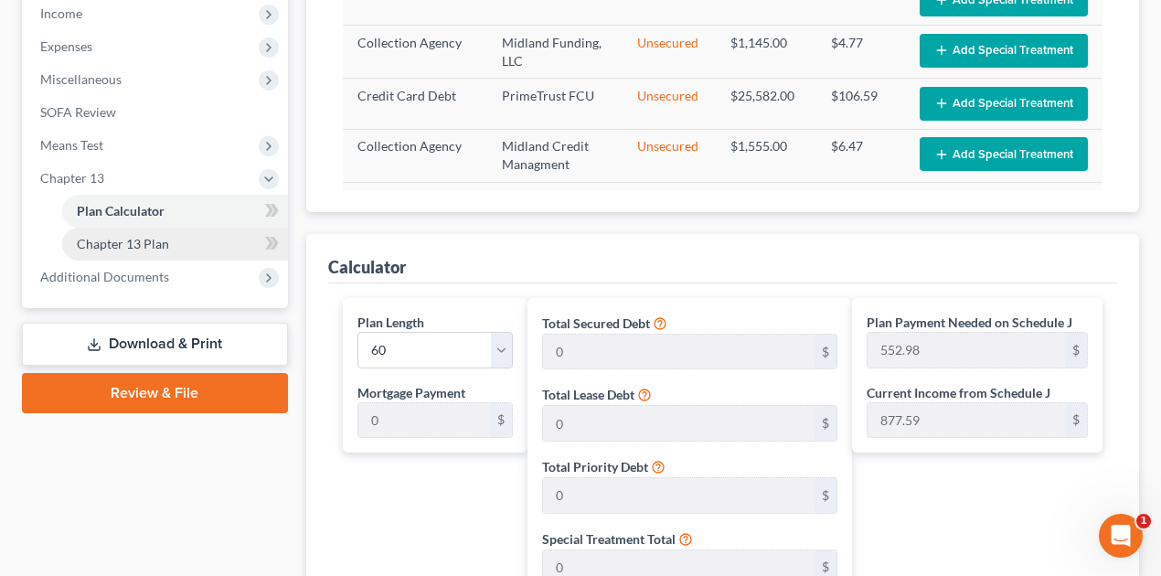
click at [184, 240] on link "Chapter 13 Plan" at bounding box center [175, 244] width 226 height 33
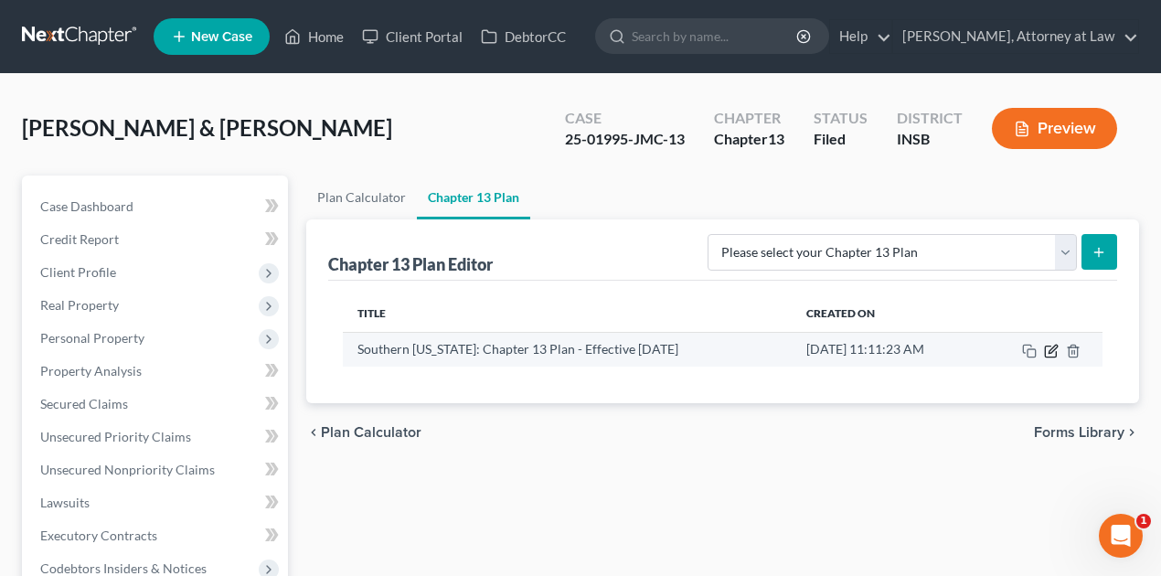
click at [1051, 346] on icon "button" at bounding box center [1051, 351] width 15 height 15
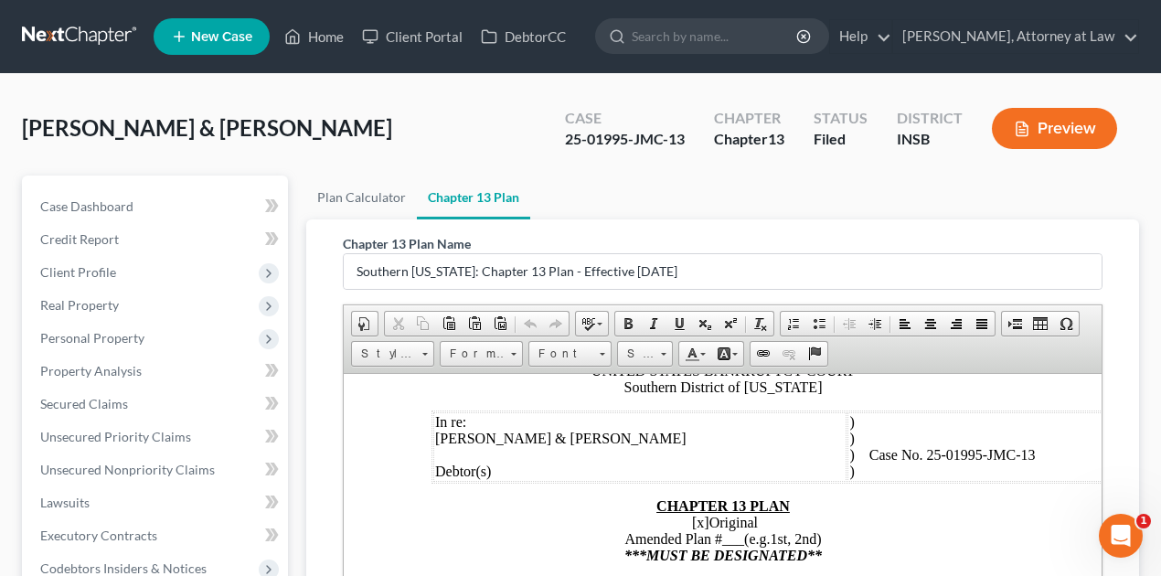
scroll to position [243, 0]
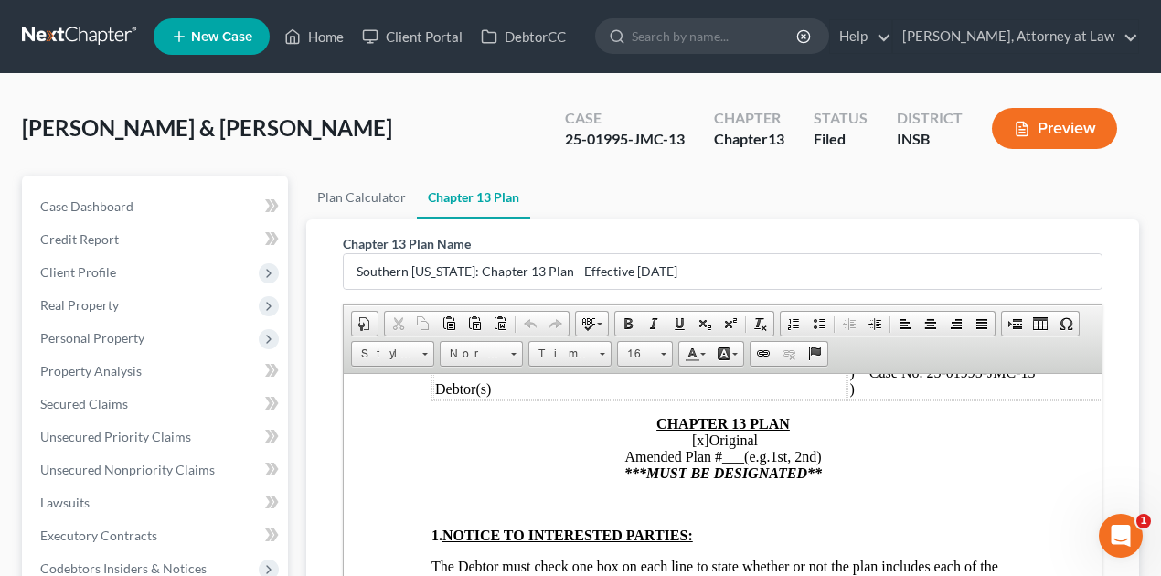
click at [691, 434] on span "[x]" at bounding box center [699, 440] width 17 height 16
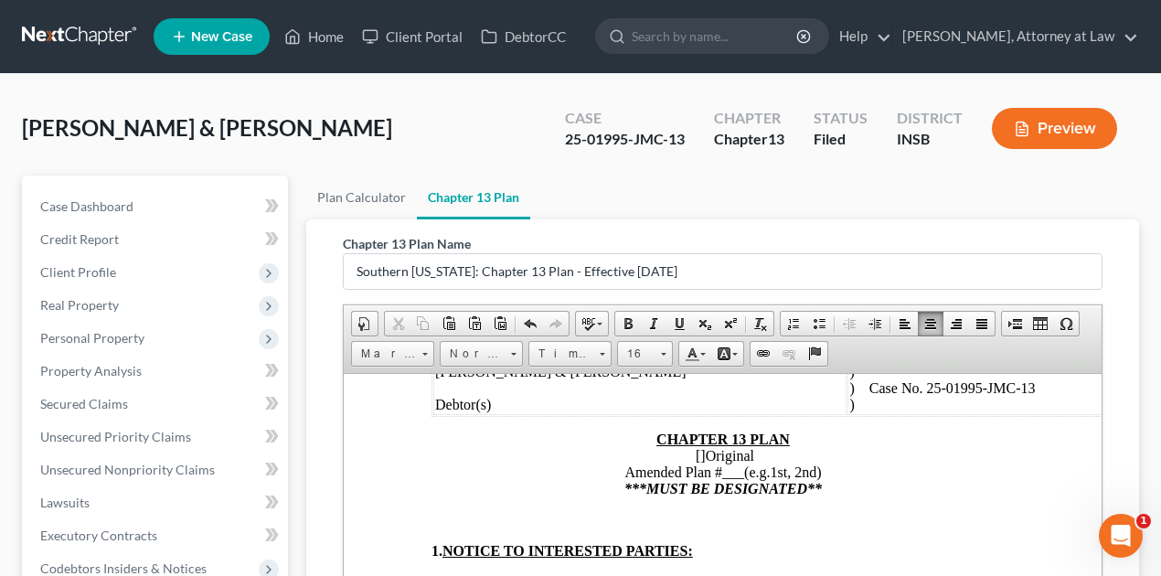
scroll to position [183, 0]
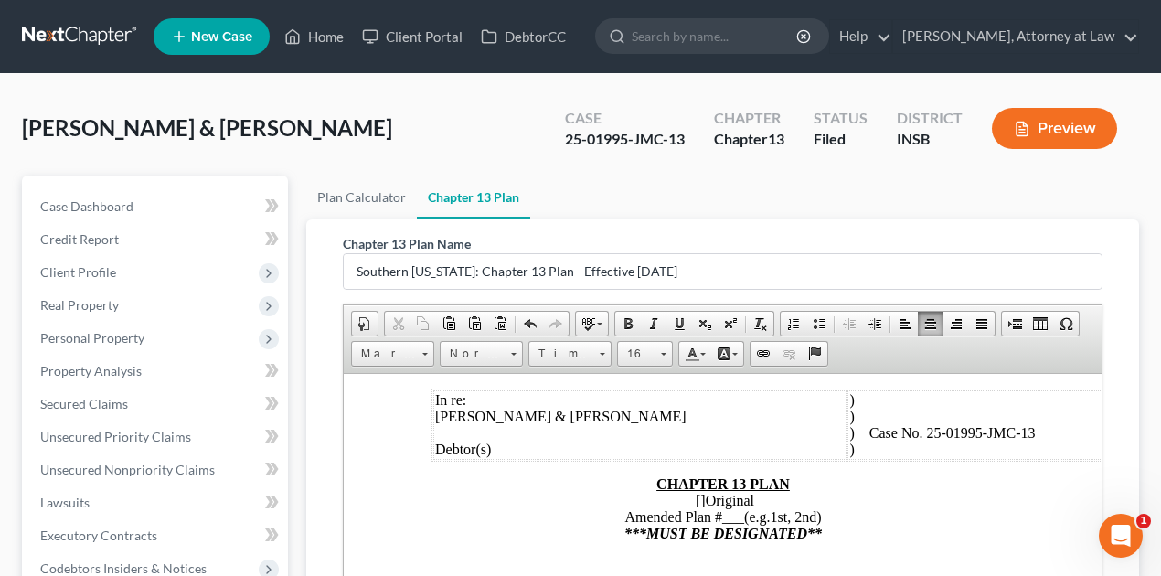
click at [722, 519] on span "___" at bounding box center [733, 516] width 22 height 16
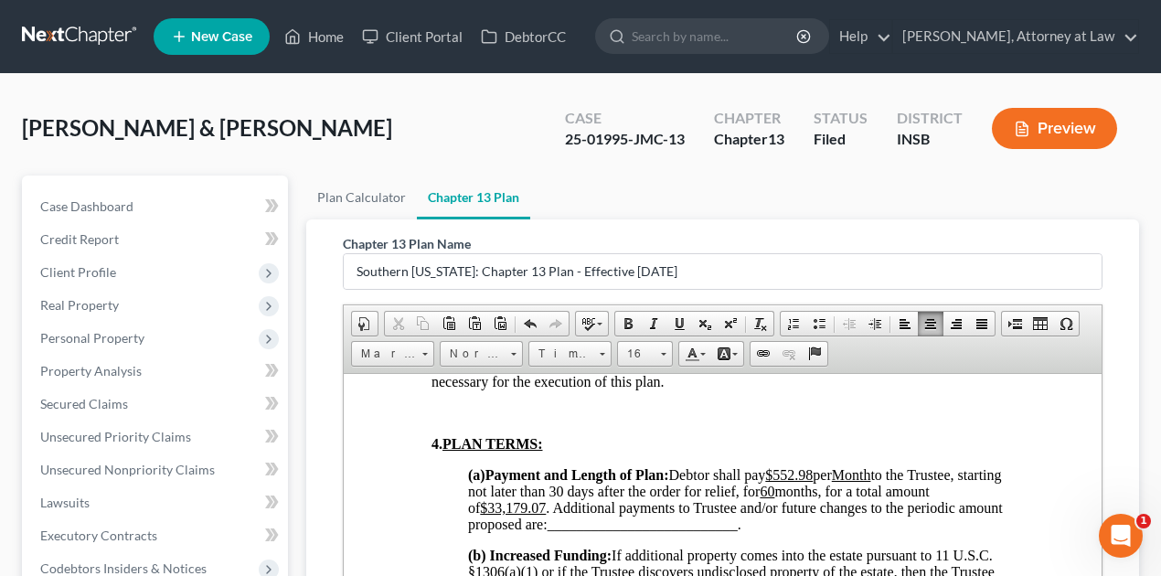
scroll to position [1341, 0]
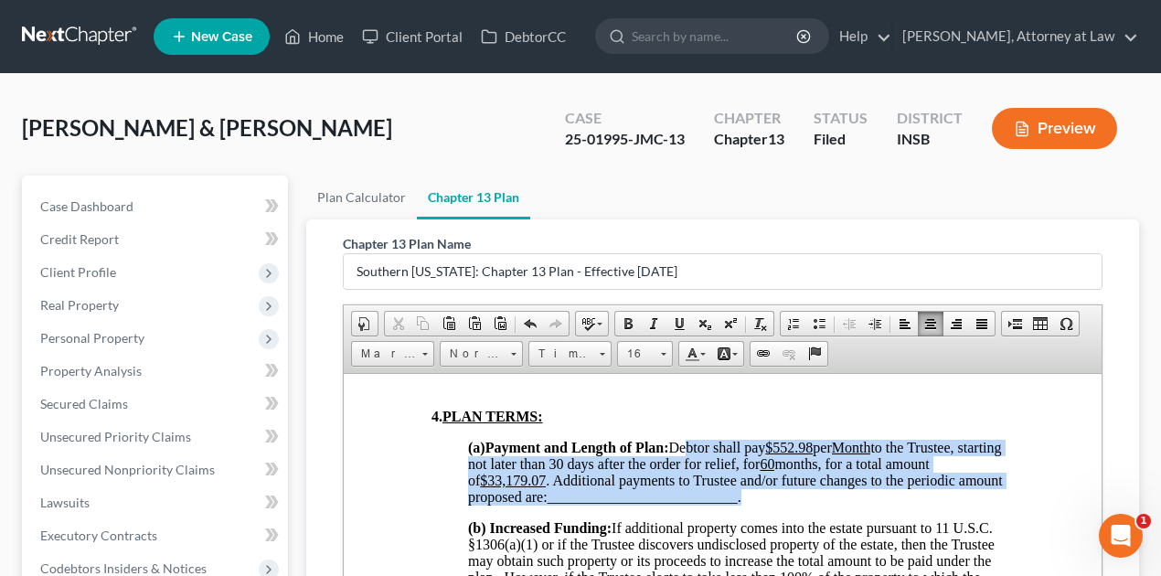
drag, startPoint x: 684, startPoint y: 453, endPoint x: 790, endPoint y: 508, distance: 119.9
click at [790, 504] on span "Debtor shall pay $552.98 per Month to the Trustee, starting not later than 30 d…" at bounding box center [734, 471] width 535 height 65
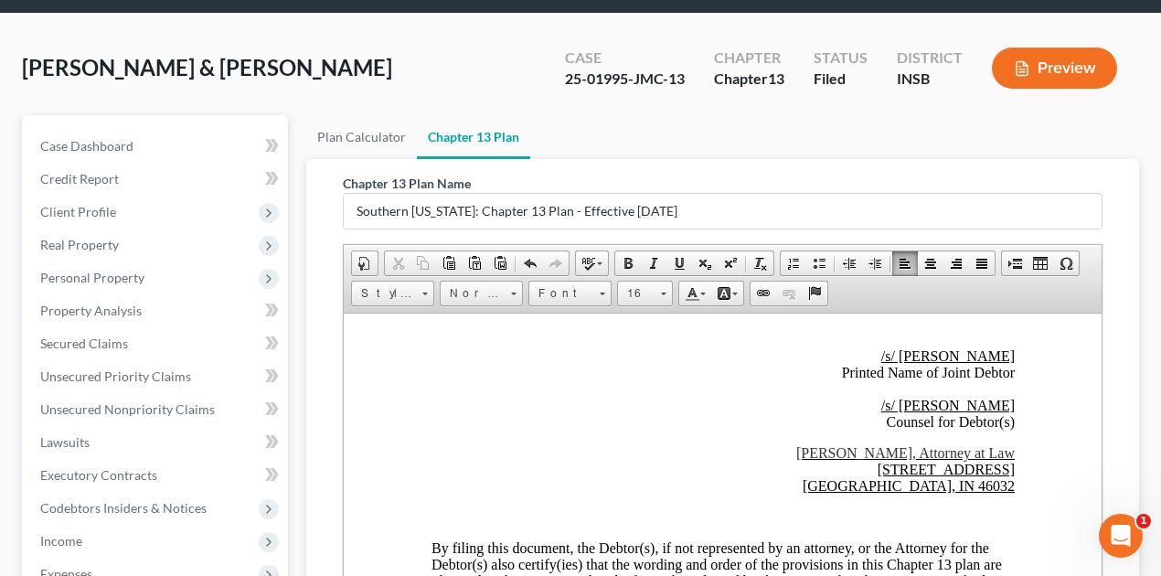
scroll to position [60, 0]
click at [833, 459] on p "Thomas G. Bradburn, Attorney at Law 600 E. Carmel Dr., Suite 129 Carmel, IN 460…" at bounding box center [722, 468] width 583 height 49
click at [917, 478] on u "Carmel, IN 46032" at bounding box center [908, 485] width 212 height 16
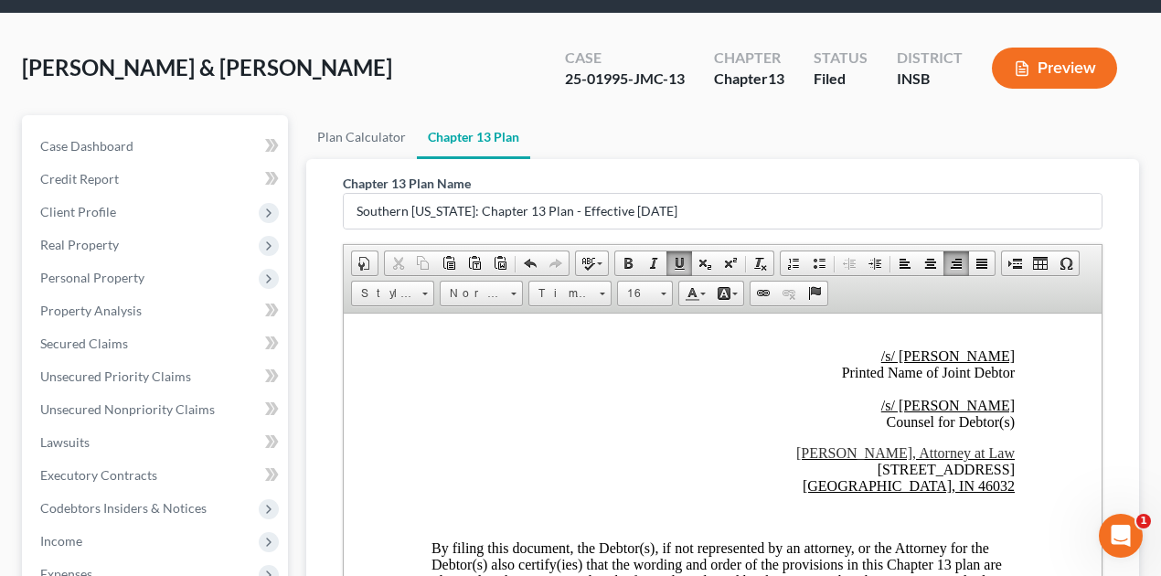
click at [988, 477] on u "Indianapolis, IN 46032" at bounding box center [908, 485] width 212 height 16
drag, startPoint x: 842, startPoint y: 457, endPoint x: 1001, endPoint y: 465, distance: 159.3
click at [1001, 465] on font "2625 N. Meridian St., # 925" at bounding box center [945, 469] width 137 height 16
click at [676, 258] on span at bounding box center [679, 263] width 15 height 15
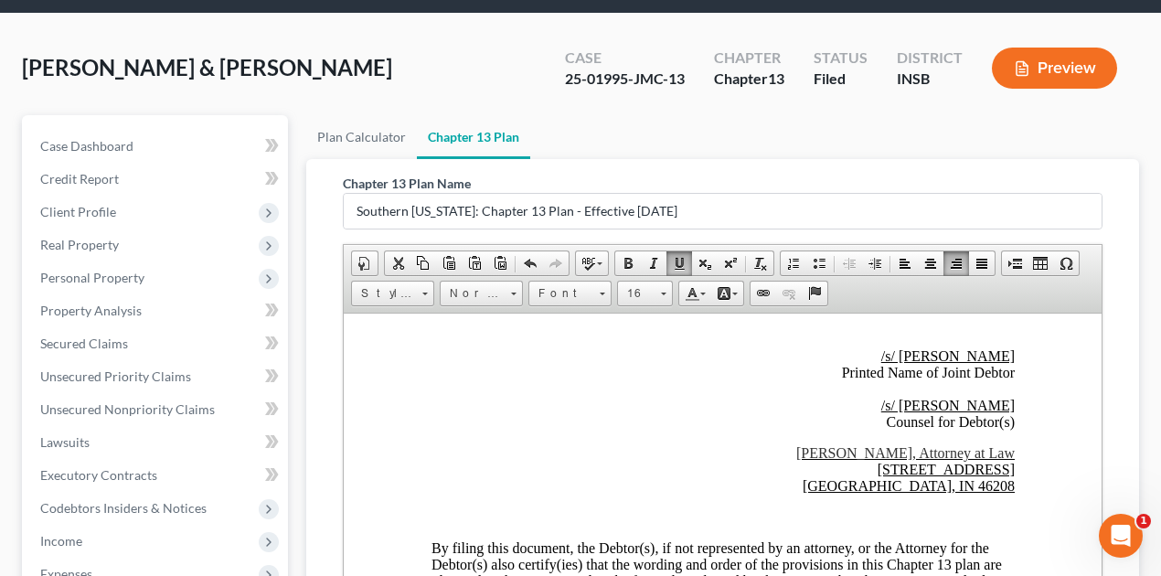
click at [667, 393] on p "/s/ Renice Dobbs Printed Name of Joint Debtor /s/ Thomas Bradburn Counsel for D…" at bounding box center [722, 389] width 583 height 82
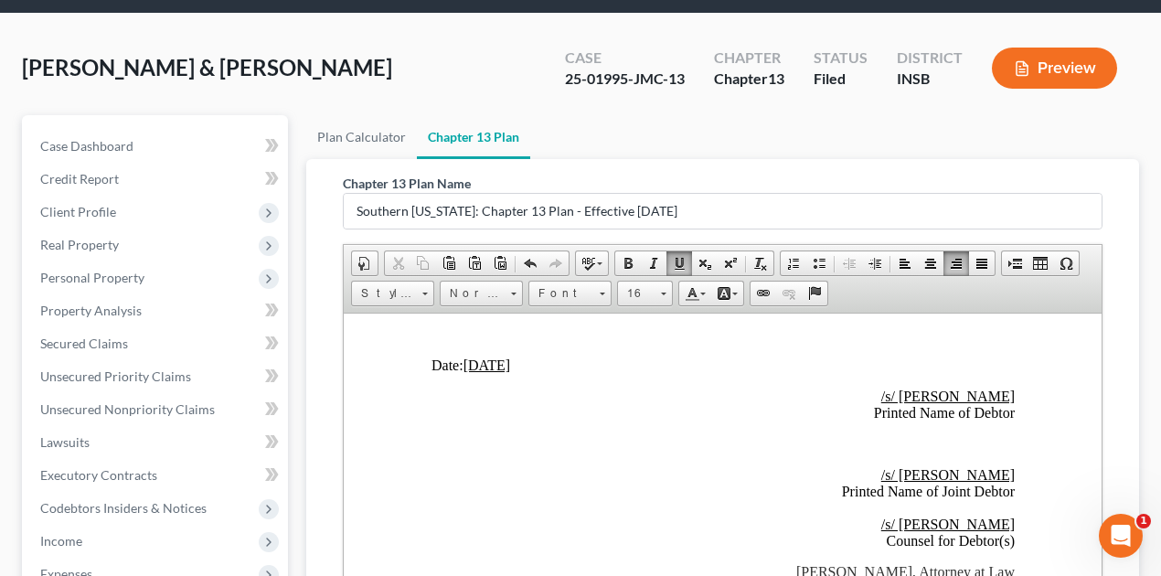
scroll to position [5602, 0]
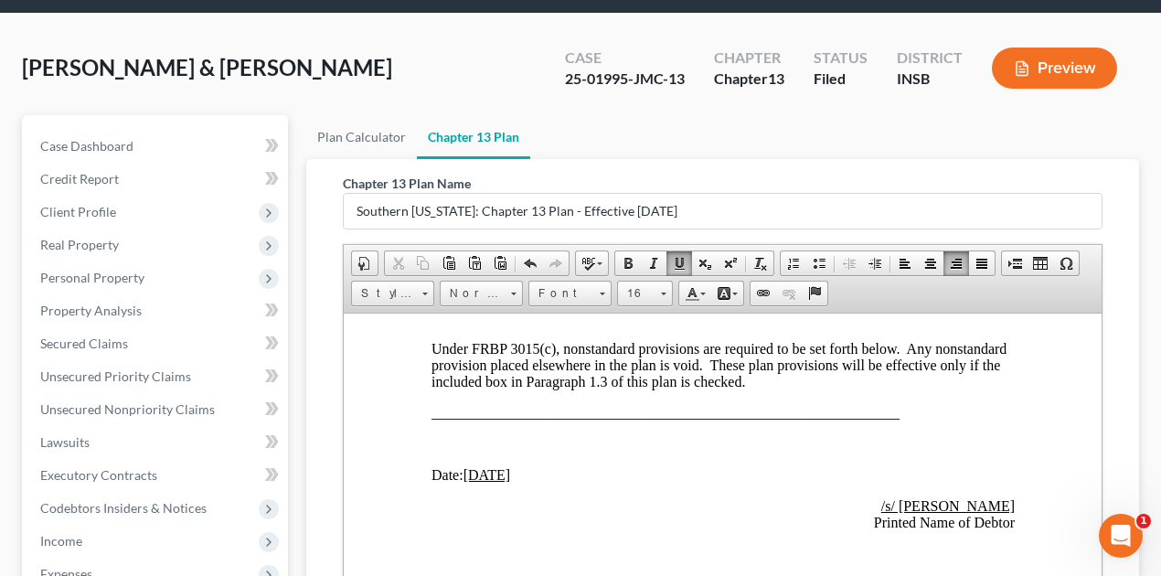
drag, startPoint x: 465, startPoint y: 476, endPoint x: 531, endPoint y: 467, distance: 67.3
click at [534, 472] on p "Date: 04/24/2025" at bounding box center [722, 474] width 583 height 16
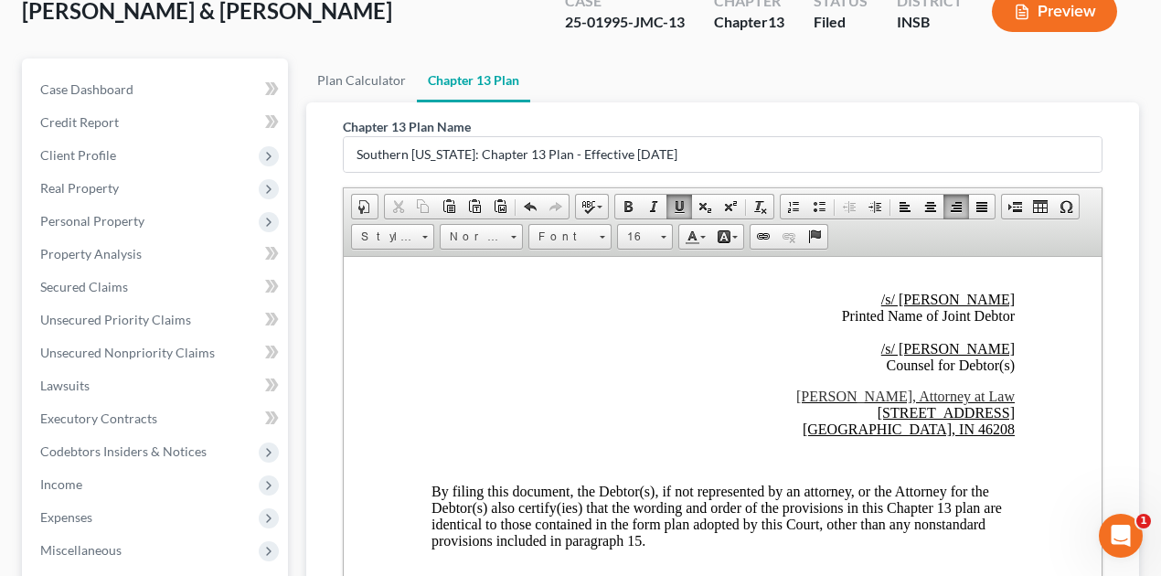
scroll to position [492, 0]
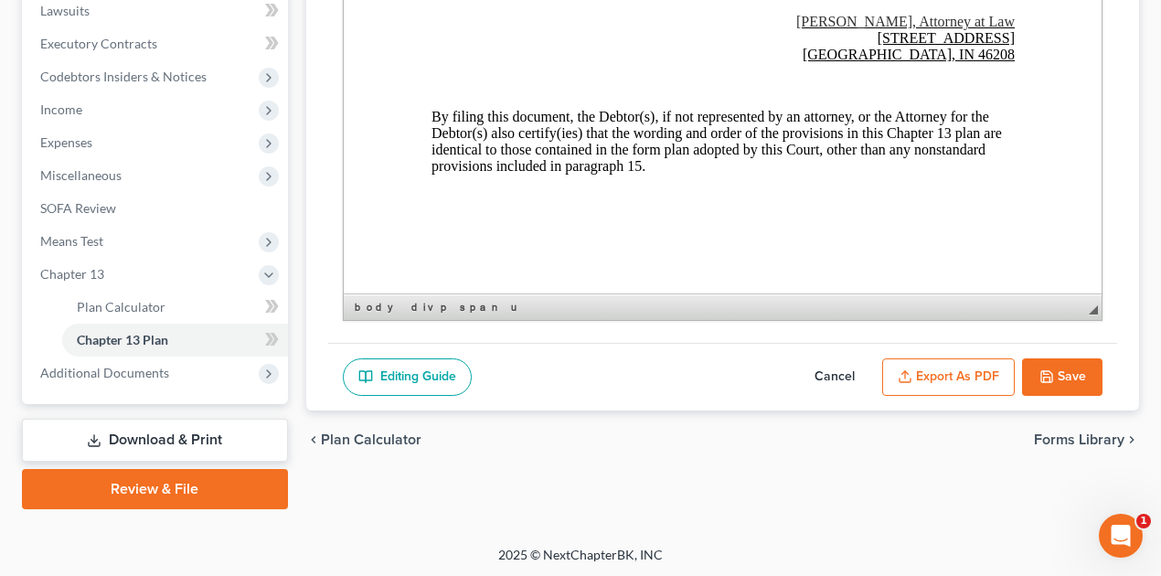
click at [960, 370] on button "Export as PDF" at bounding box center [948, 377] width 133 height 38
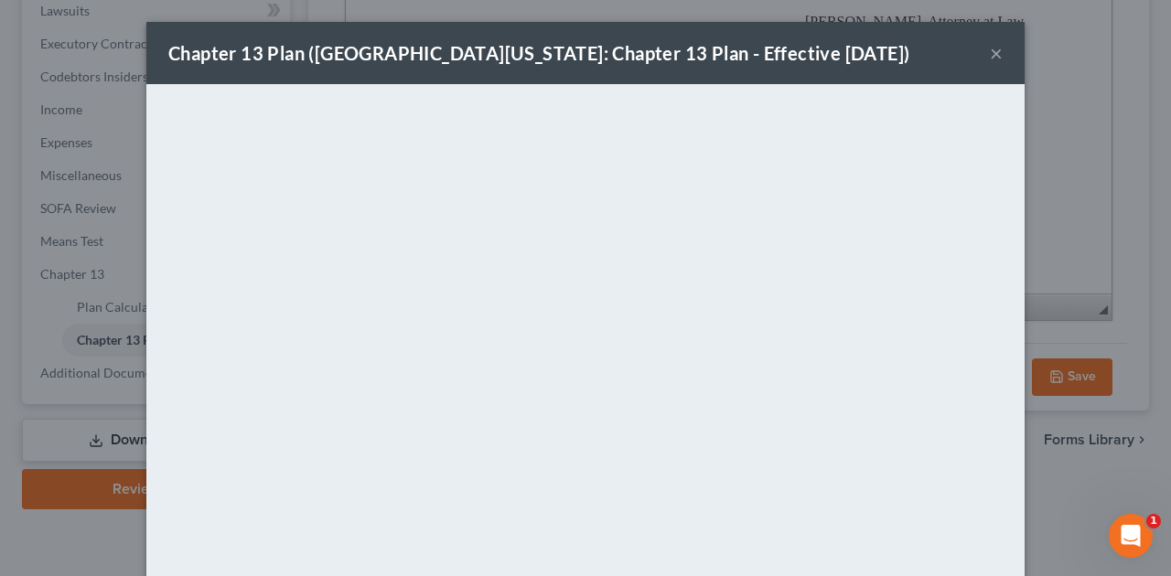
scroll to position [188, 0]
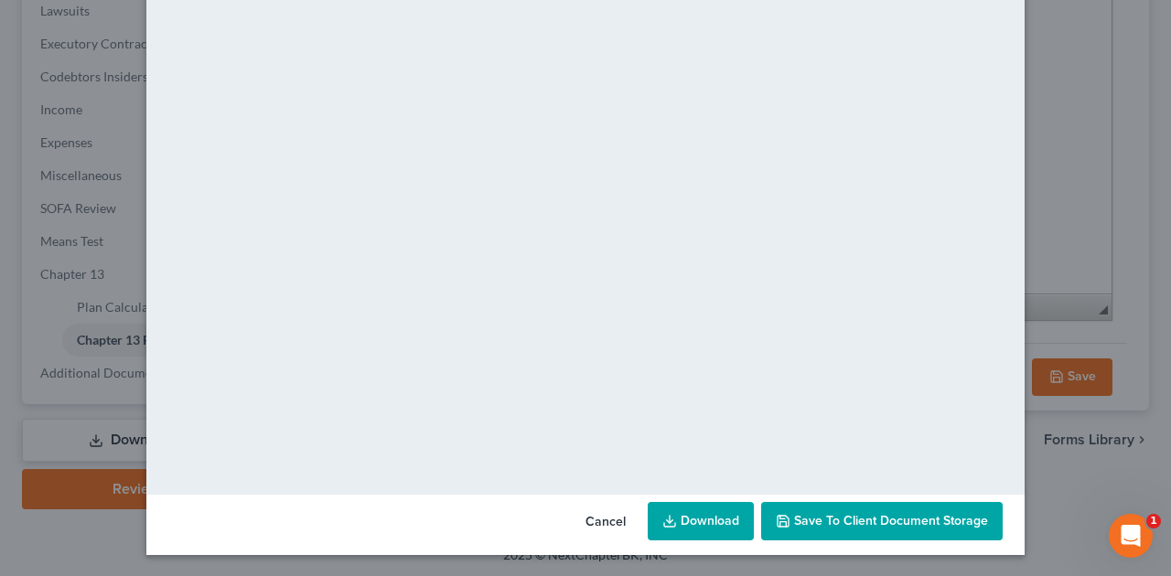
click at [885, 519] on span "Save to Client Document Storage" at bounding box center [891, 521] width 194 height 16
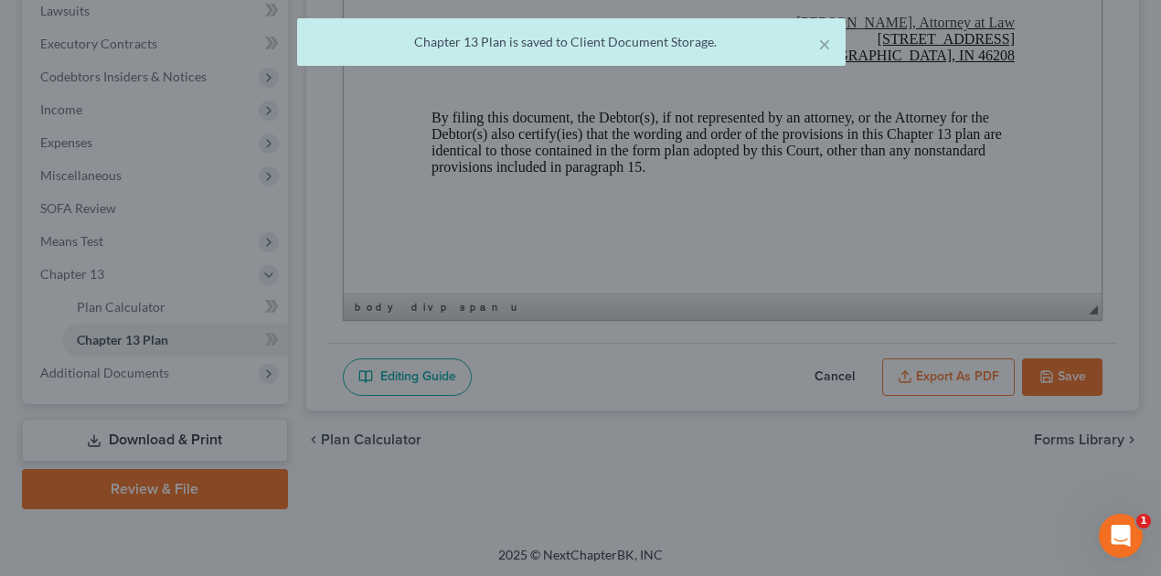
scroll to position [5846, 0]
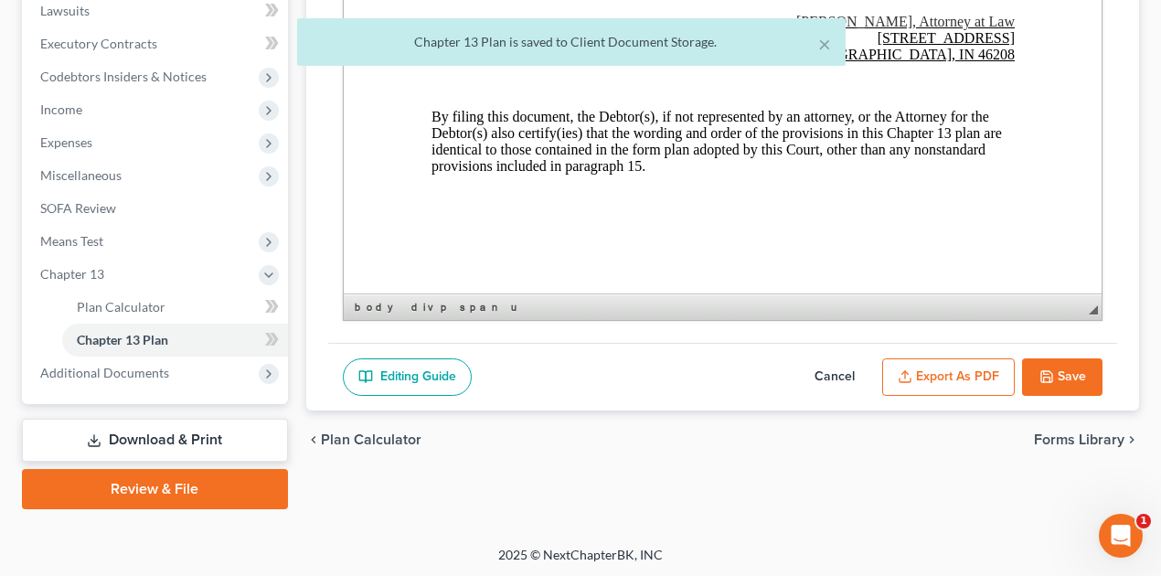
click at [1095, 360] on button "Save" at bounding box center [1062, 377] width 80 height 38
